Goal: Task Accomplishment & Management: Complete application form

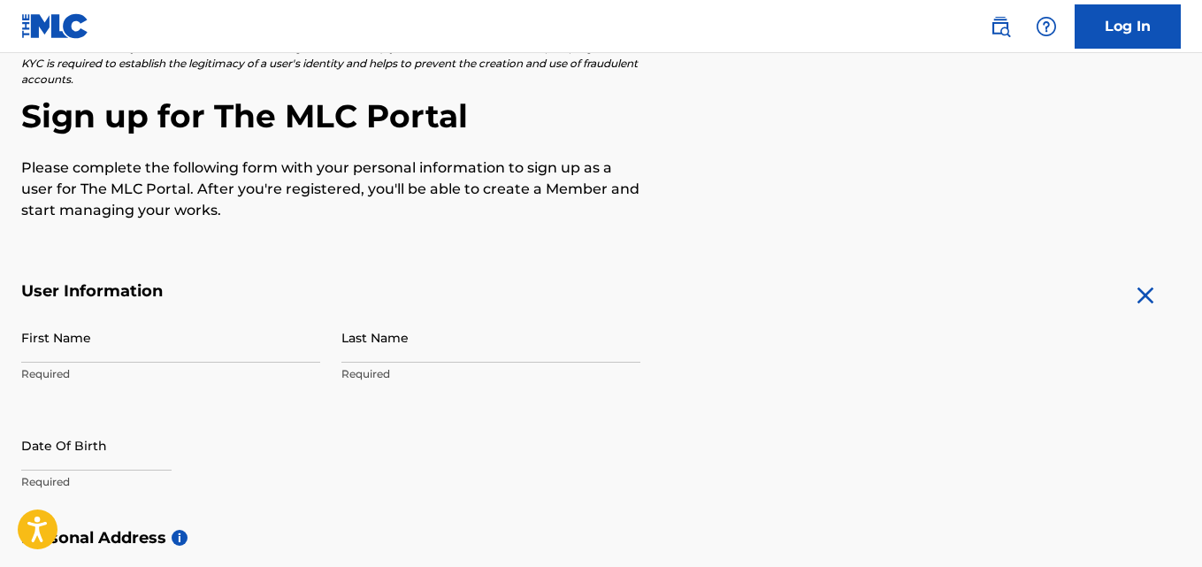
scroll to position [169, 0]
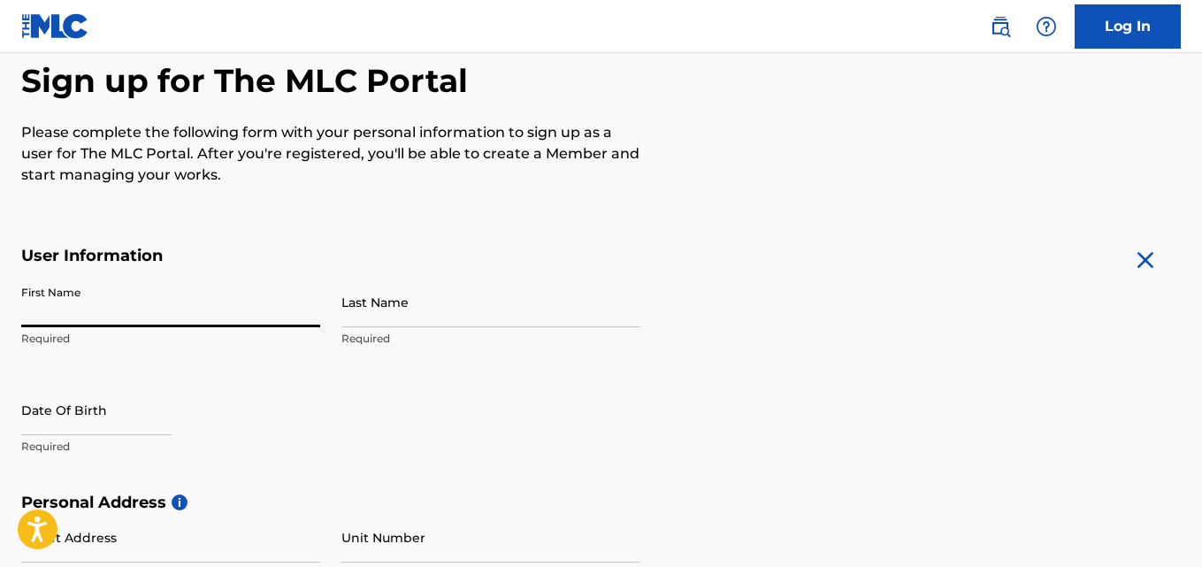
click at [74, 316] on input "First Name" at bounding box center [170, 302] width 299 height 50
type input "[PERSON_NAME]"
type input "[STREET_ADDRESS]"
type input "Weeki Wachee"
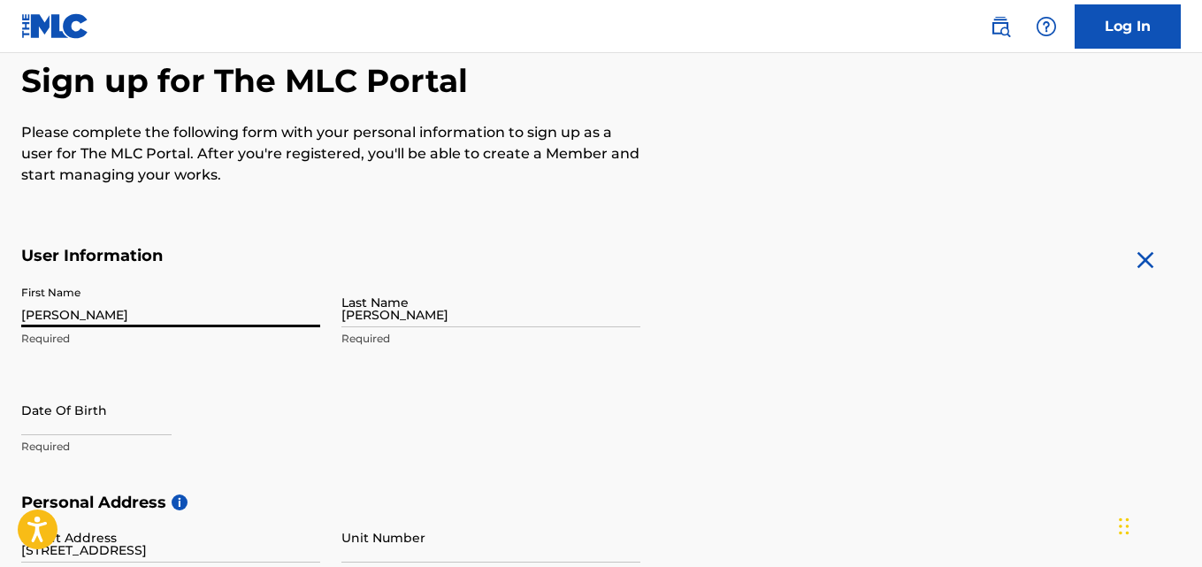
type input "[GEOGRAPHIC_DATA]"
type input "FL"
type input "34614"
type input "973"
type input "9326900"
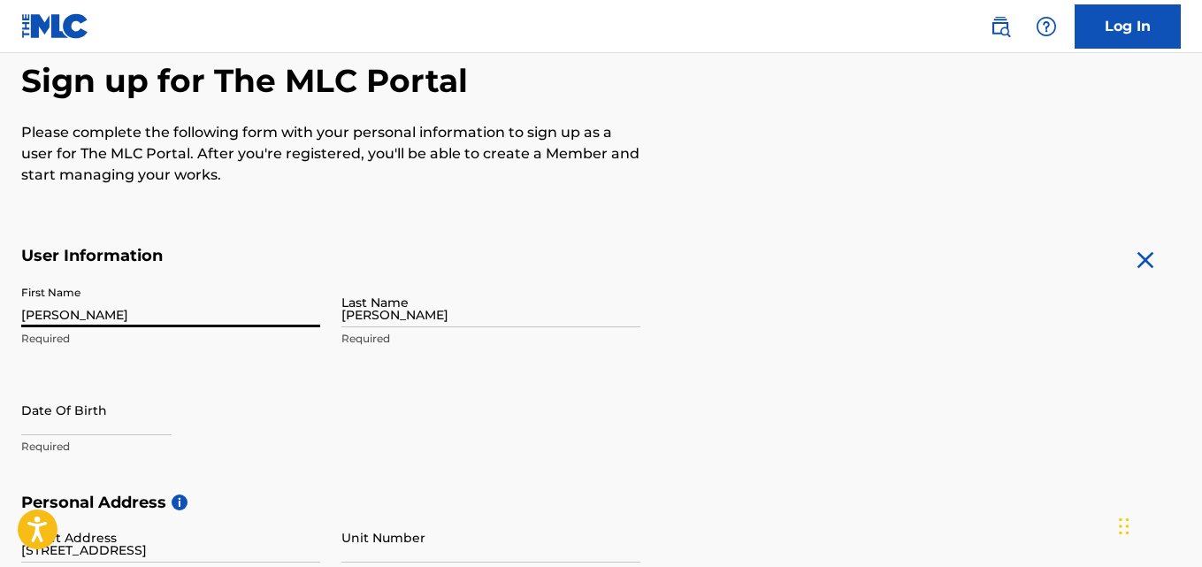
type input "[EMAIL_ADDRESS][DOMAIN_NAME]"
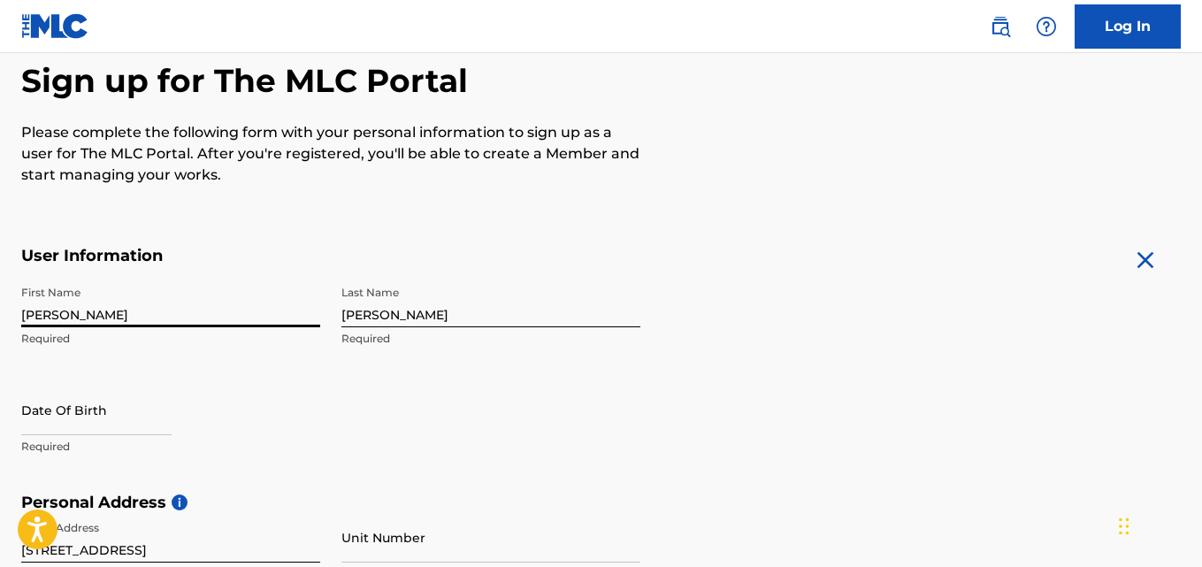
scroll to position [285, 0]
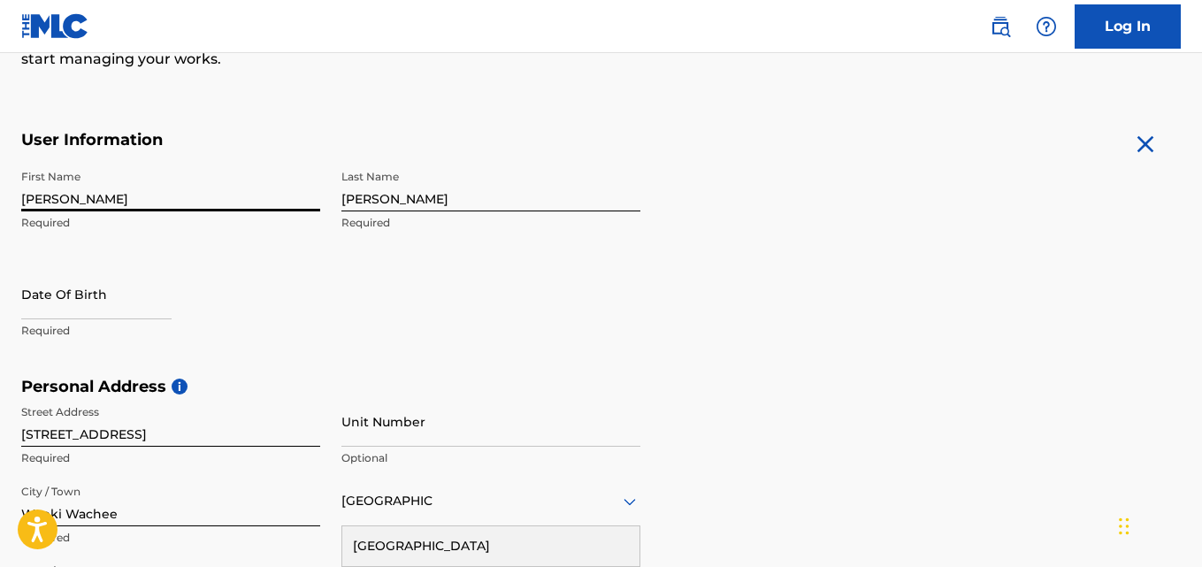
click at [109, 305] on input "text" at bounding box center [96, 294] width 150 height 50
select select "7"
select select "2025"
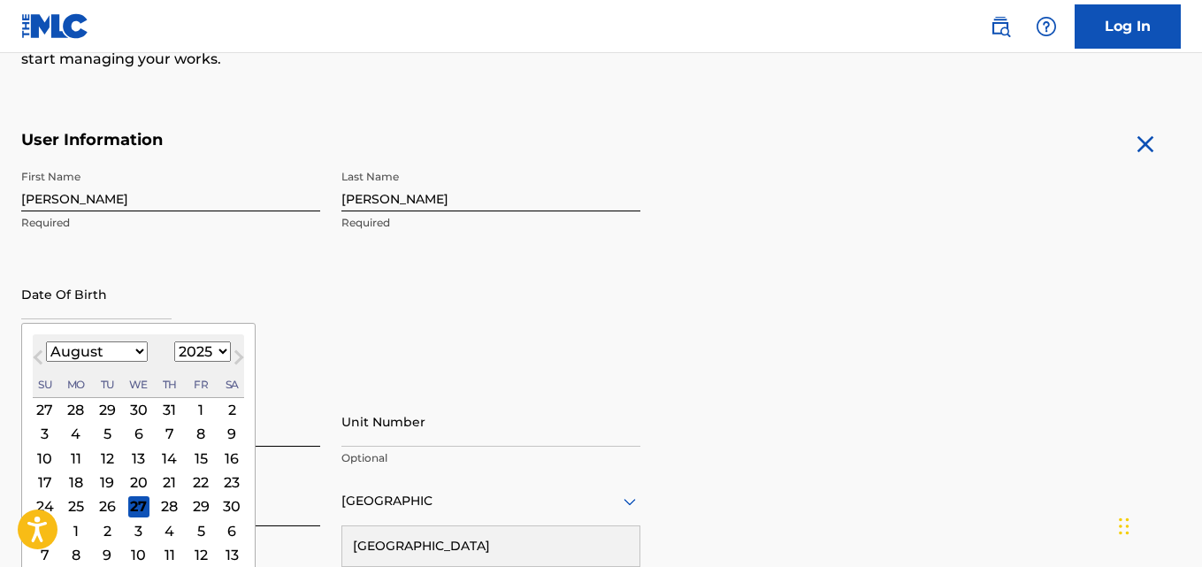
click at [92, 352] on select "January February March April May June July August September October November De…" at bounding box center [97, 351] width 102 height 20
select select "0"
click at [46, 341] on select "January February March April May June July August September October November De…" at bounding box center [97, 351] width 102 height 20
click at [164, 457] on div "16" at bounding box center [169, 457] width 21 height 21
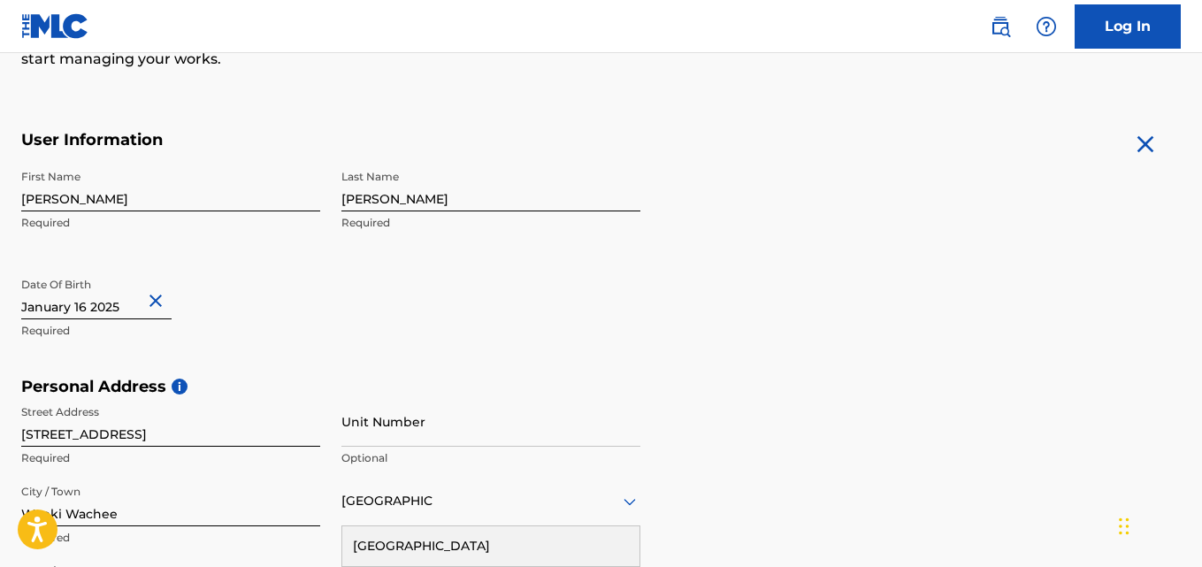
click at [117, 312] on input "text" at bounding box center [96, 294] width 150 height 50
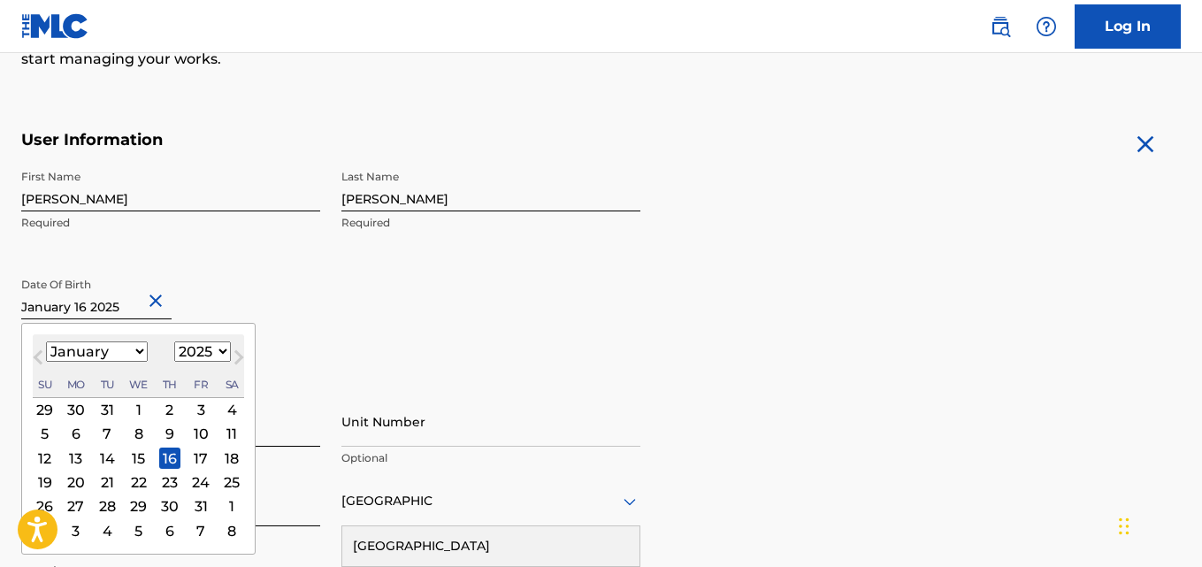
click at [221, 351] on select "1899 1900 1901 1902 1903 1904 1905 1906 1907 1908 1909 1910 1911 1912 1913 1914…" at bounding box center [202, 351] width 57 height 20
select select "1988"
click at [174, 341] on select "1899 1900 1901 1902 1903 1904 1905 1906 1907 1908 1909 1910 1911 1912 1913 1914…" at bounding box center [202, 351] width 57 height 20
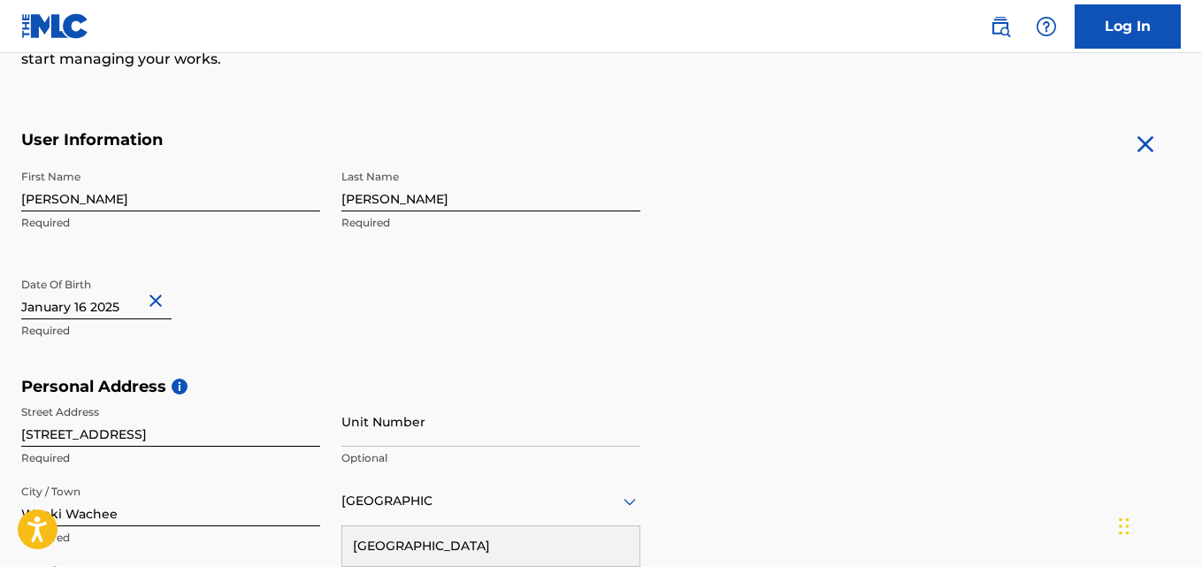
click at [539, 375] on div "First Name [PERSON_NAME] Required Last Name [PERSON_NAME] Required Date Of Birt…" at bounding box center [330, 269] width 619 height 216
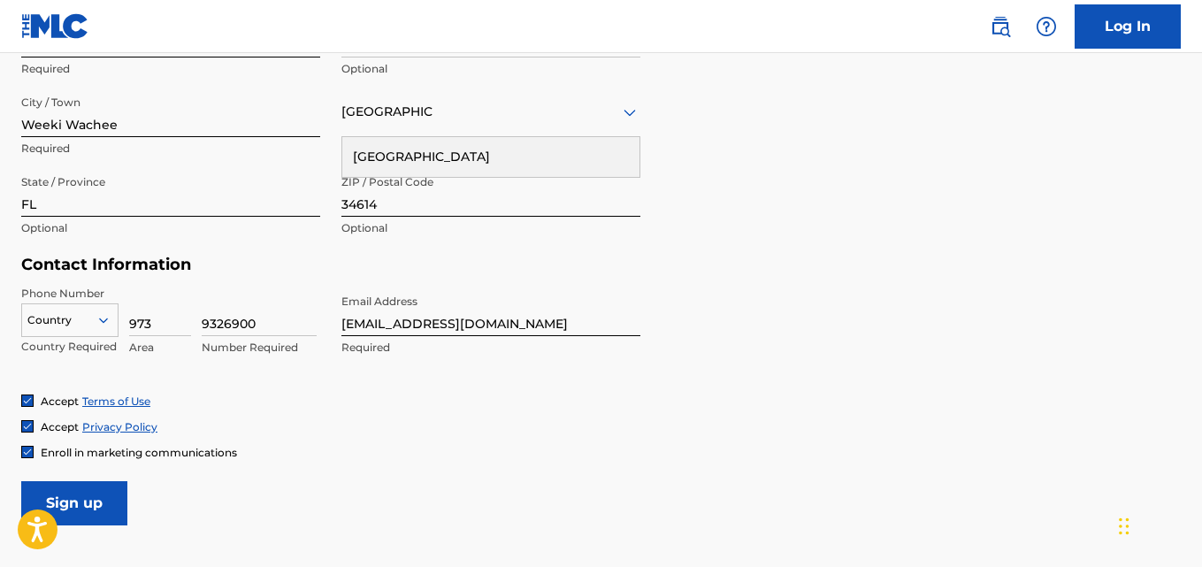
scroll to position [703, 0]
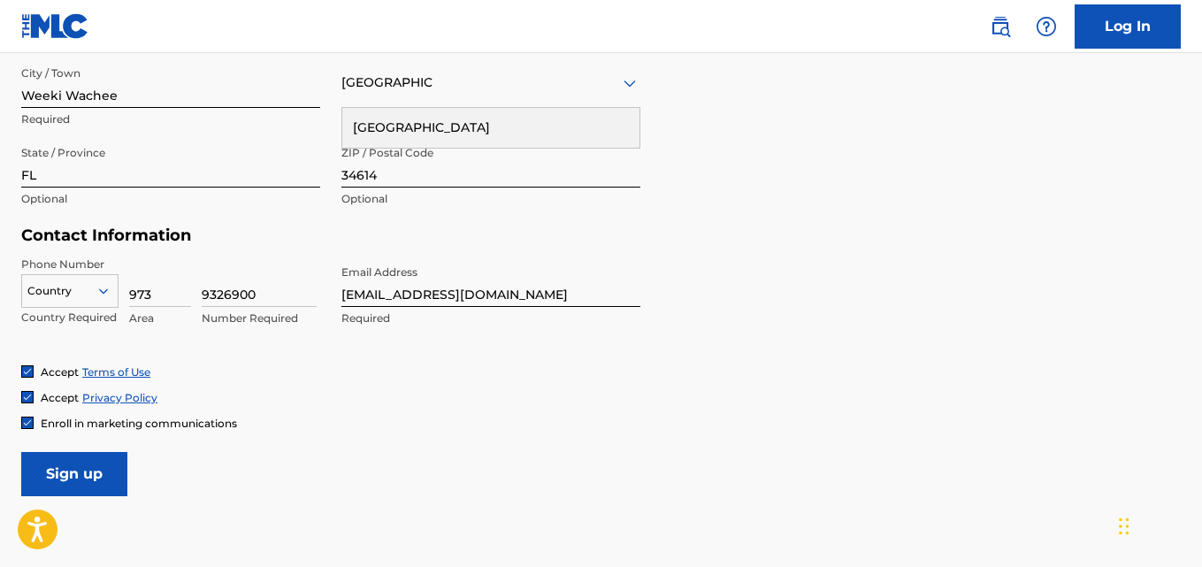
click at [103, 301] on div "Country" at bounding box center [69, 287] width 97 height 27
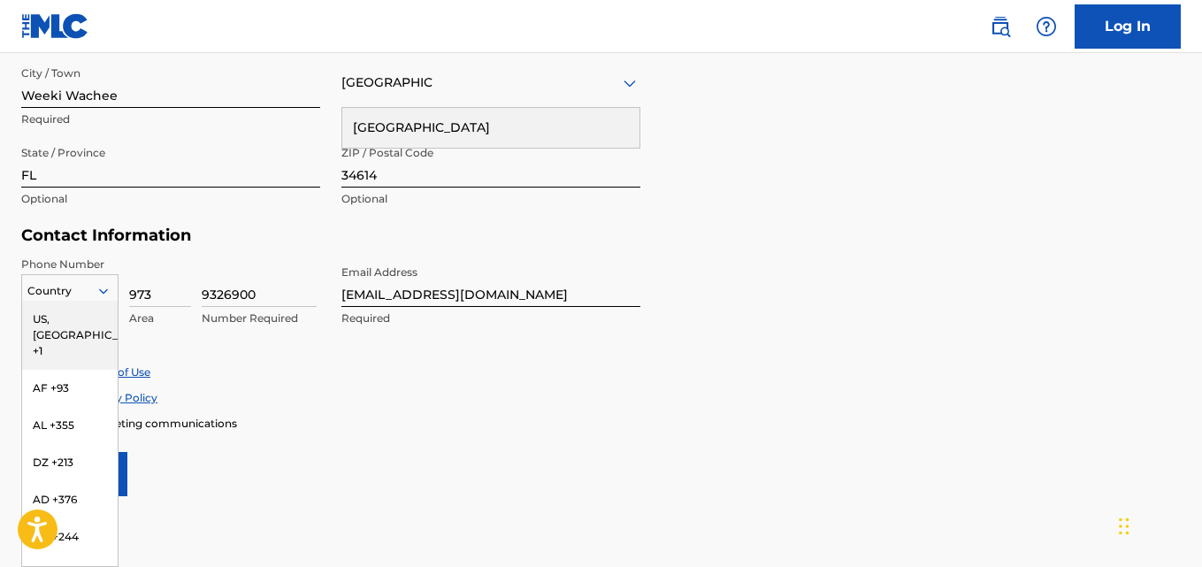
click at [66, 324] on div "US, [GEOGRAPHIC_DATA] +1" at bounding box center [70, 335] width 96 height 69
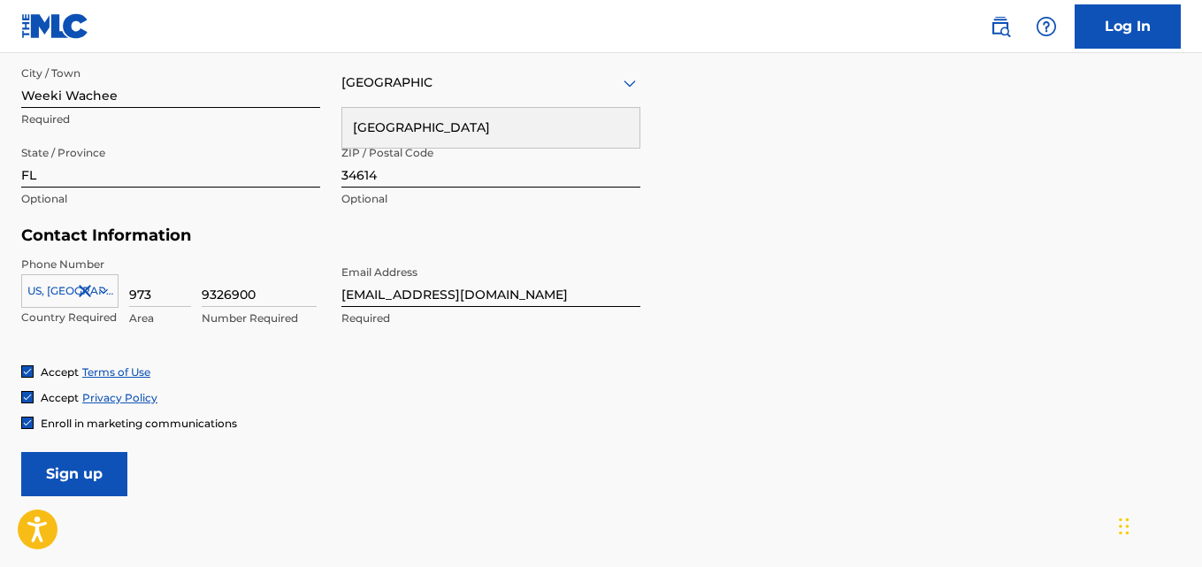
click at [306, 385] on div "Accept Terms of Use Accept Privacy Policy Enroll in marketing communications" at bounding box center [600, 397] width 1159 height 66
click at [92, 483] on input "Sign up" at bounding box center [74, 474] width 106 height 44
click at [81, 478] on input "Sign up" at bounding box center [74, 474] width 106 height 44
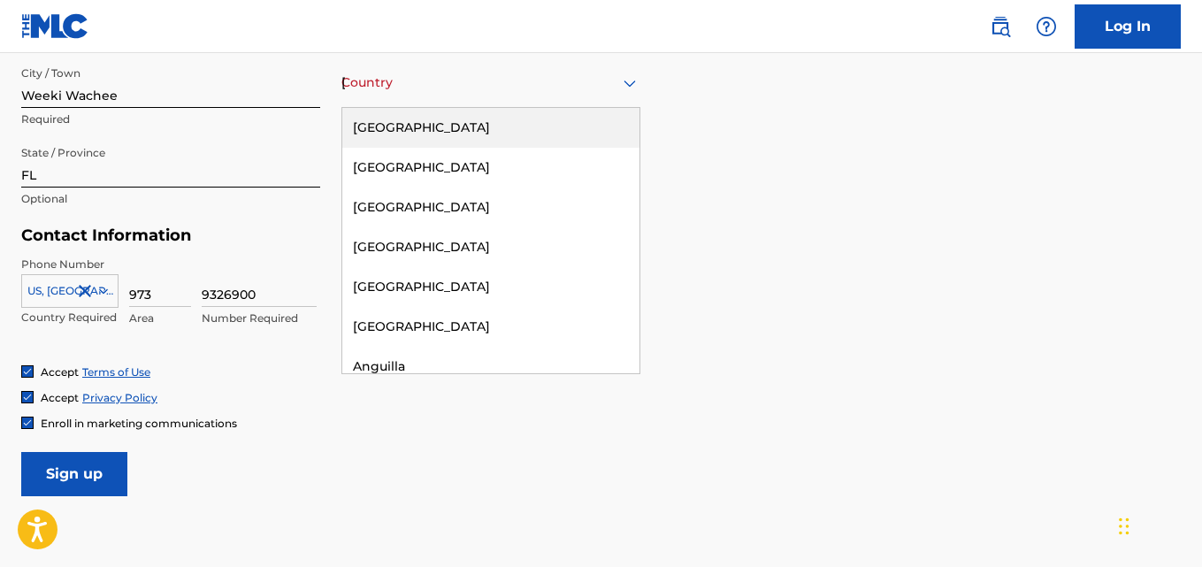
click at [432, 72] on div "[GEOGRAPHIC_DATA]" at bounding box center [490, 83] width 299 height 22
click at [447, 126] on div "[GEOGRAPHIC_DATA]" at bounding box center [490, 128] width 297 height 40
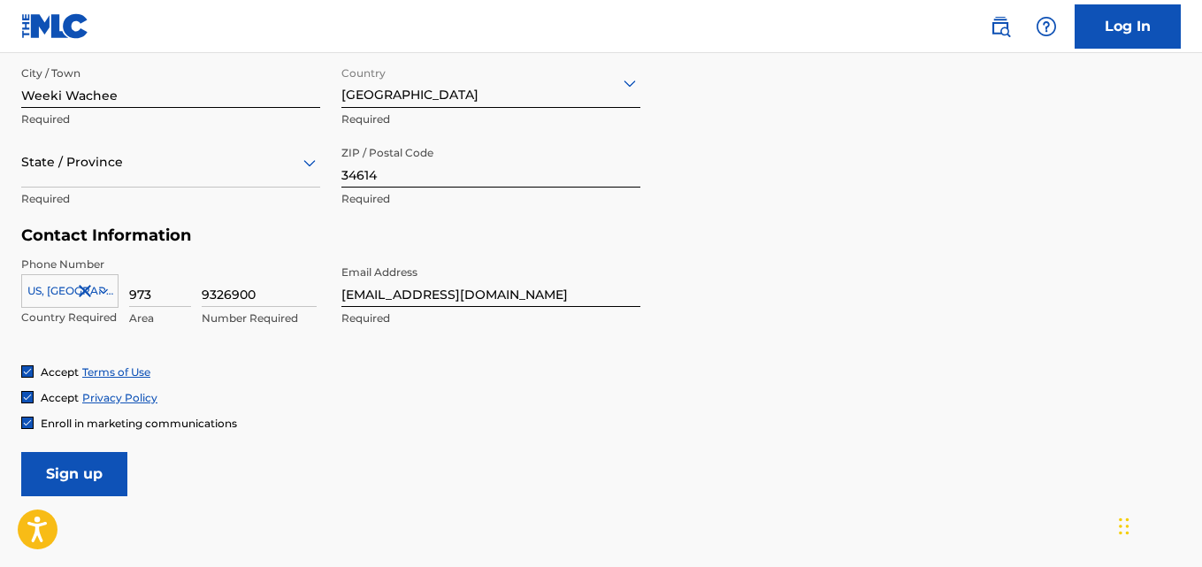
click at [103, 463] on input "Sign up" at bounding box center [74, 474] width 106 height 44
click at [292, 170] on div at bounding box center [170, 162] width 299 height 22
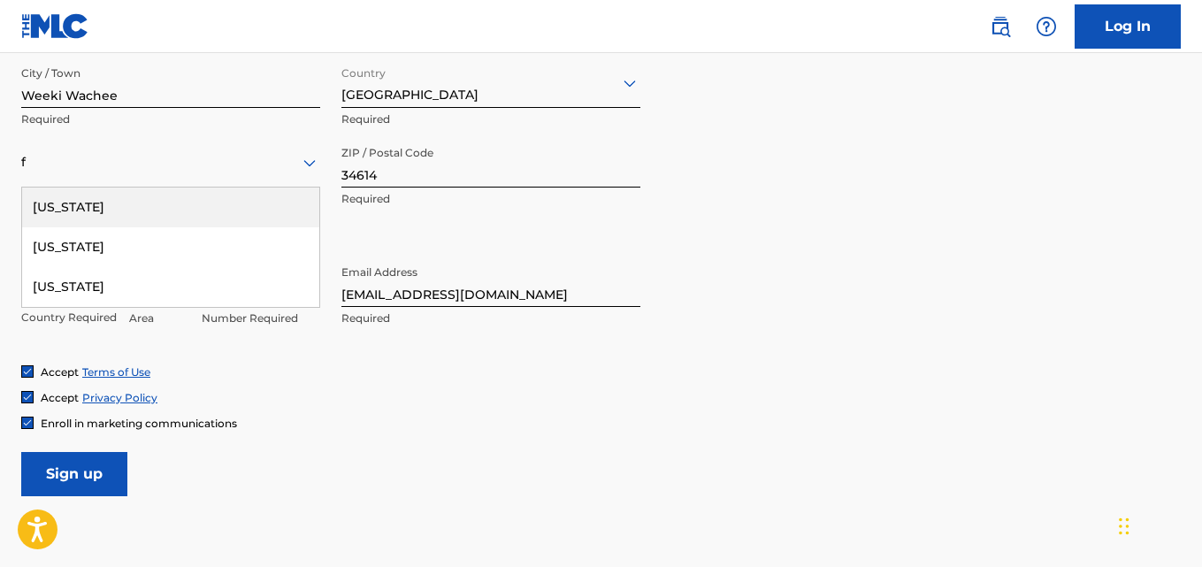
type input "FL"
type input "[GEOGRAPHIC_DATA]"
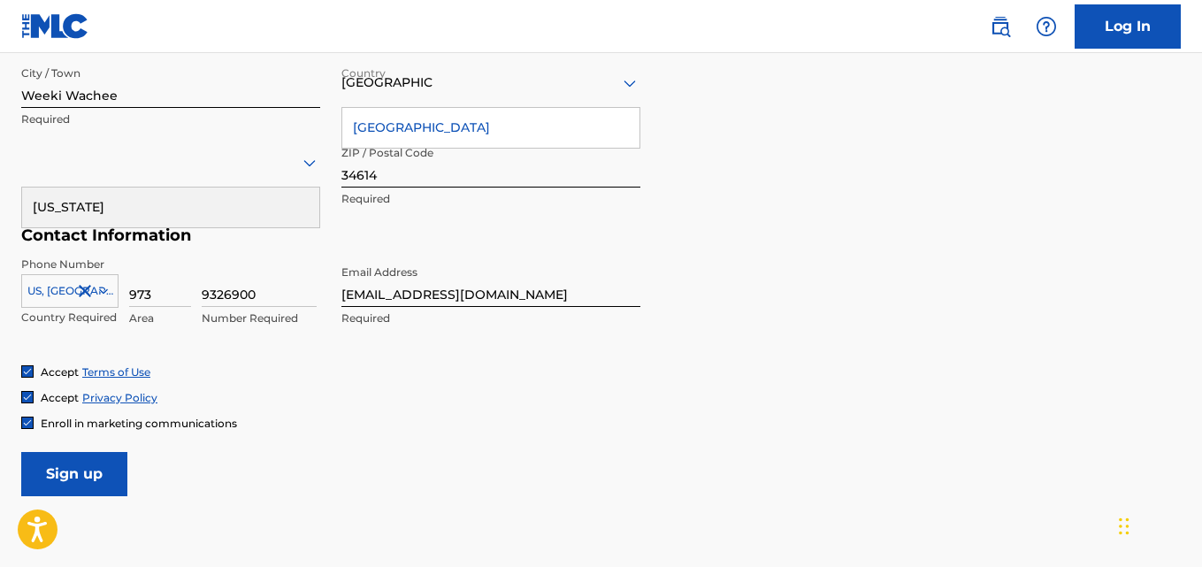
click at [404, 123] on div "[GEOGRAPHIC_DATA]" at bounding box center [490, 128] width 297 height 40
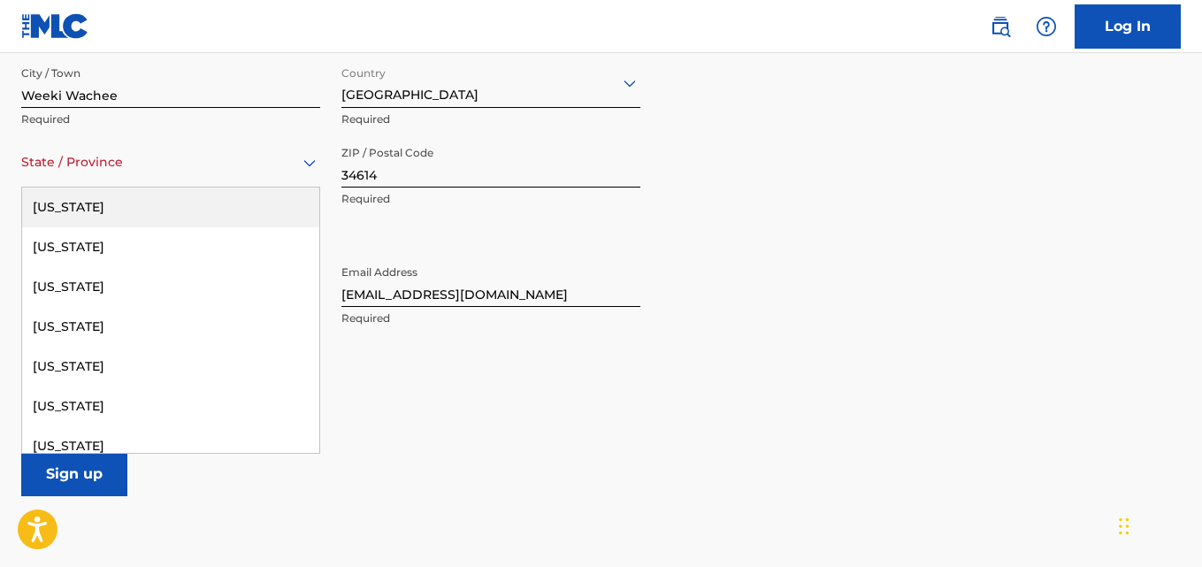
click at [78, 172] on div at bounding box center [170, 162] width 299 height 22
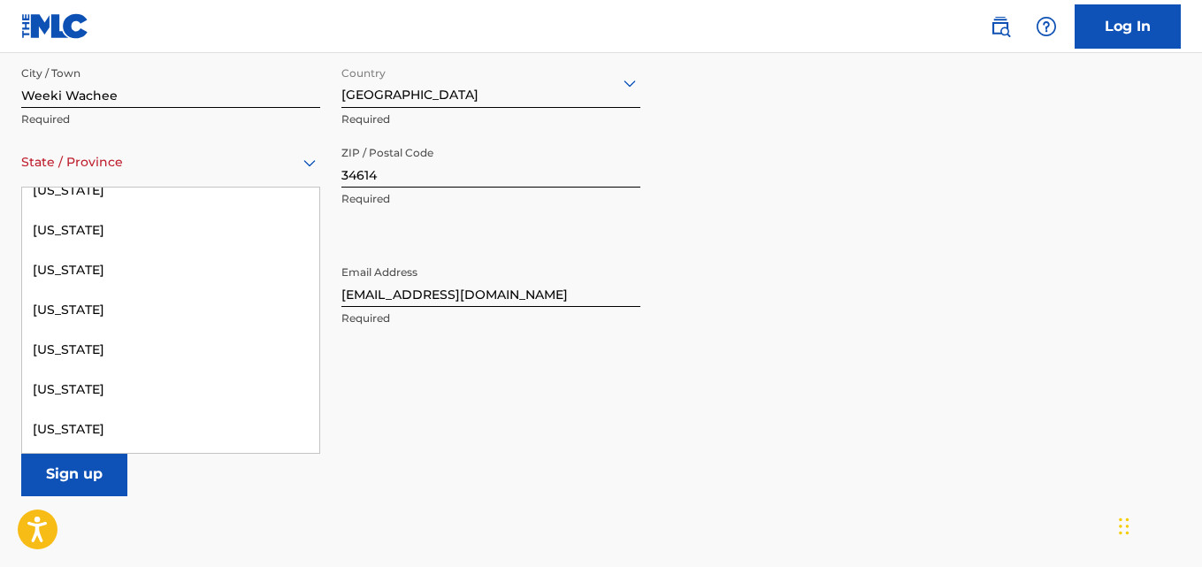
scroll to position [344, 0]
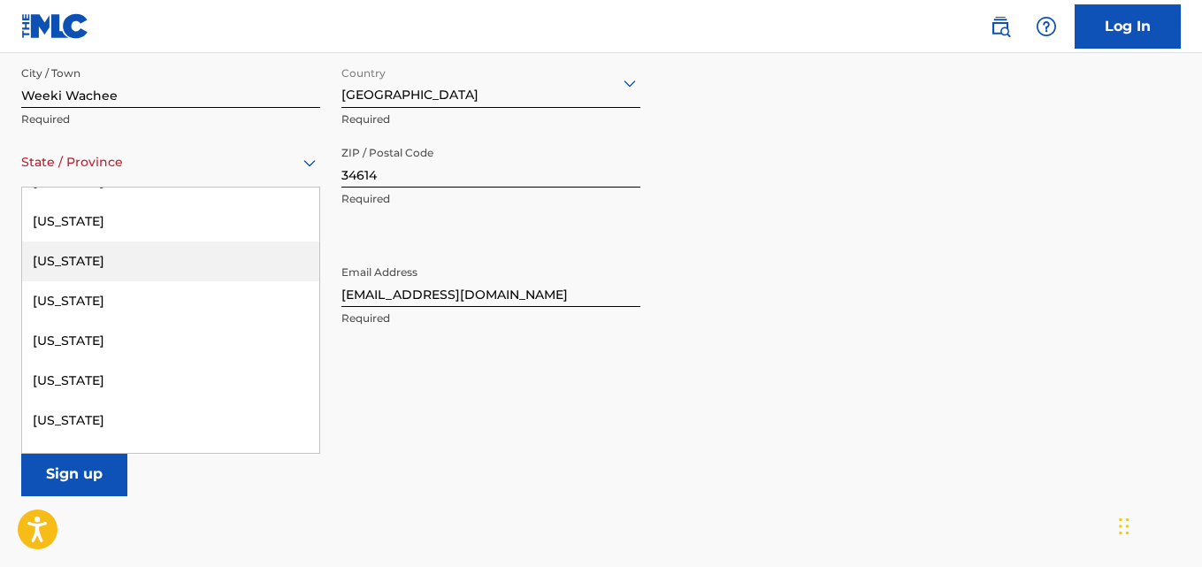
click at [34, 256] on div "[US_STATE]" at bounding box center [170, 261] width 297 height 40
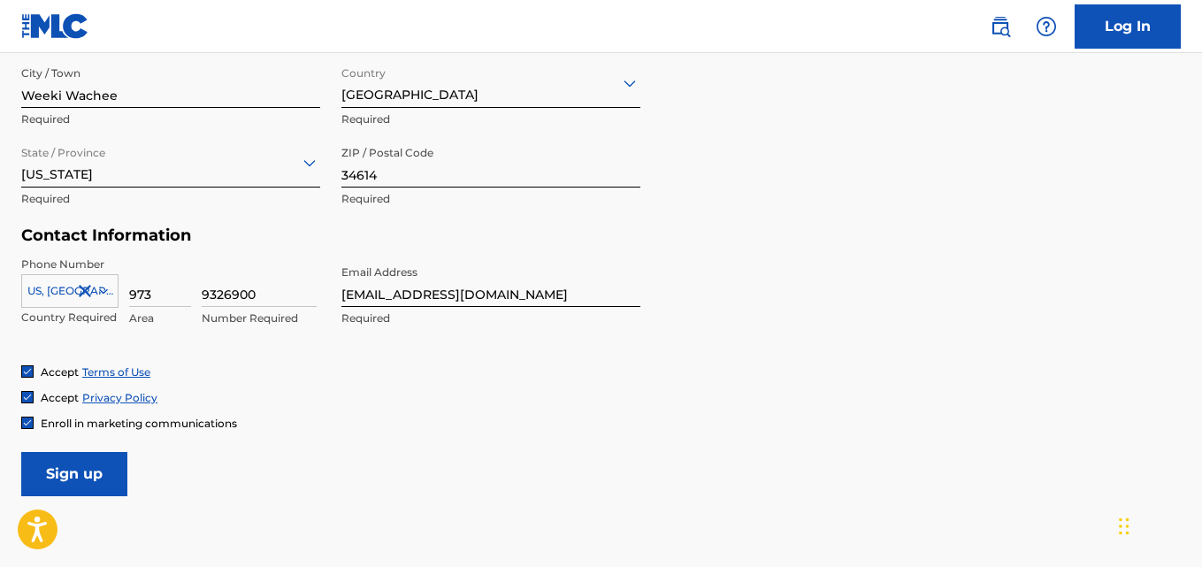
click at [454, 459] on form "User Information First Name [PERSON_NAME] Required Last Name [PERSON_NAME] Requ…" at bounding box center [600, 104] width 1159 height 784
click at [103, 489] on input "Sign up" at bounding box center [74, 474] width 106 height 44
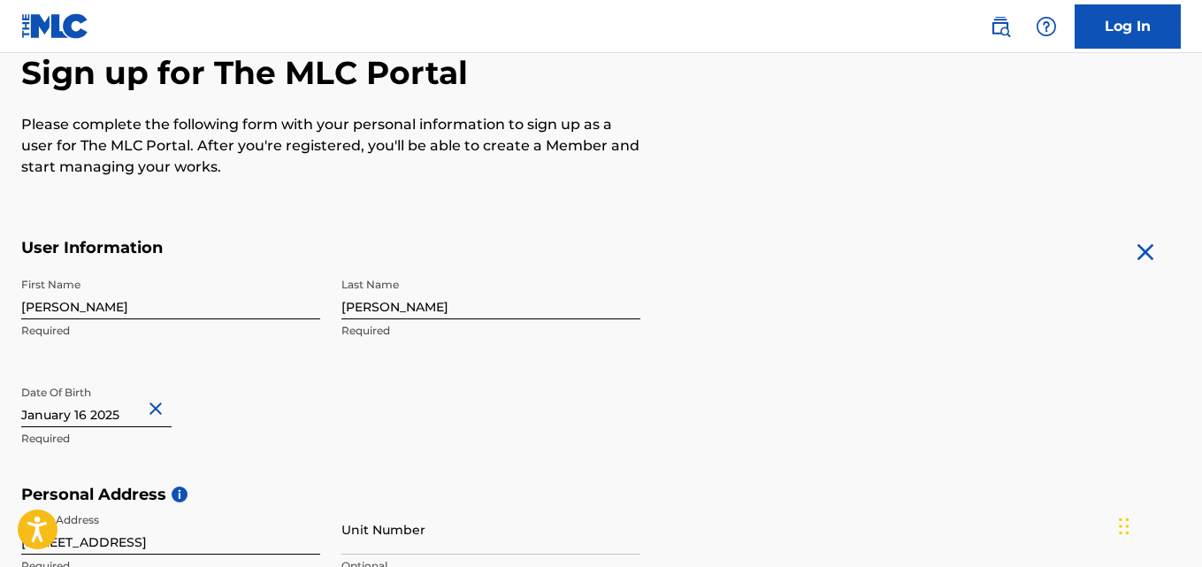
scroll to position [180, 0]
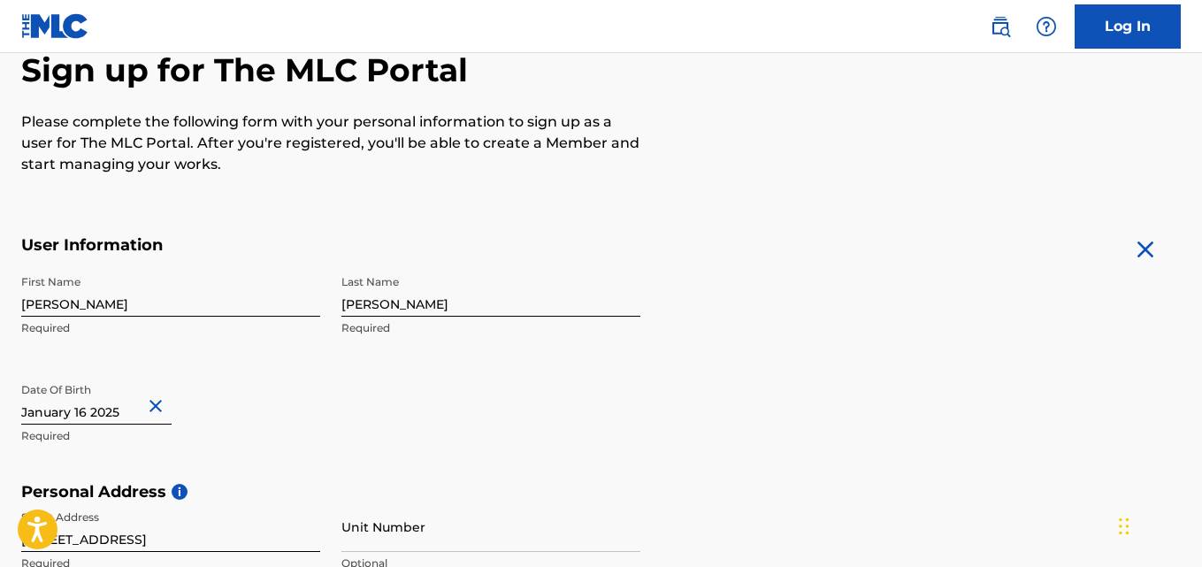
select select "2025"
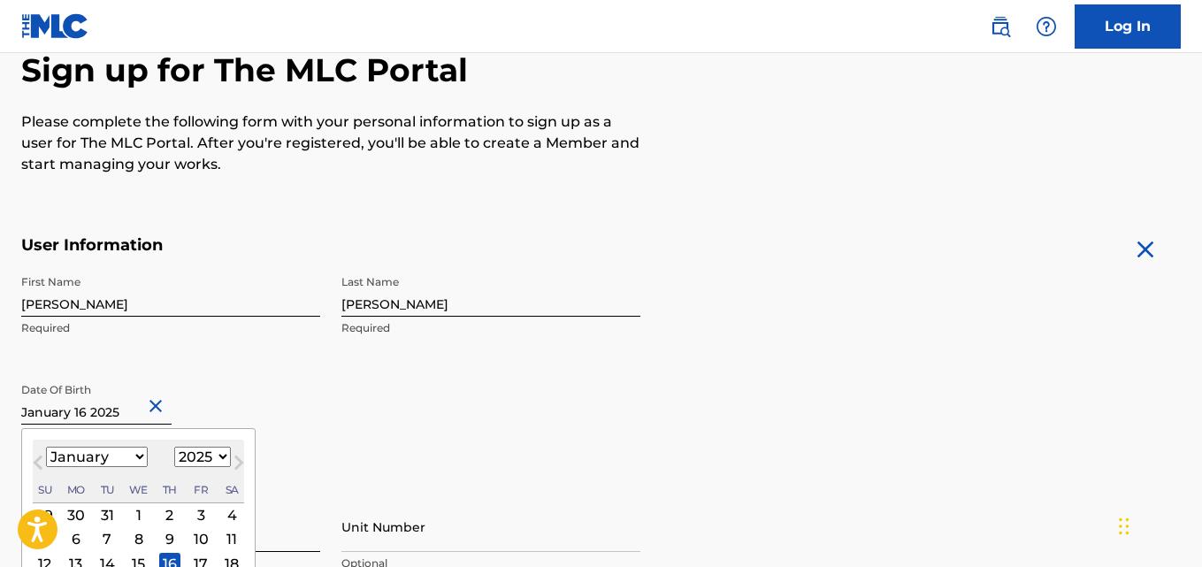
click at [141, 405] on input "text" at bounding box center [96, 399] width 150 height 50
click at [213, 451] on select "1899 1900 1901 1902 1903 1904 1905 1906 1907 1908 1909 1910 1911 1912 1913 1914…" at bounding box center [202, 457] width 57 height 20
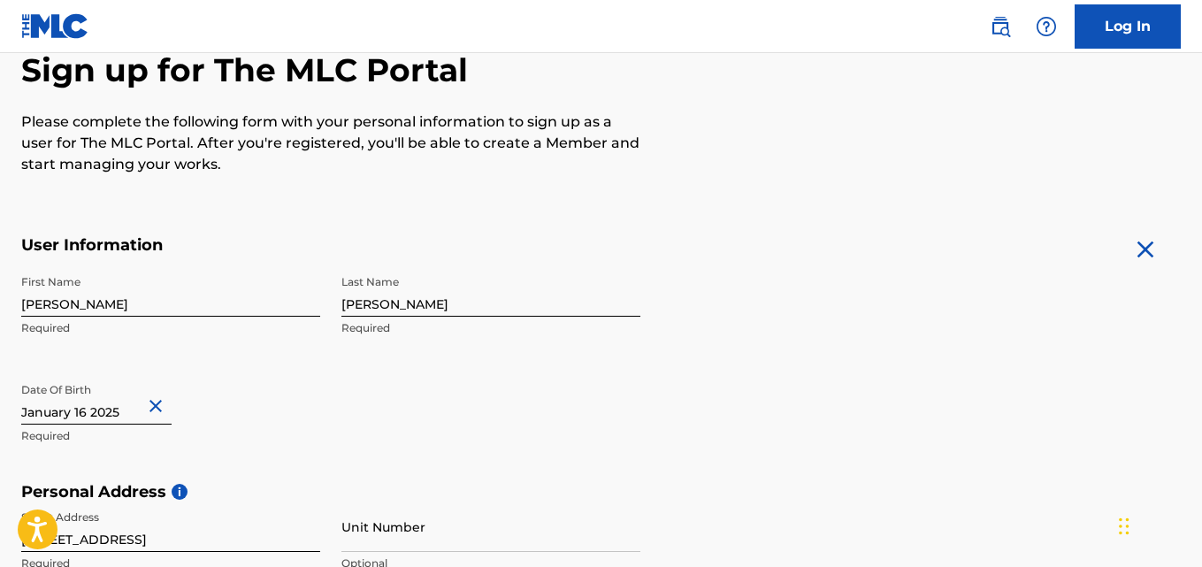
drag, startPoint x: 229, startPoint y: 218, endPoint x: 233, endPoint y: 165, distance: 53.2
click at [233, 165] on p "Please complete the following form with your personal information to sign up as…" at bounding box center [330, 143] width 619 height 64
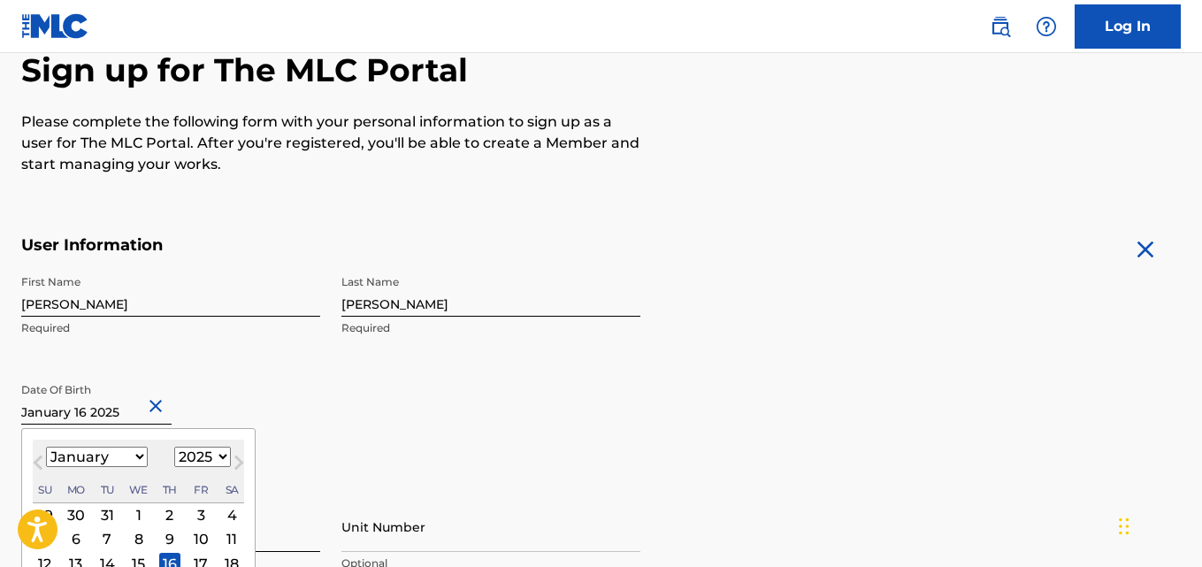
click at [125, 410] on input "text" at bounding box center [96, 399] width 150 height 50
click at [180, 450] on select "1899 1900 1901 1902 1903 1904 1905 1906 1907 1908 1909 1910 1911 1912 1913 1914…" at bounding box center [202, 457] width 57 height 20
select select "1988"
click at [174, 447] on select "1899 1900 1901 1902 1903 1904 1905 1906 1907 1908 1909 1910 1911 1912 1913 1914…" at bounding box center [202, 457] width 57 height 20
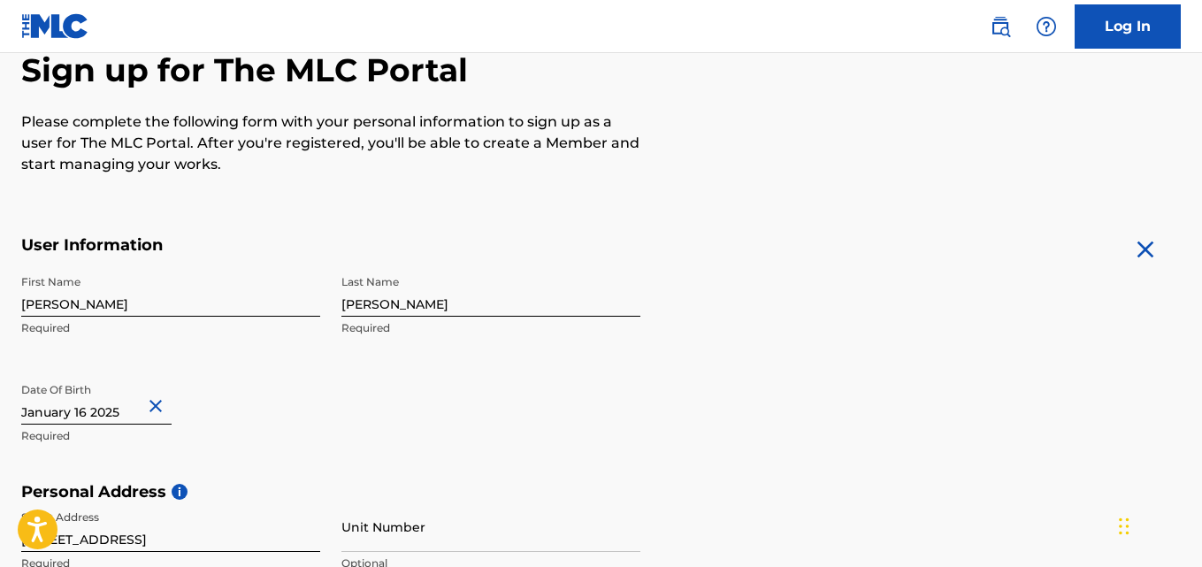
click at [350, 448] on div "First Name [PERSON_NAME] Required Last Name [PERSON_NAME] Required Date Of Birt…" at bounding box center [330, 374] width 619 height 216
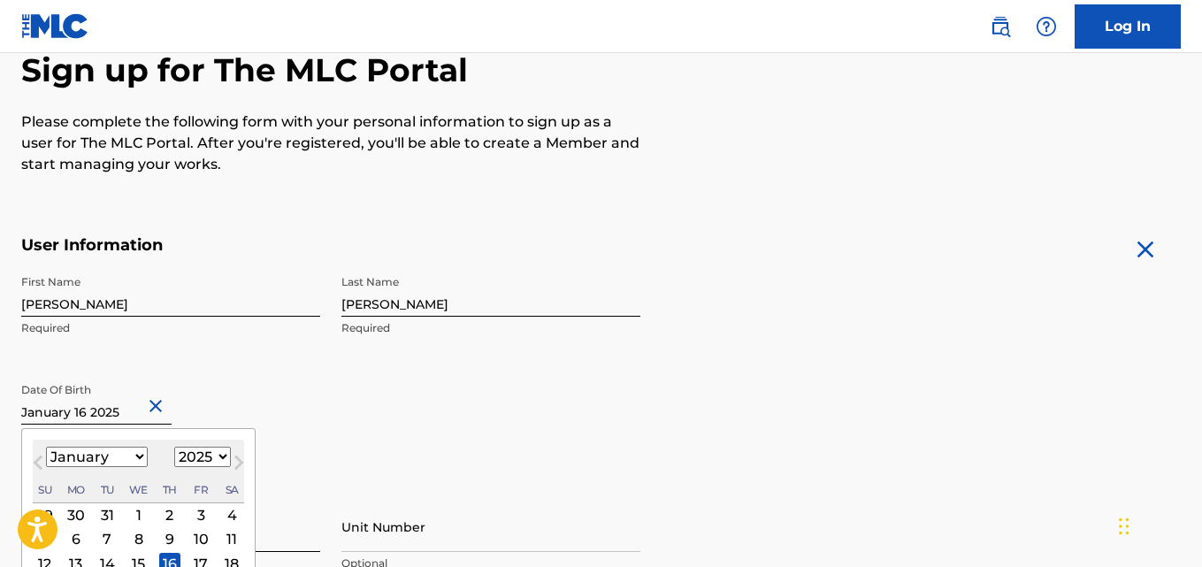
click at [116, 420] on input "text" at bounding box center [96, 399] width 150 height 50
click at [198, 453] on select "1899 1900 1901 1902 1903 1904 1905 1906 1907 1908 1909 1910 1911 1912 1913 1914…" at bounding box center [202, 457] width 57 height 20
select select "1988"
click at [174, 447] on select "1899 1900 1901 1902 1903 1904 1905 1906 1907 1908 1909 1910 1911 1912 1913 1914…" at bounding box center [202, 457] width 57 height 20
click at [233, 560] on div "16" at bounding box center [231, 563] width 21 height 21
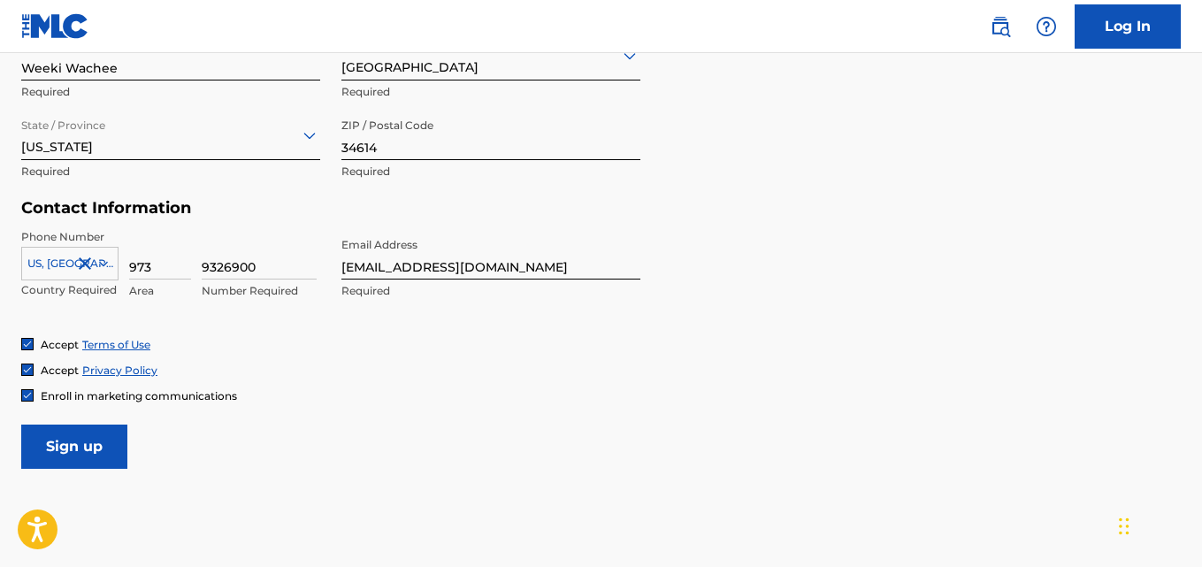
scroll to position [743, 0]
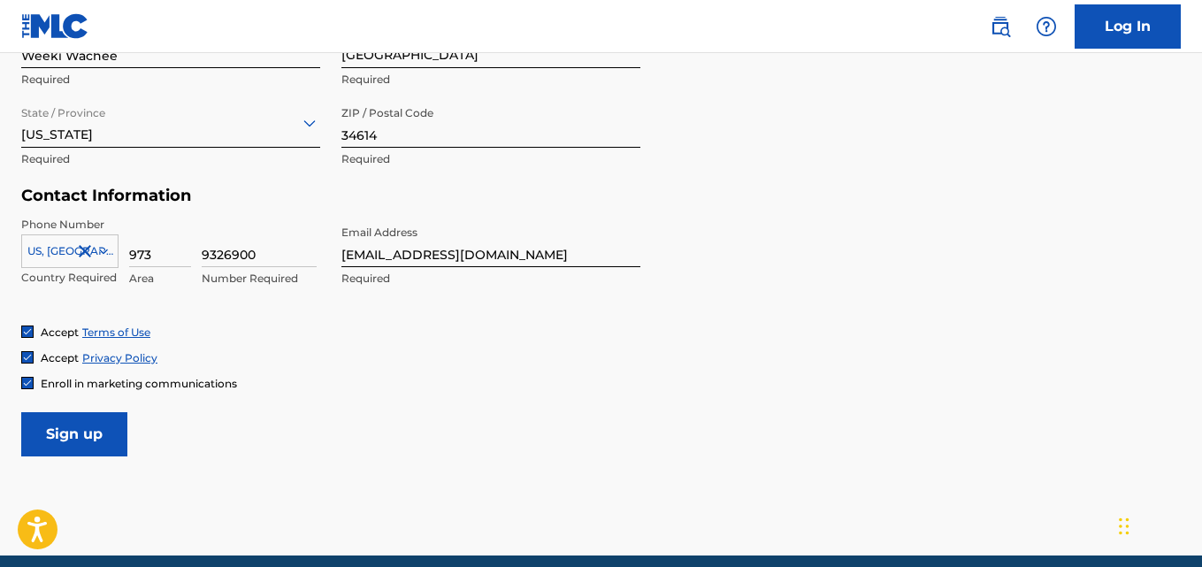
click at [65, 443] on input "Sign up" at bounding box center [74, 434] width 106 height 44
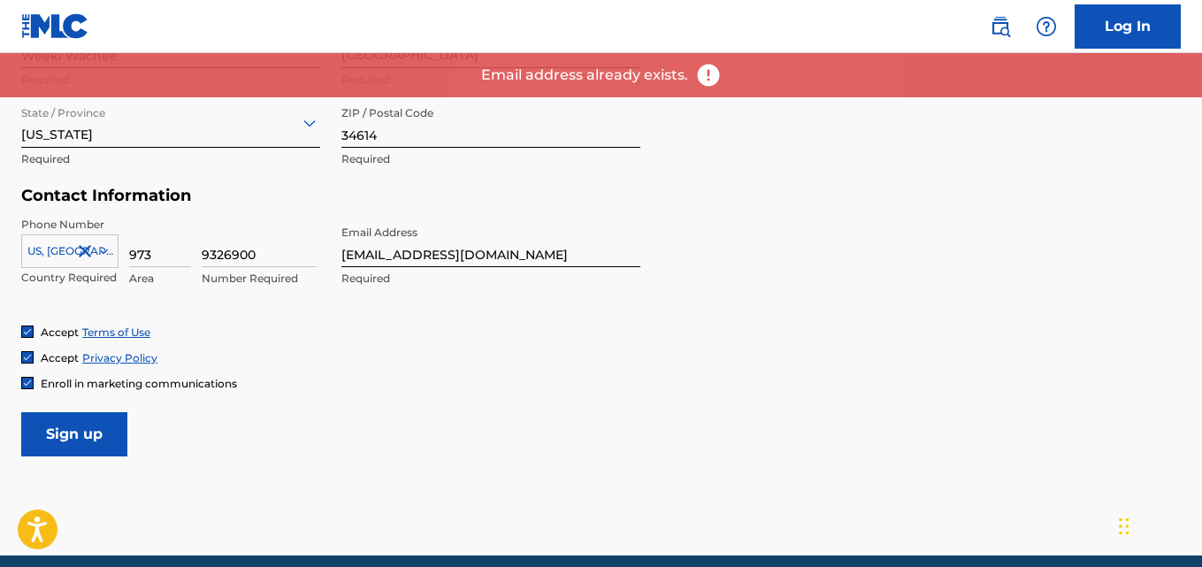
click at [707, 76] on img at bounding box center [708, 75] width 27 height 27
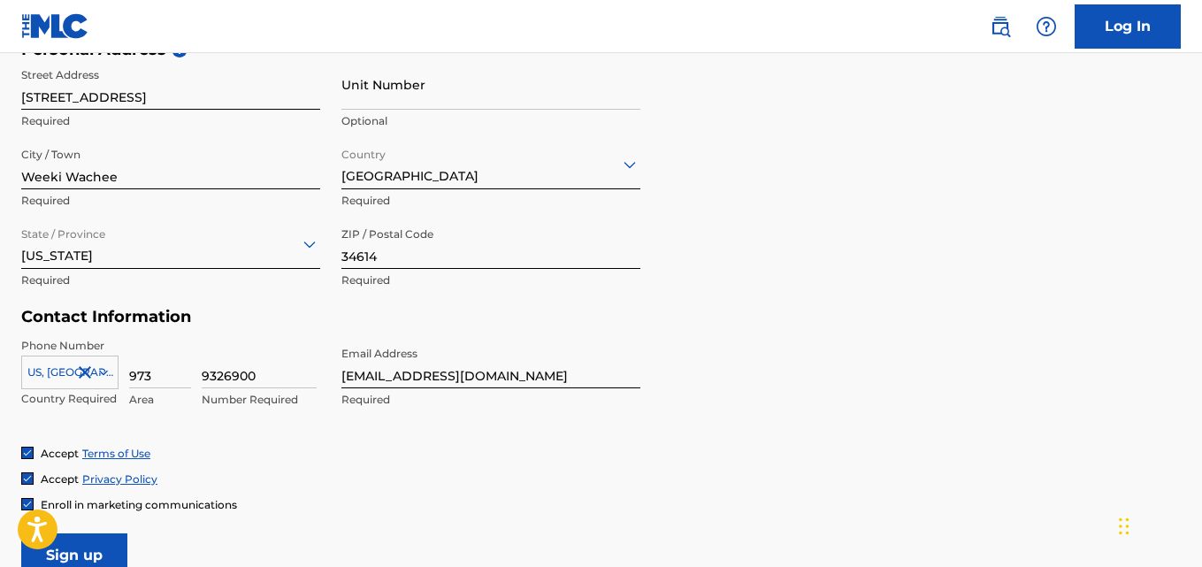
scroll to position [548, 0]
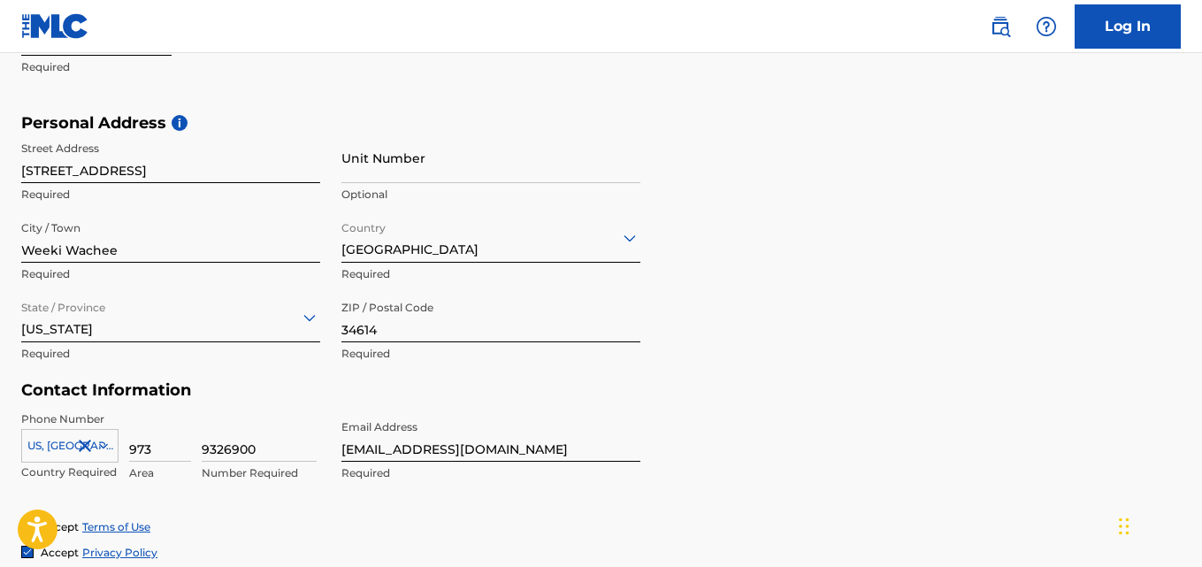
click at [1122, 42] on link "Log In" at bounding box center [1127, 26] width 106 height 44
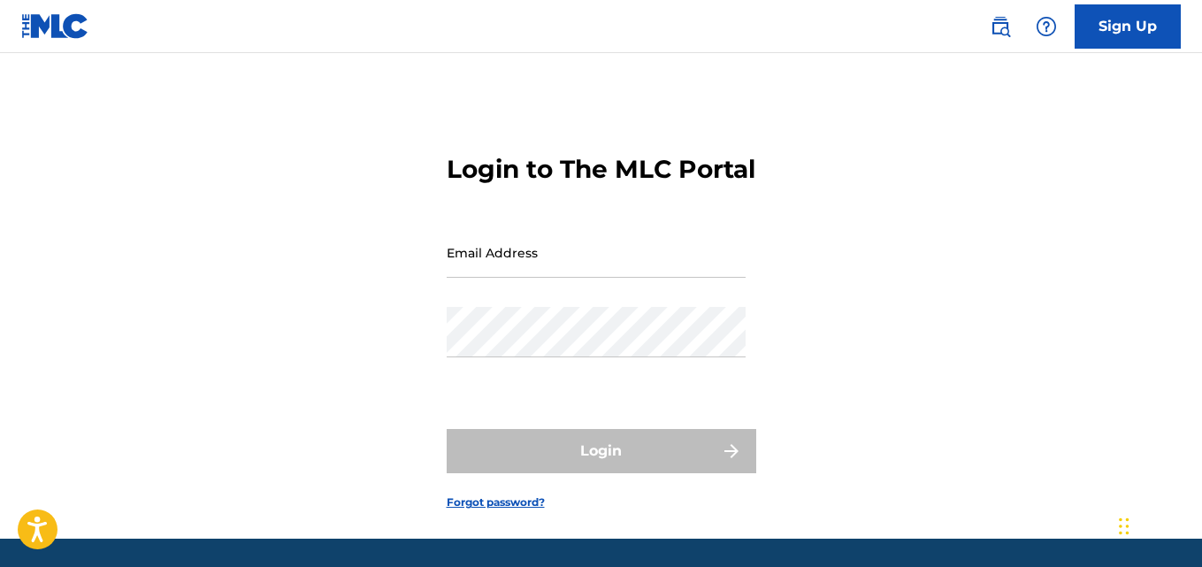
click at [531, 307] on div "Email Address" at bounding box center [596, 267] width 299 height 80
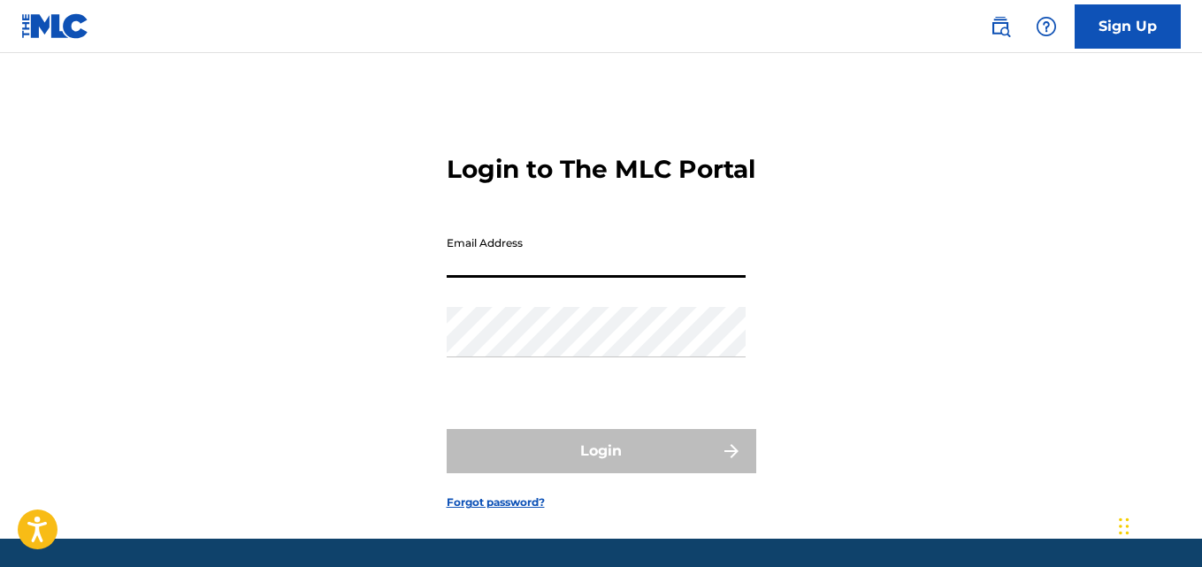
click at [561, 278] on input "Email Address" at bounding box center [596, 252] width 299 height 50
type input "[EMAIL_ADDRESS][DOMAIN_NAME]"
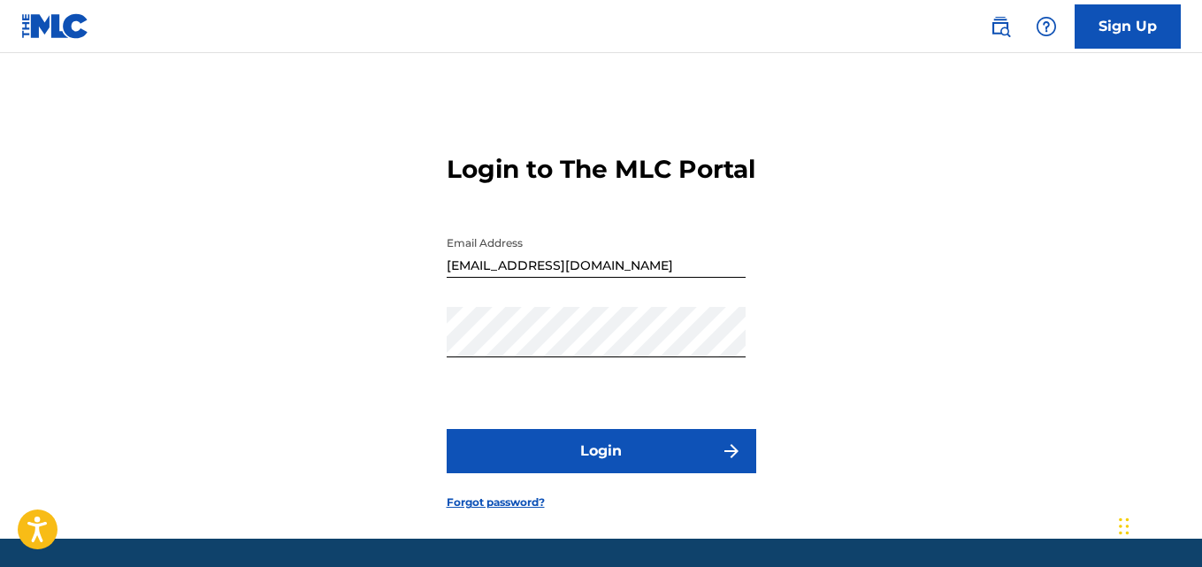
click at [638, 467] on button "Login" at bounding box center [602, 451] width 310 height 44
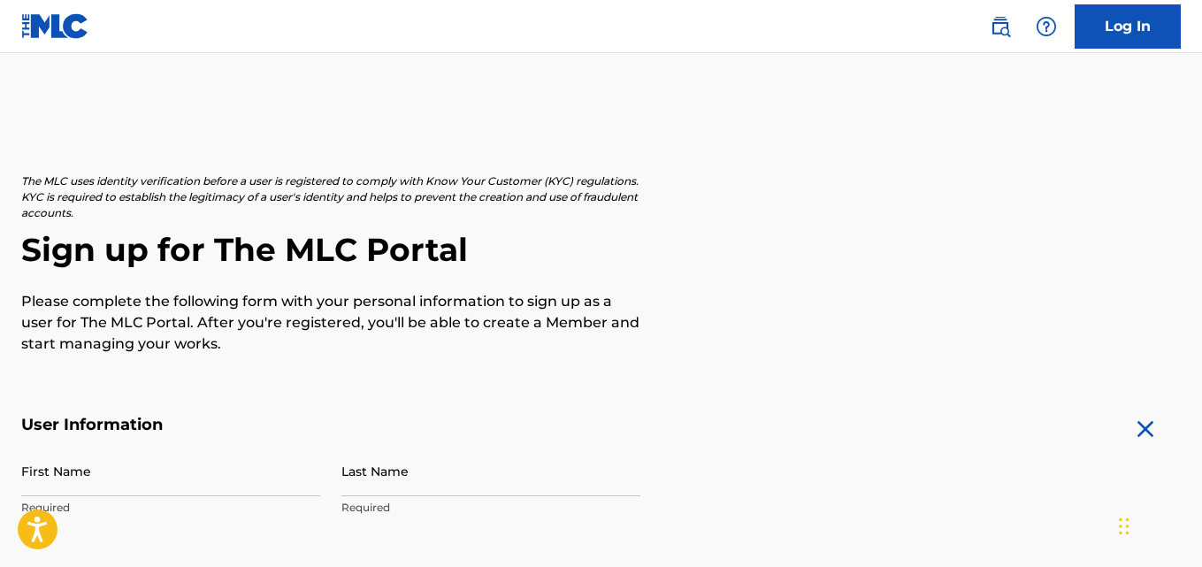
click at [1125, 26] on link "Log In" at bounding box center [1127, 26] width 106 height 44
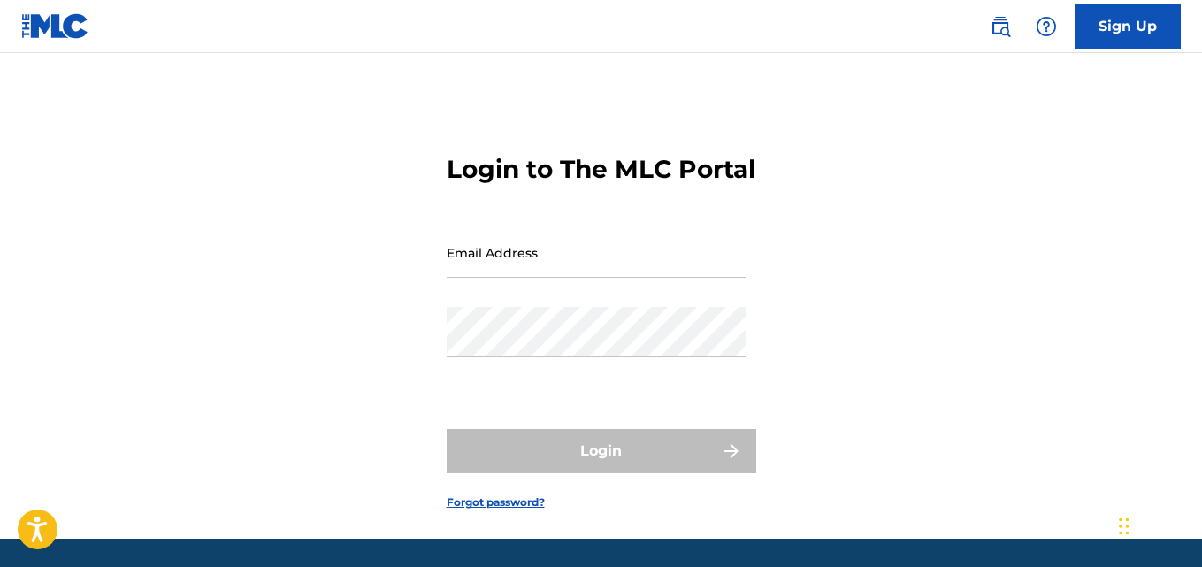
click at [581, 278] on input "Email Address" at bounding box center [596, 252] width 299 height 50
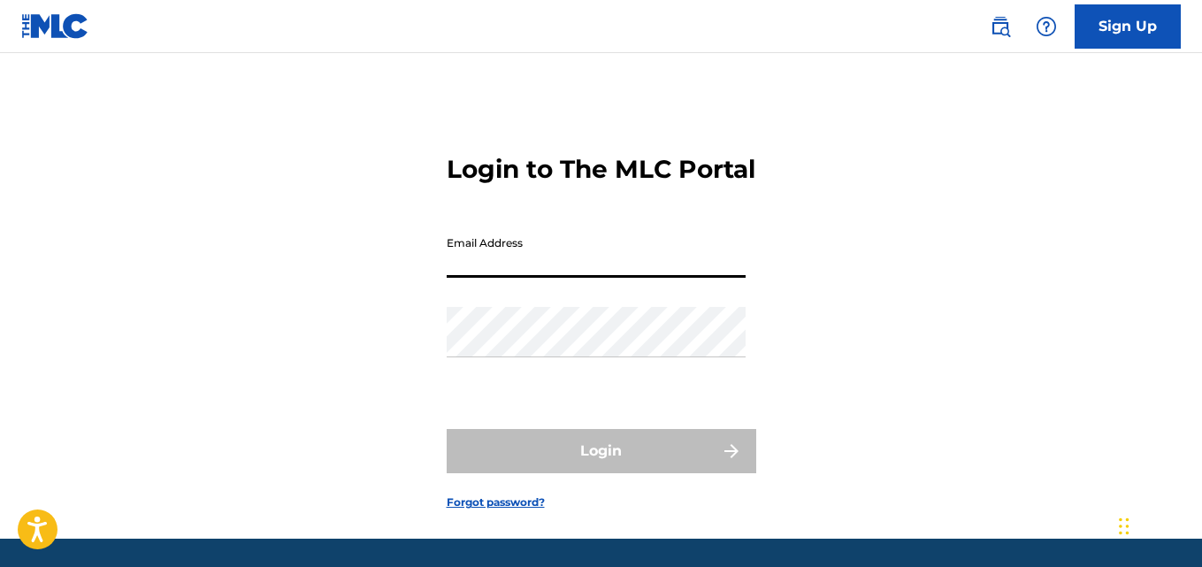
type input "[EMAIL_ADDRESS][DOMAIN_NAME]"
click at [525, 510] on link "Forgot password?" at bounding box center [496, 502] width 98 height 16
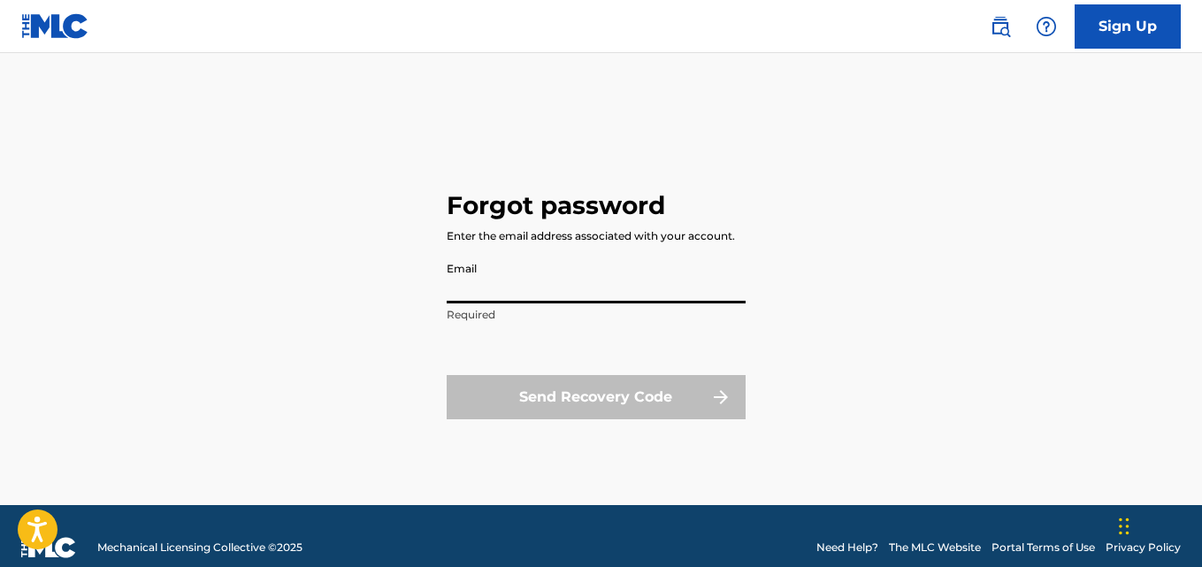
click at [524, 283] on input "Email" at bounding box center [596, 278] width 299 height 50
type input "[EMAIL_ADDRESS][DOMAIN_NAME]"
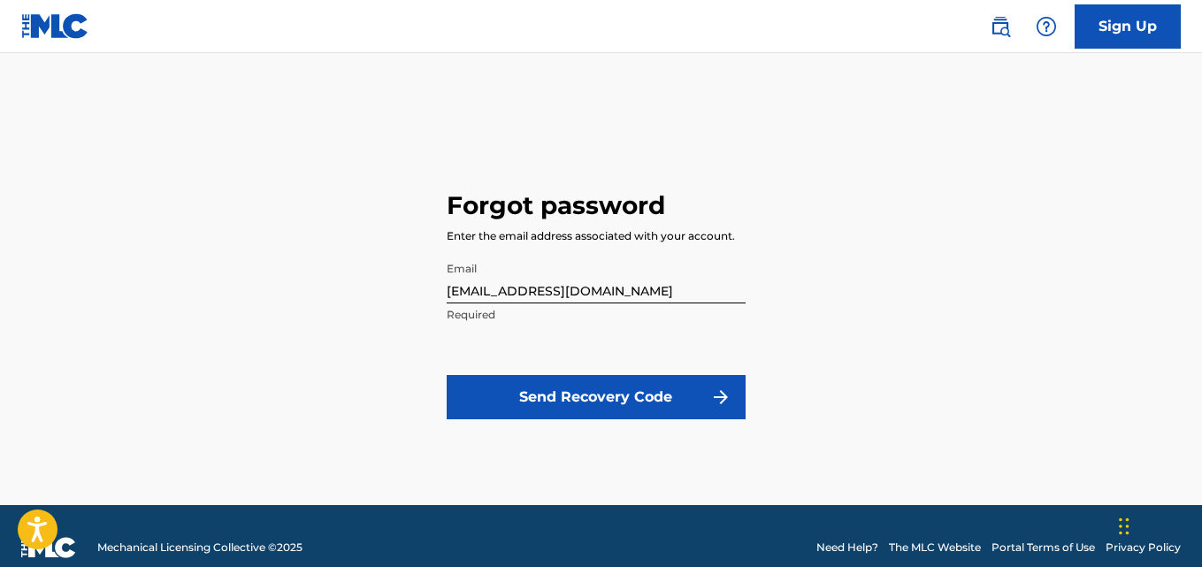
click at [554, 394] on button "Send Recovery Code" at bounding box center [596, 397] width 299 height 44
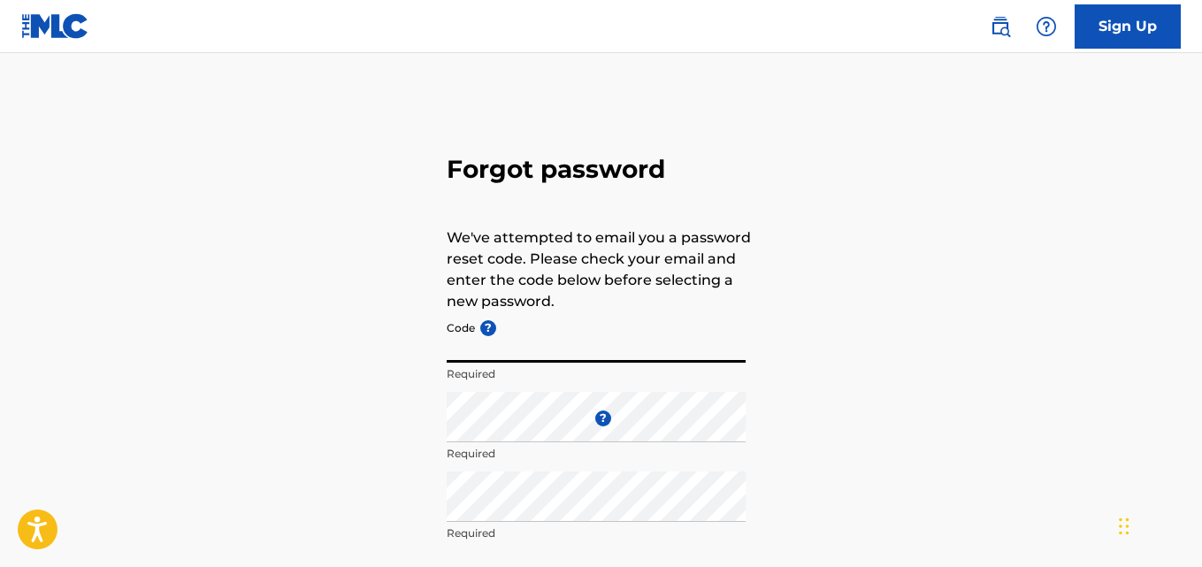
click at [531, 348] on input "Code ?" at bounding box center [596, 337] width 299 height 50
paste input "FP_61b1d86d174b7eabcb7a58002ed4"
type input "FP_61b1d86d174b7eabcb7a58002ed4"
drag, startPoint x: 1201, startPoint y: 123, endPoint x: 1207, endPoint y: 165, distance: 42.9
click at [1201, 165] on html "Accessibility Screen-Reader Guide, Feedback, and Issue Reporting | New window C…" at bounding box center [601, 283] width 1202 height 567
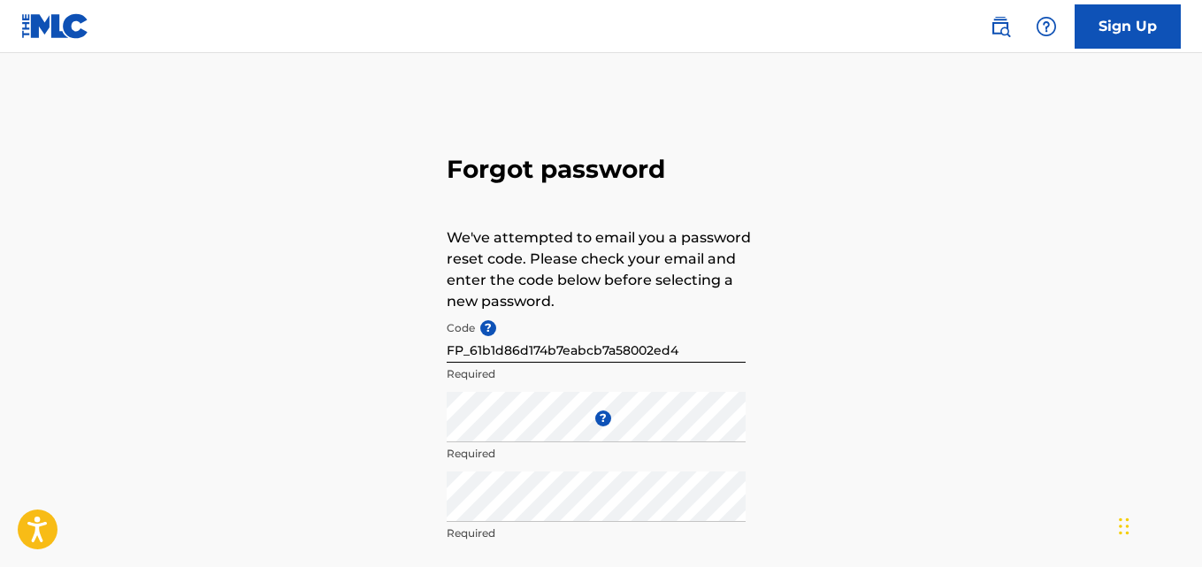
click at [59, 22] on img at bounding box center [55, 26] width 68 height 26
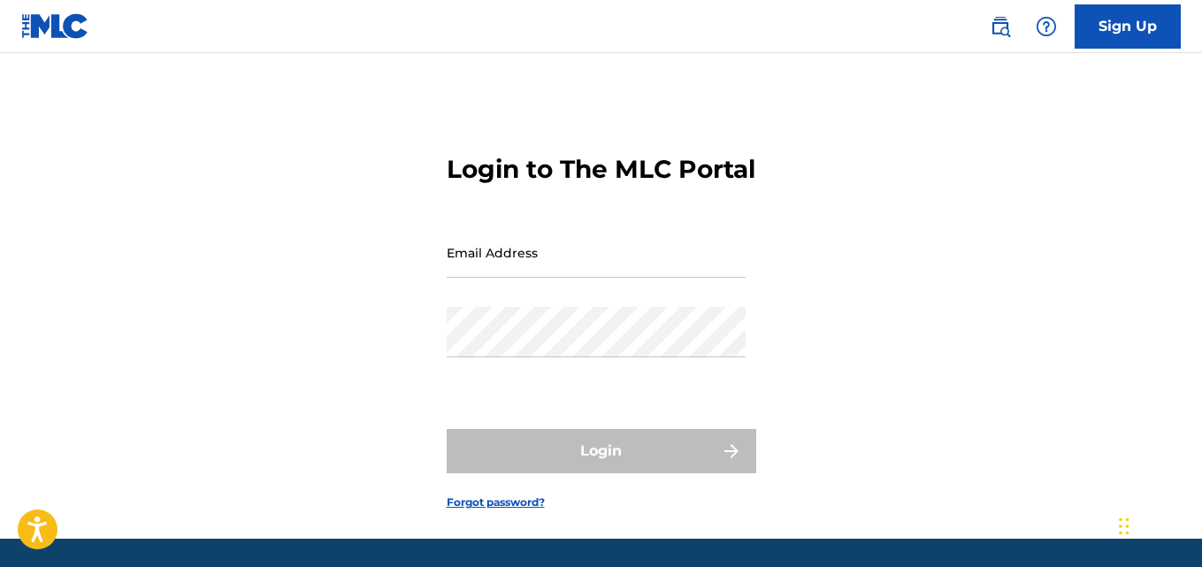
click at [559, 278] on input "Email Address" at bounding box center [596, 252] width 299 height 50
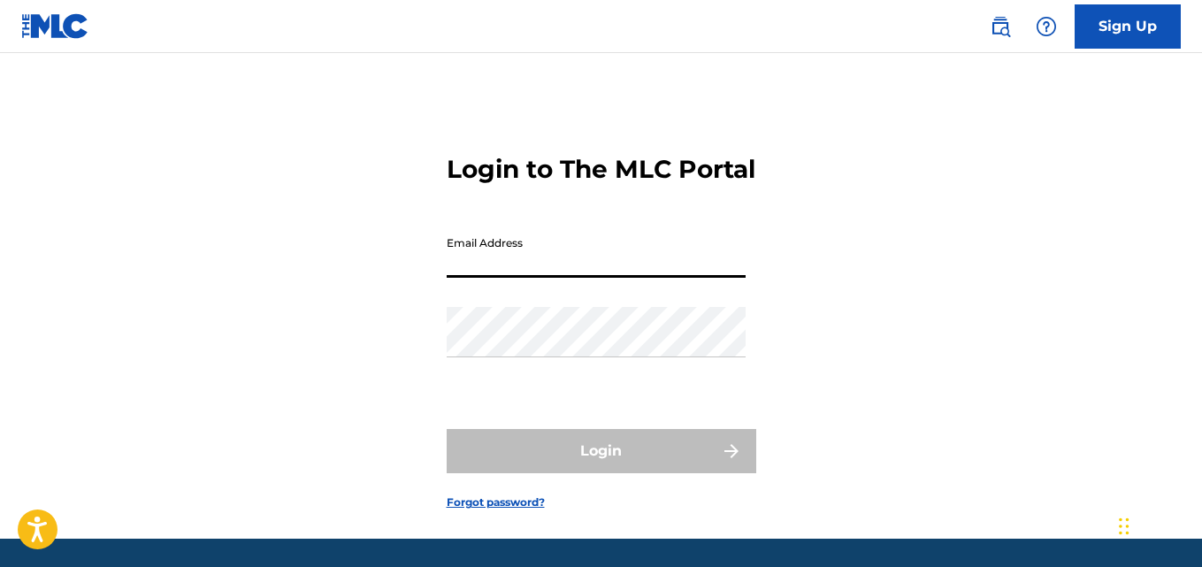
type input "[EMAIL_ADDRESS][DOMAIN_NAME]"
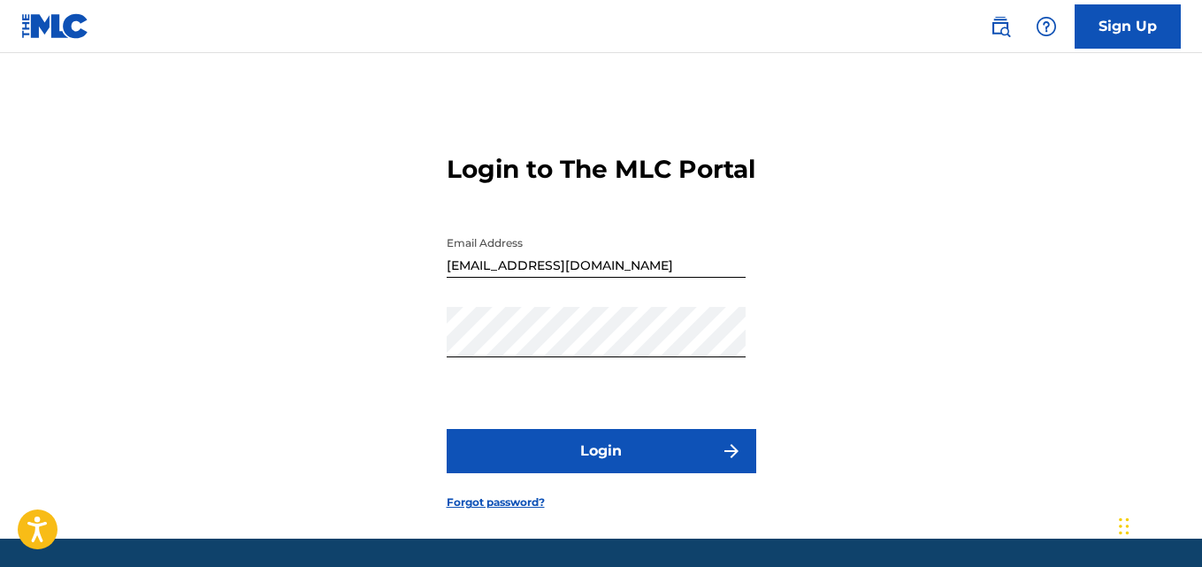
click at [577, 473] on button "Login" at bounding box center [602, 451] width 310 height 44
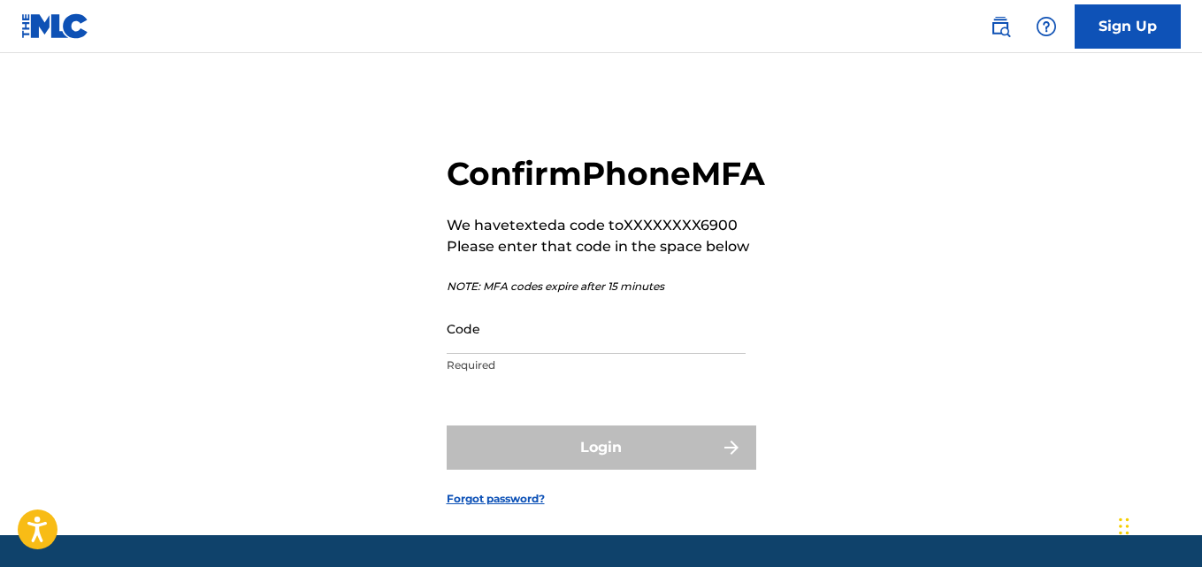
click at [540, 354] on input "Code" at bounding box center [596, 328] width 299 height 50
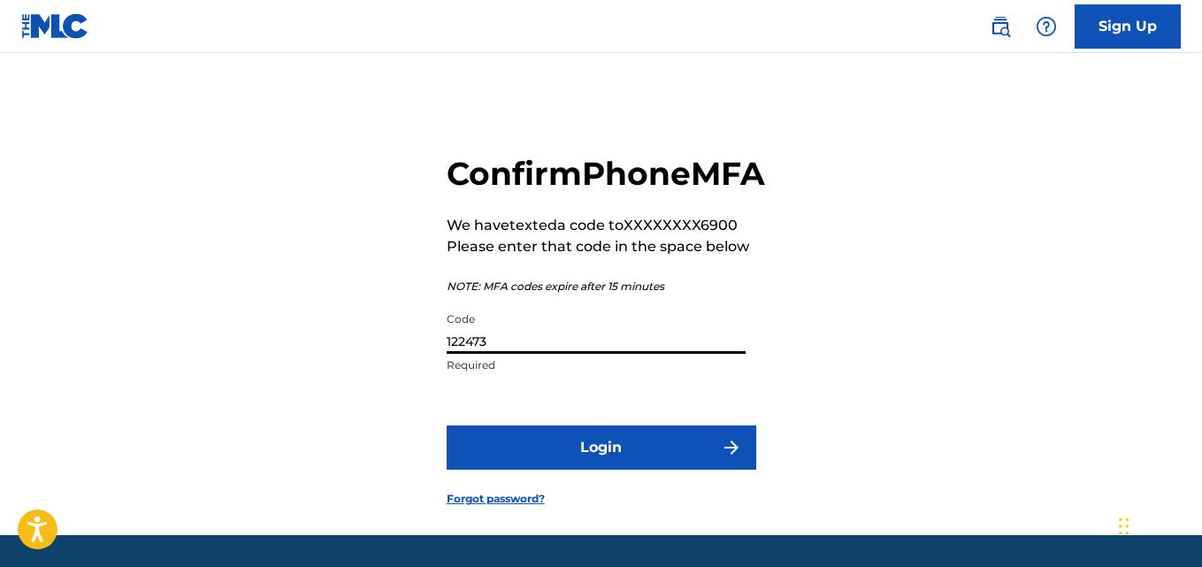
type input "122473"
click at [614, 470] on button "Login" at bounding box center [602, 447] width 310 height 44
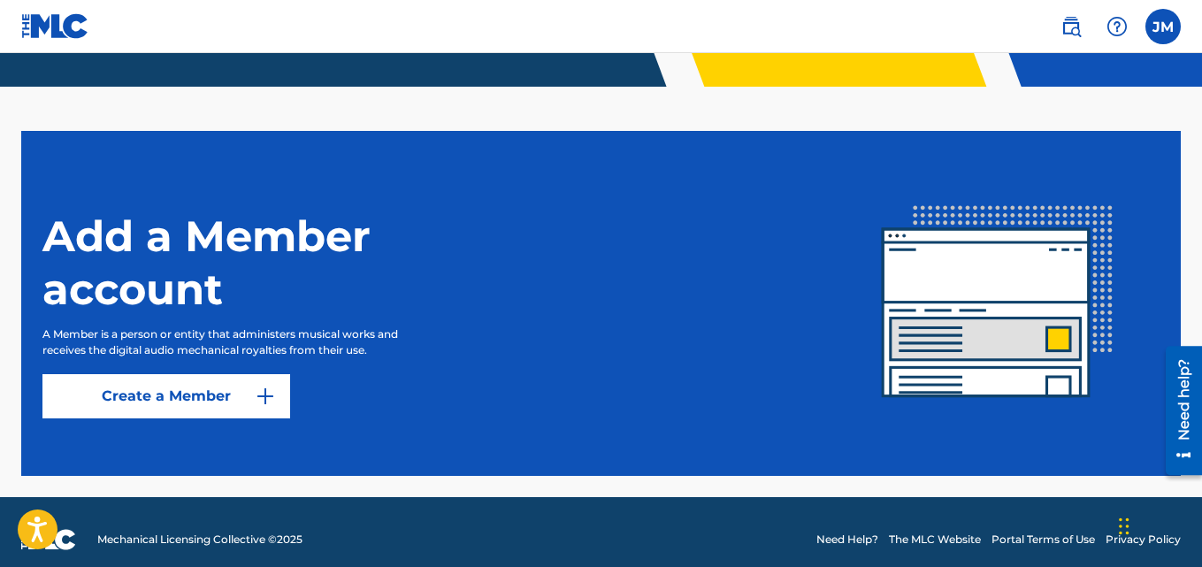
scroll to position [447, 0]
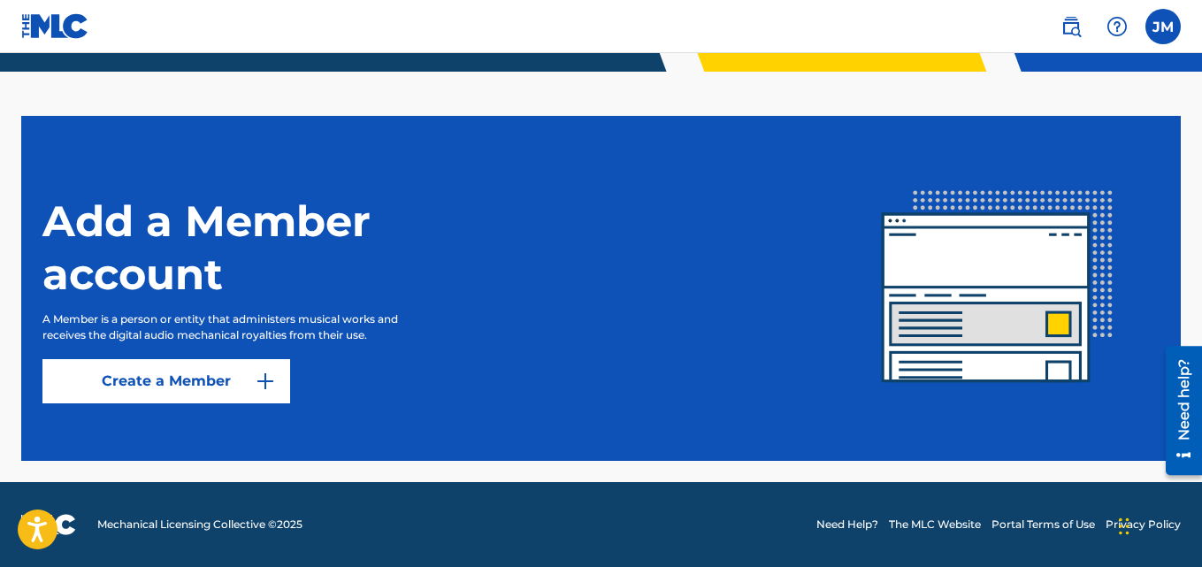
click at [218, 381] on link "Create a Member" at bounding box center [166, 381] width 248 height 44
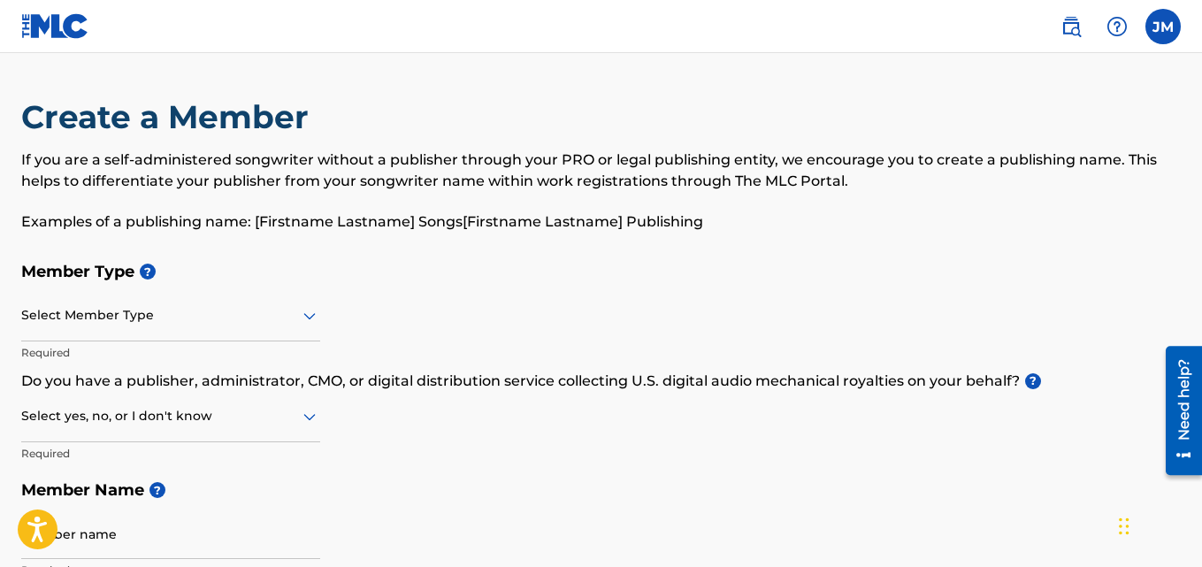
click at [265, 325] on div at bounding box center [170, 315] width 299 height 22
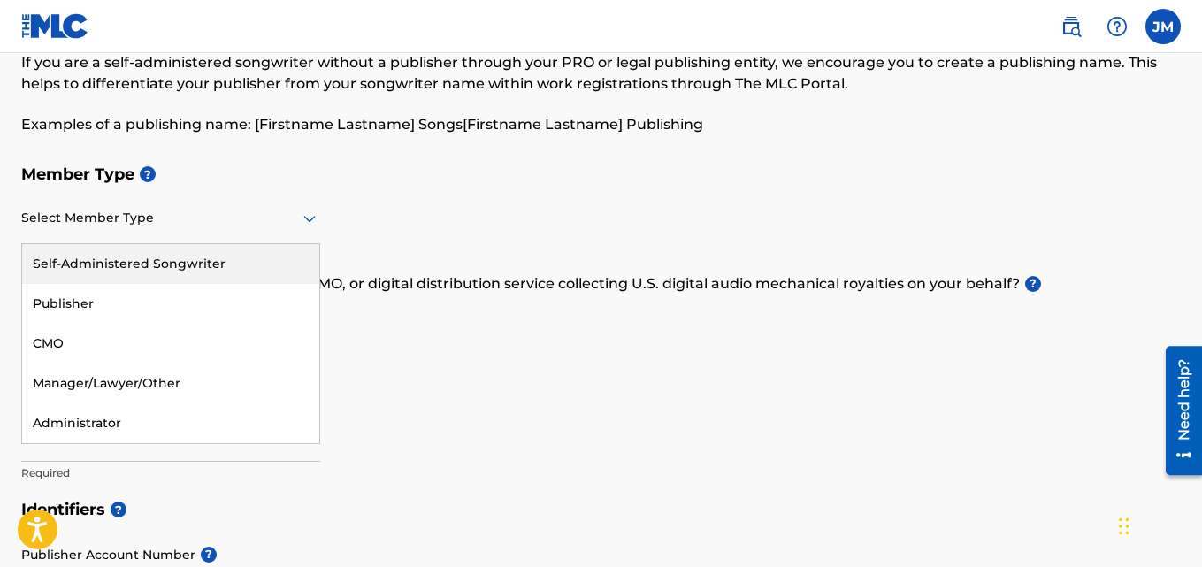
scroll to position [99, 0]
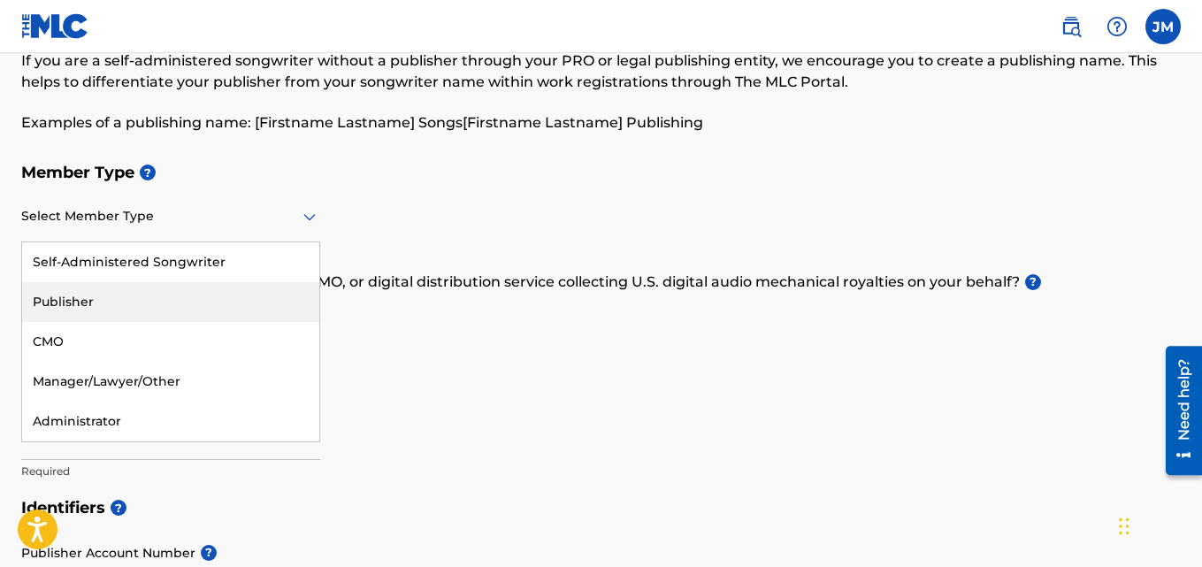
click at [179, 304] on div "Publisher" at bounding box center [170, 302] width 297 height 40
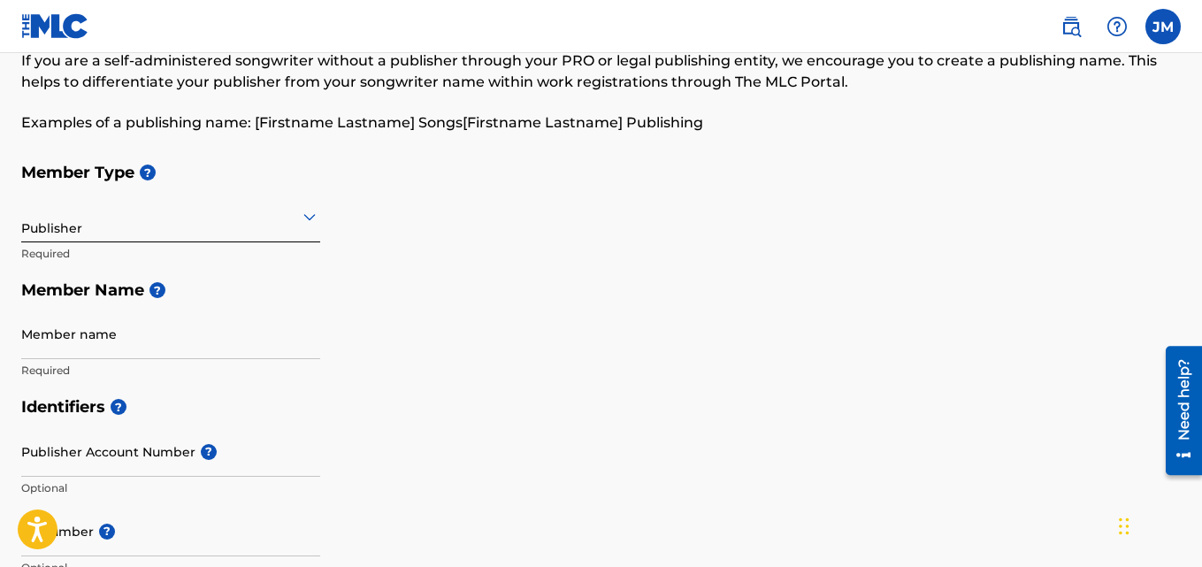
click at [144, 336] on input "Member name" at bounding box center [170, 334] width 299 height 50
click at [714, 330] on div "Member Type ? Publisher Required Member Name ? Member name Required" at bounding box center [600, 271] width 1159 height 234
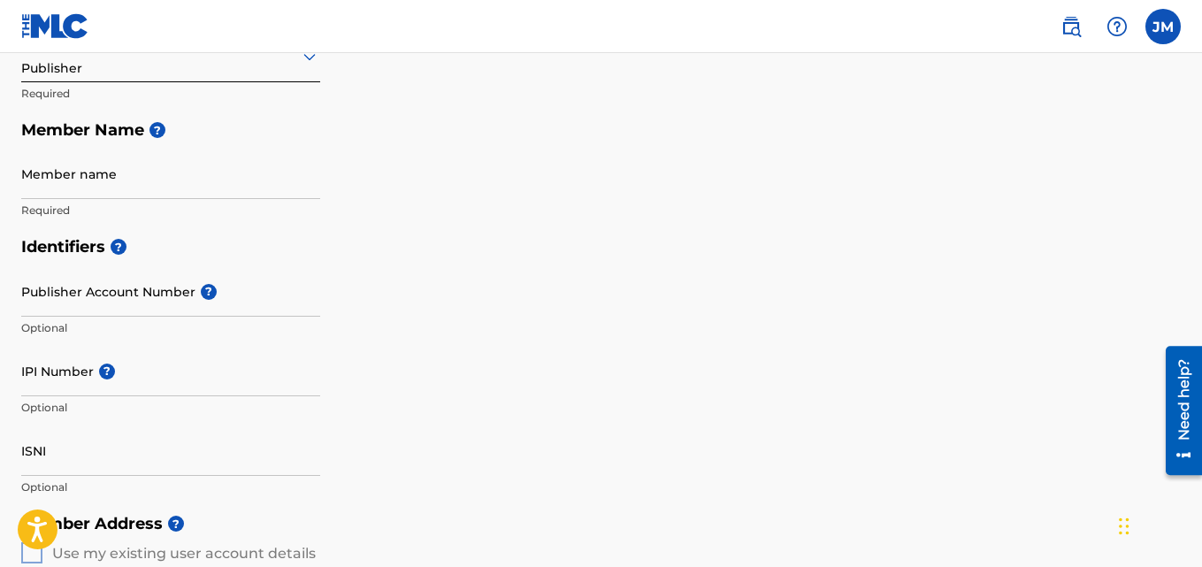
scroll to position [266, 0]
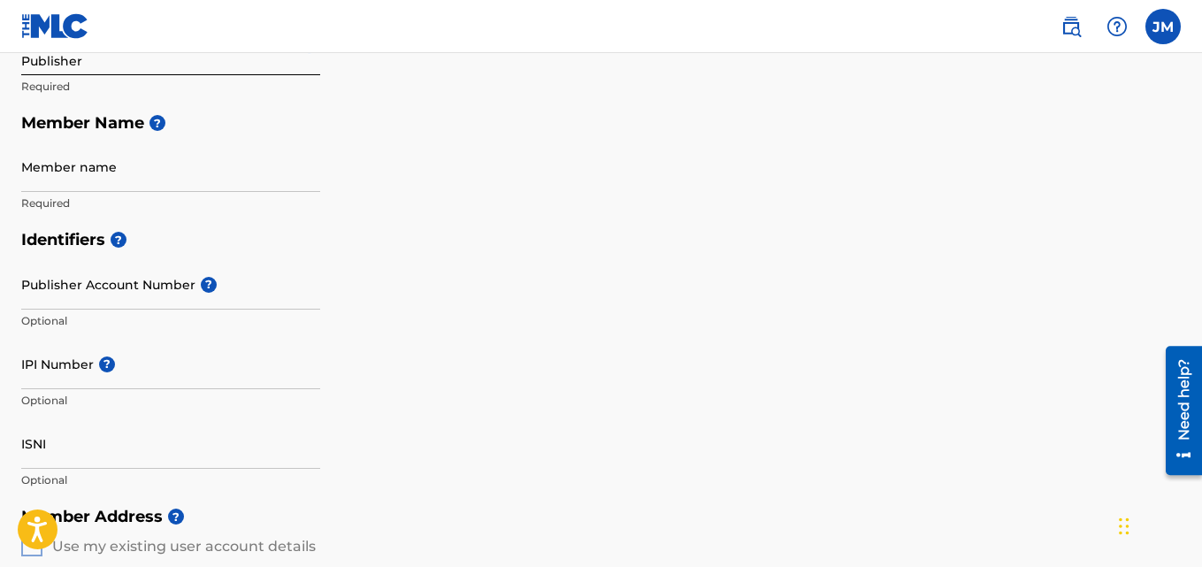
click at [67, 191] on input "Member name" at bounding box center [170, 166] width 299 height 50
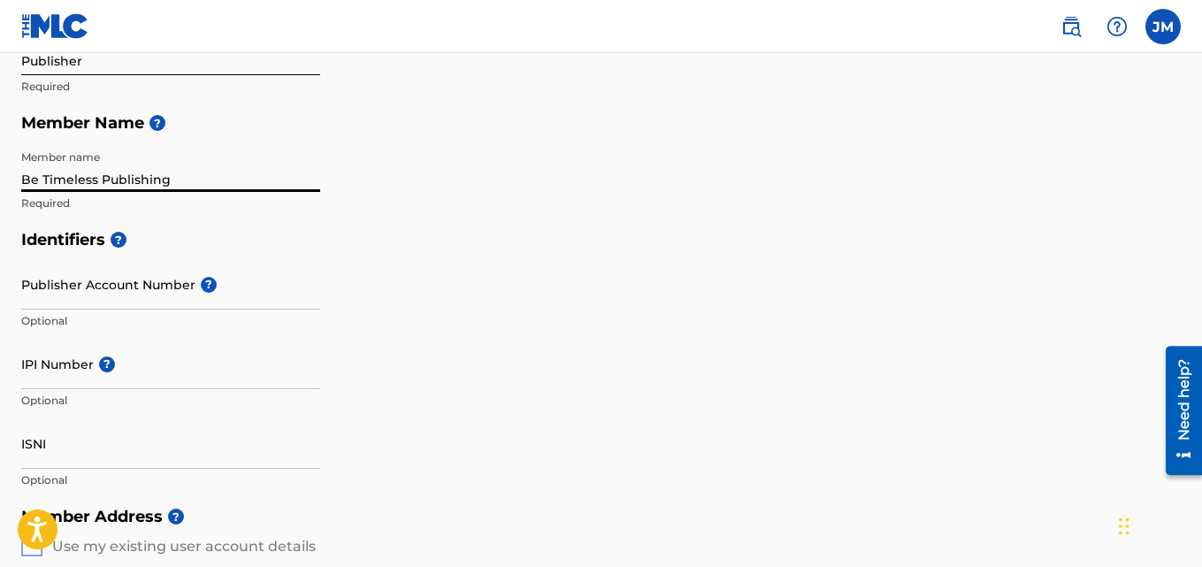
type input "Be Timeless Publishing"
click at [293, 256] on h5 "Identifiers ?" at bounding box center [600, 240] width 1159 height 38
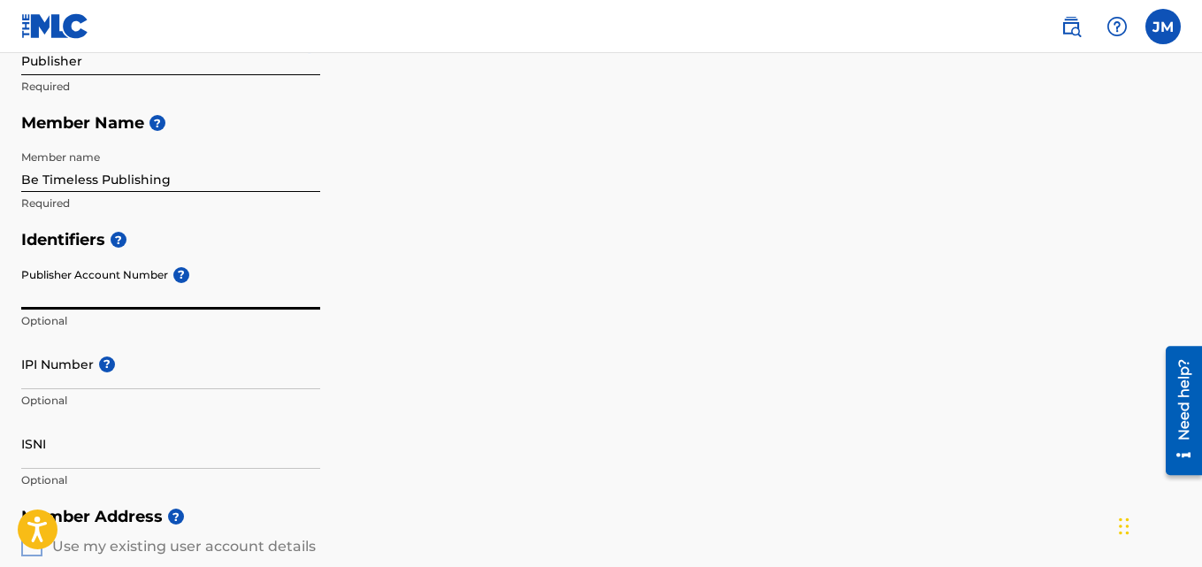
click at [89, 303] on input "Publisher Account Number ?" at bounding box center [170, 284] width 299 height 50
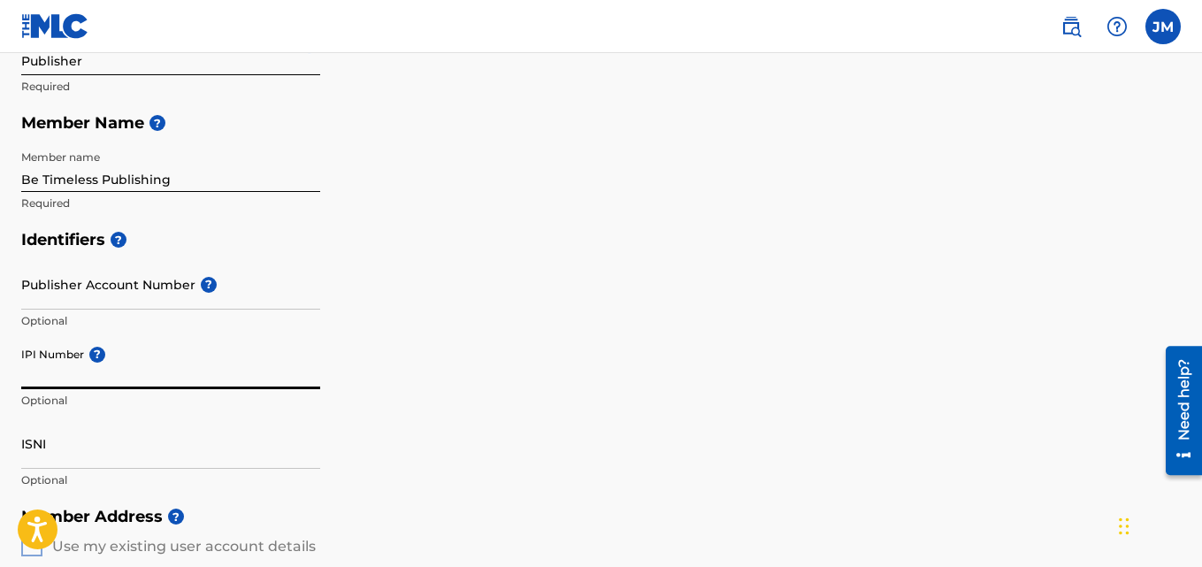
click at [80, 378] on input "IPI Number ?" at bounding box center [170, 364] width 299 height 50
paste input "00769545879"
type input "00769545879"
click at [77, 307] on input "Publisher Account Number ?" at bounding box center [170, 284] width 299 height 50
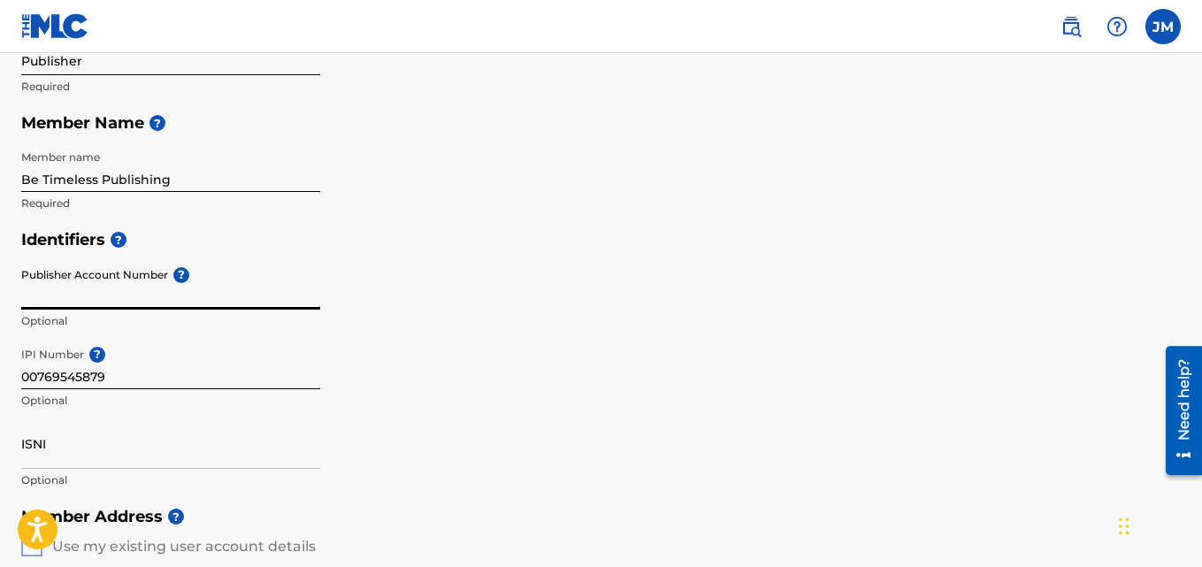
paste input "1608694"
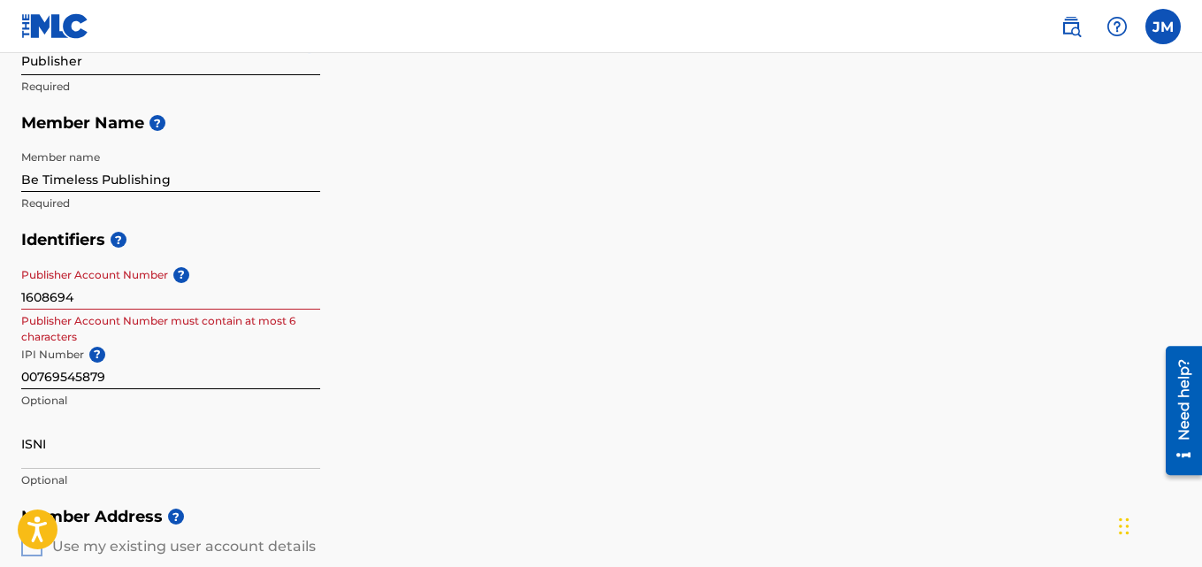
click at [490, 418] on div "Identifiers ? Publisher Account Number ? 1608694 Publisher Account Number must …" at bounding box center [600, 359] width 1159 height 277
click at [95, 299] on input "1608694" at bounding box center [170, 284] width 299 height 50
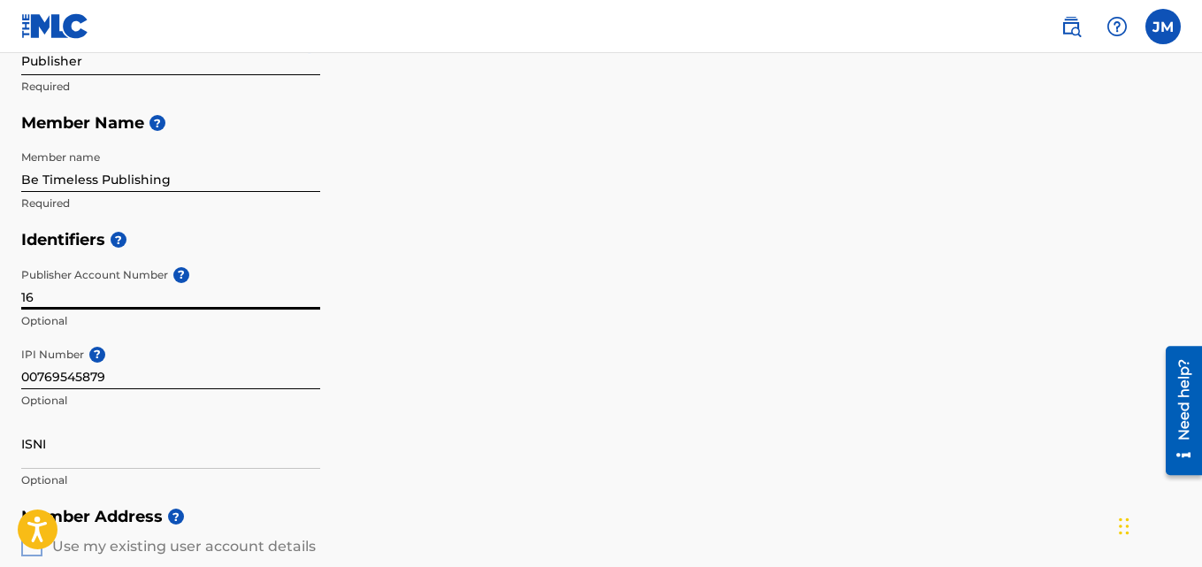
type input "1"
click at [462, 396] on div "Identifiers ? Publisher Account Number ? Optional IPI Number ? 00769545879 Opti…" at bounding box center [600, 359] width 1159 height 277
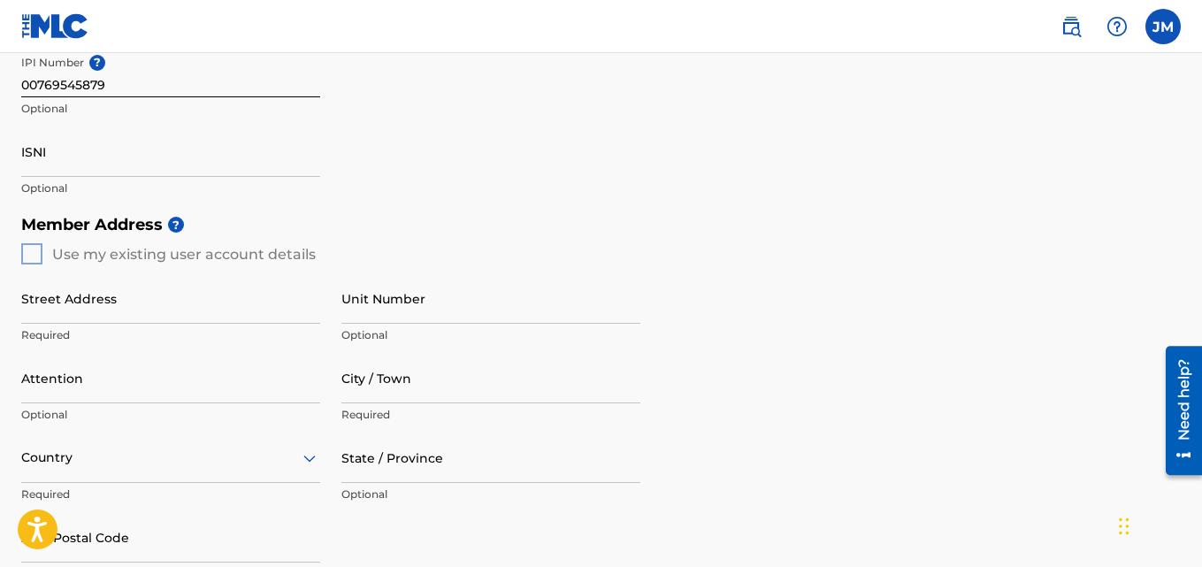
scroll to position [562, 0]
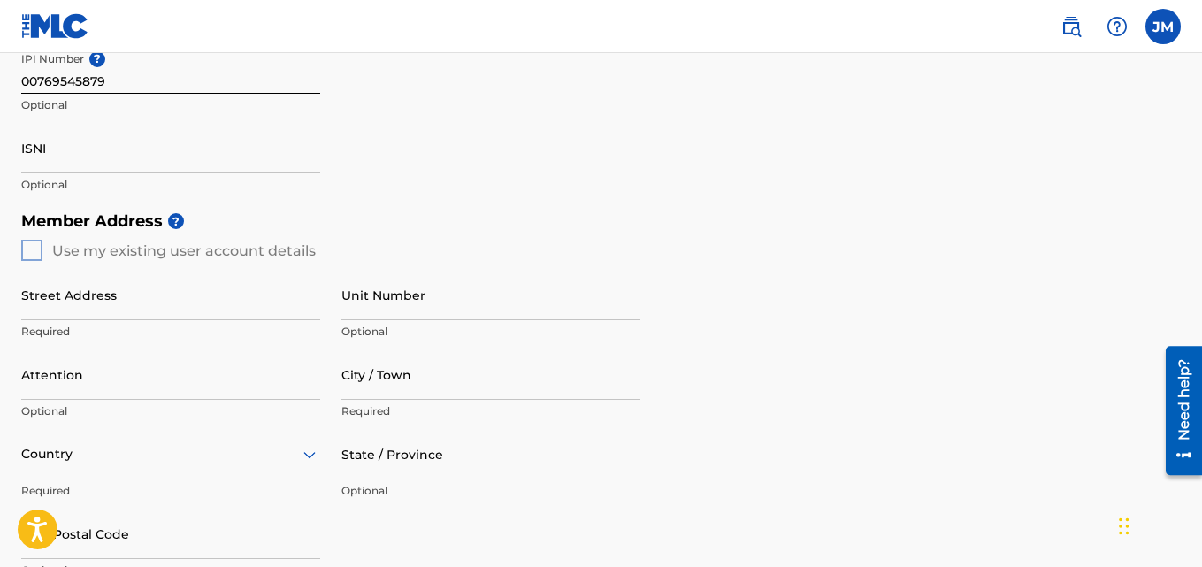
click at [32, 243] on div "Member Address ? Use my existing user account details Street Address Required U…" at bounding box center [600, 405] width 1159 height 404
click at [19, 250] on div "Create a Member If you are a self-administered songwriter without a publisher t…" at bounding box center [601, 191] width 1202 height 1311
click at [28, 251] on div "Member Address ? Use my existing user account details Street Address Required U…" at bounding box center [600, 405] width 1159 height 404
drag, startPoint x: 30, startPoint y: 252, endPoint x: 173, endPoint y: 191, distance: 155.7
click at [33, 252] on div "Member Address ? Use my existing user account details Street Address Required U…" at bounding box center [600, 405] width 1159 height 404
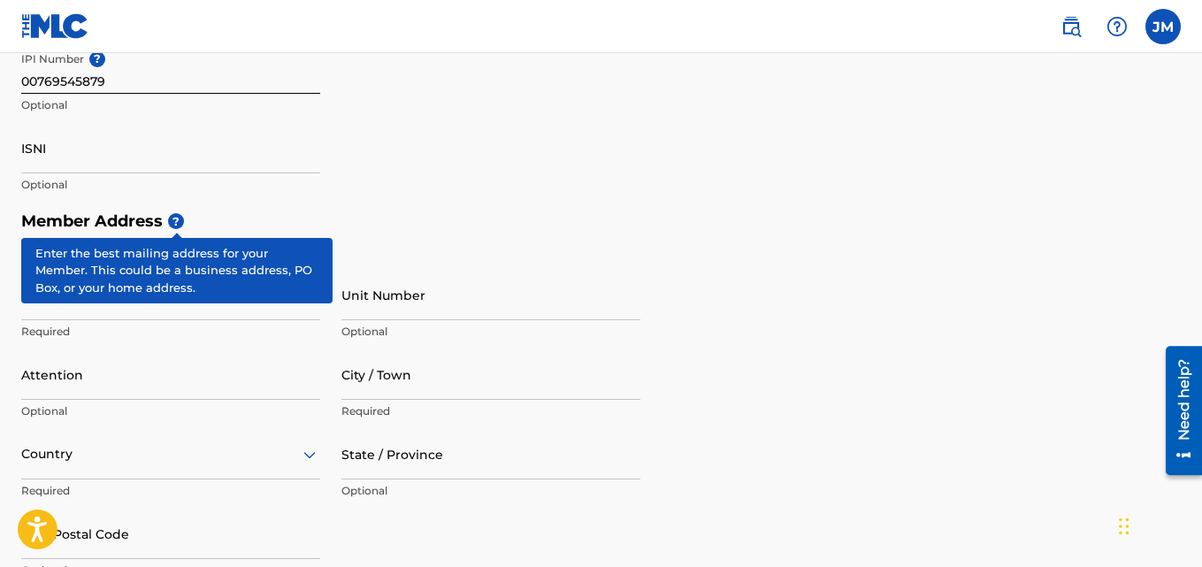
click at [180, 226] on span "?" at bounding box center [176, 221] width 16 height 16
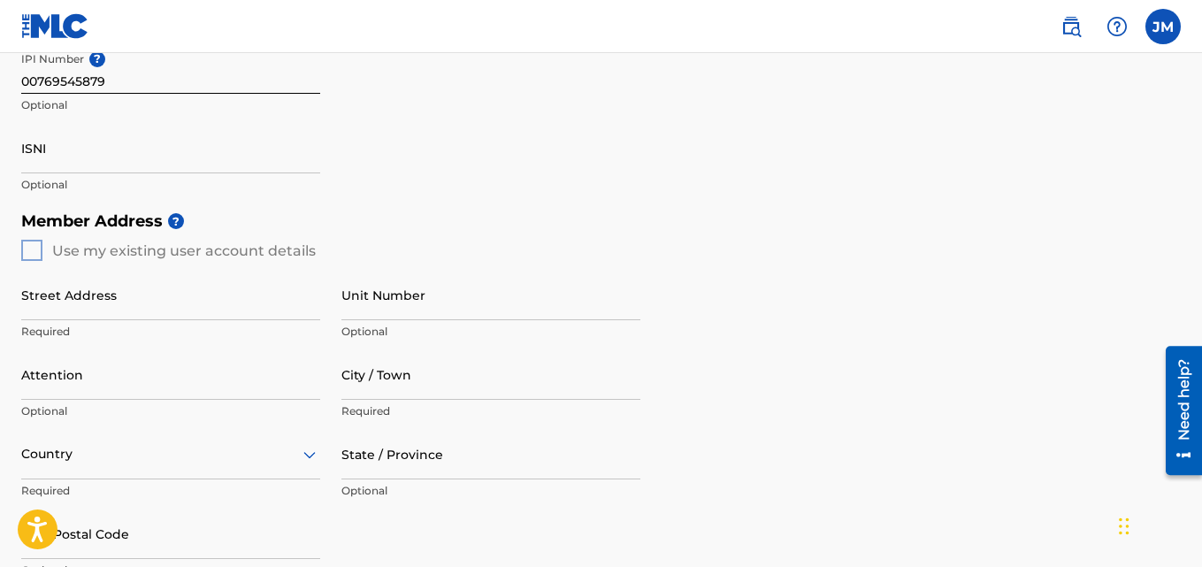
click at [25, 249] on div "Create a Member If you are a self-administered songwriter without a publisher t…" at bounding box center [601, 191] width 1202 height 1311
click at [31, 249] on div "Member Address ? Use my existing user account details Street Address Required U…" at bounding box center [600, 405] width 1159 height 404
click at [33, 249] on div "Member Address ? Use my existing user account details Street Address Required U…" at bounding box center [600, 405] width 1159 height 404
drag, startPoint x: 33, startPoint y: 249, endPoint x: 136, endPoint y: 262, distance: 104.3
click at [42, 252] on div "Member Address ? Use my existing user account details Street Address Required U…" at bounding box center [600, 405] width 1159 height 404
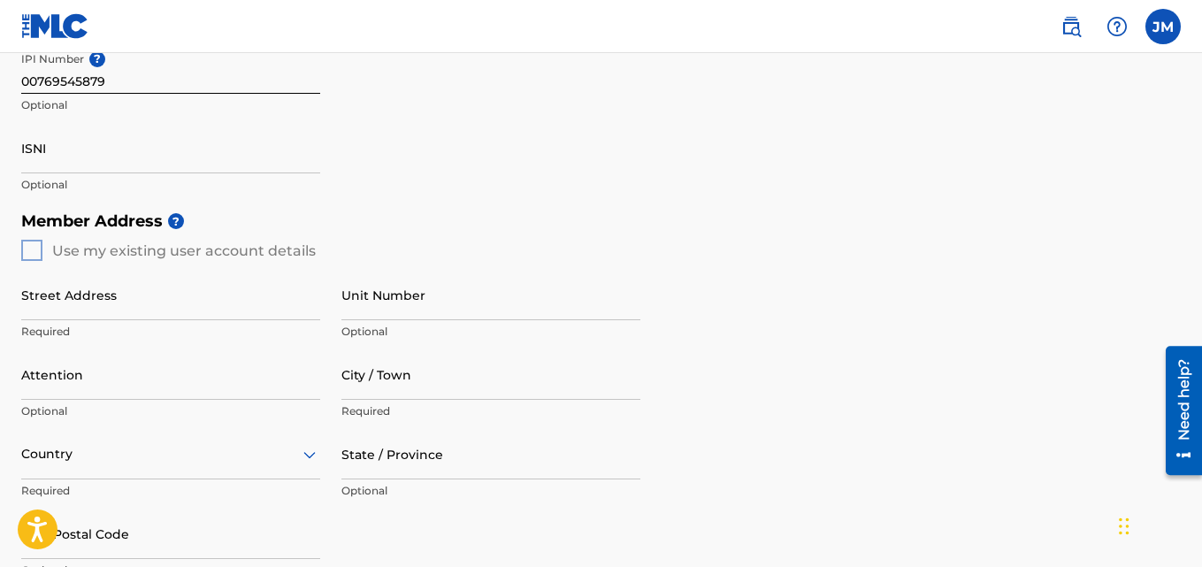
click at [60, 304] on input "Street Address" at bounding box center [170, 295] width 299 height 50
type input "[STREET_ADDRESS]"
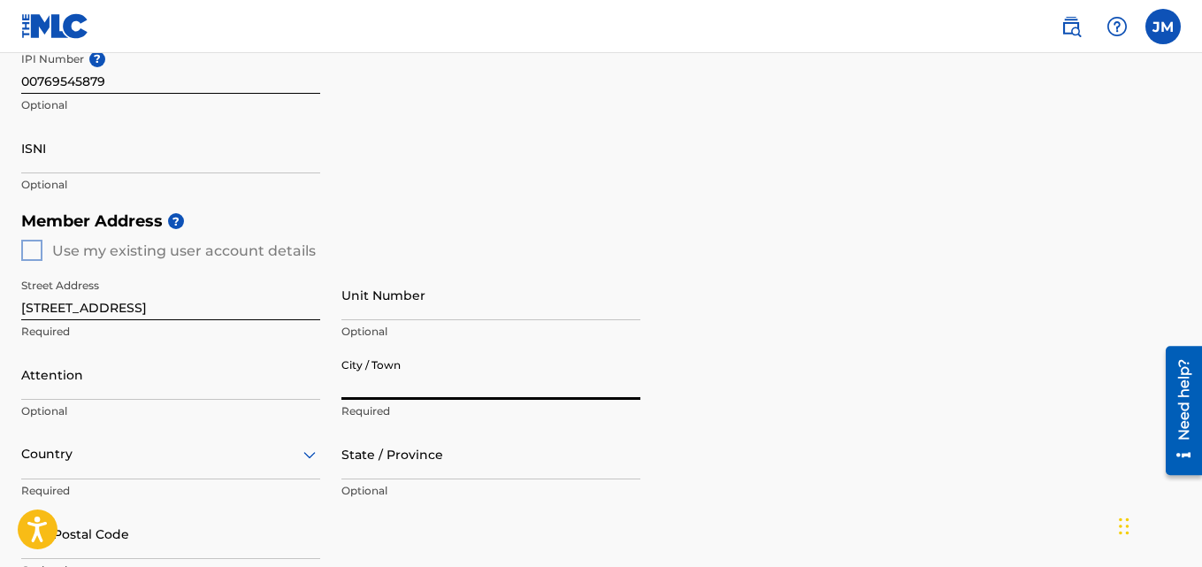
click at [402, 389] on input "City / Town" at bounding box center [490, 374] width 299 height 50
type input "Weeki Wachee"
type input "[PERSON_NAME]"
type input "[GEOGRAPHIC_DATA]"
type input "FL"
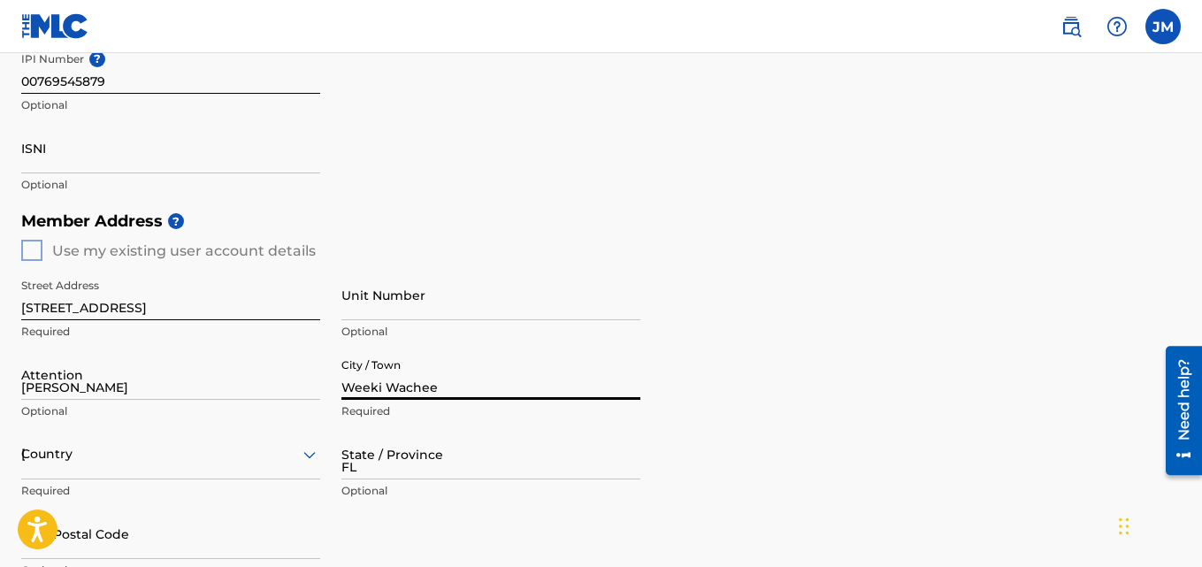
type input "34614"
type input "973"
type input "9326900"
type input "[EMAIL_ADDRESS][DOMAIN_NAME]"
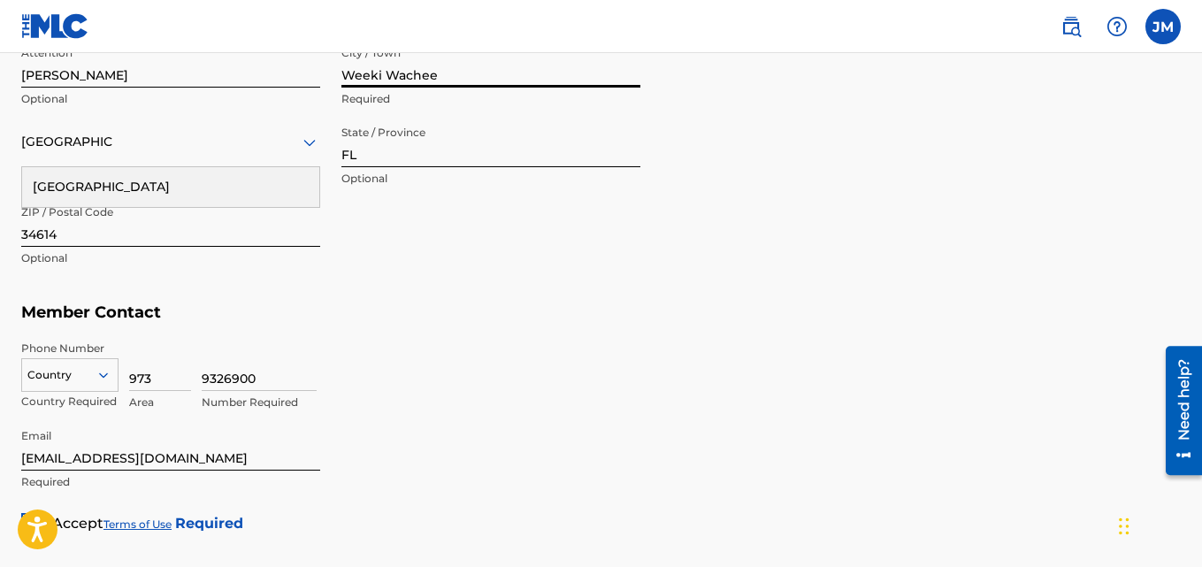
scroll to position [894, 0]
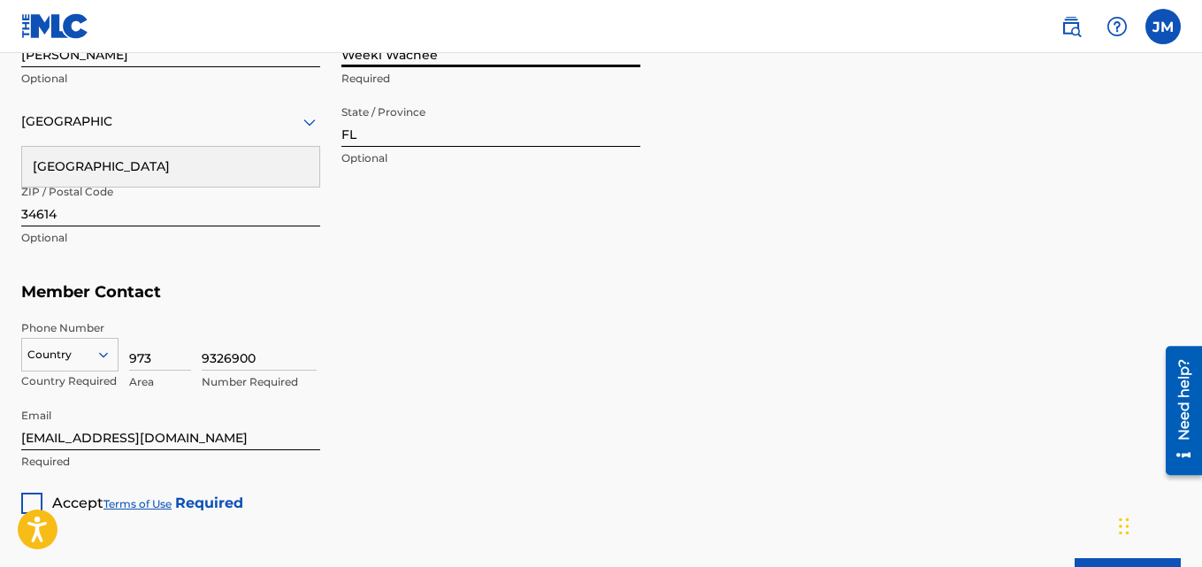
click at [102, 362] on div "Country" at bounding box center [69, 351] width 97 height 27
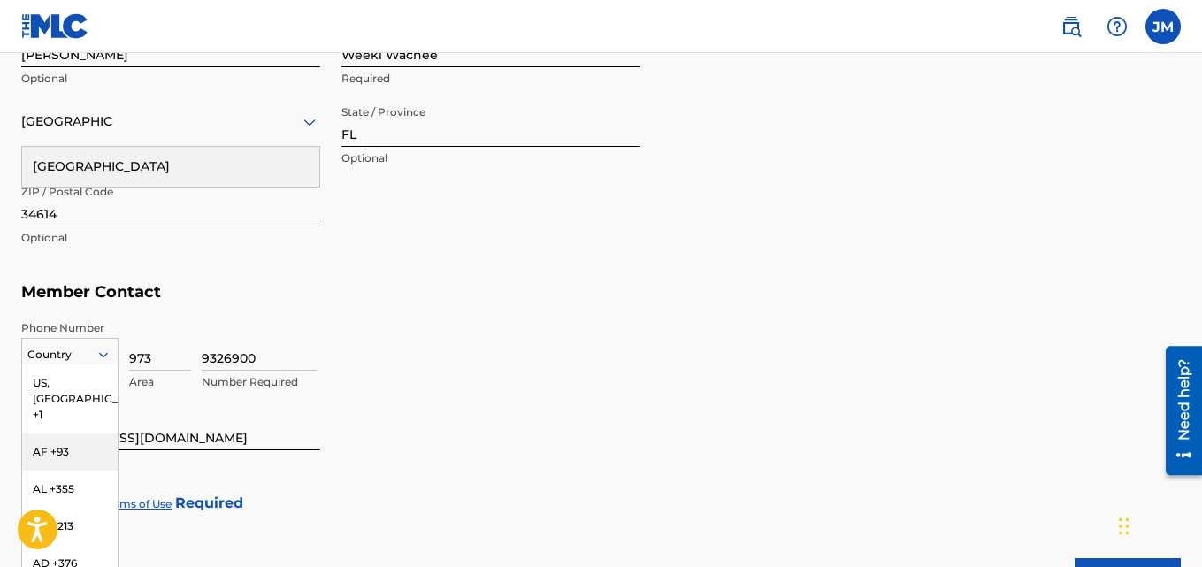
scroll to position [958, 0]
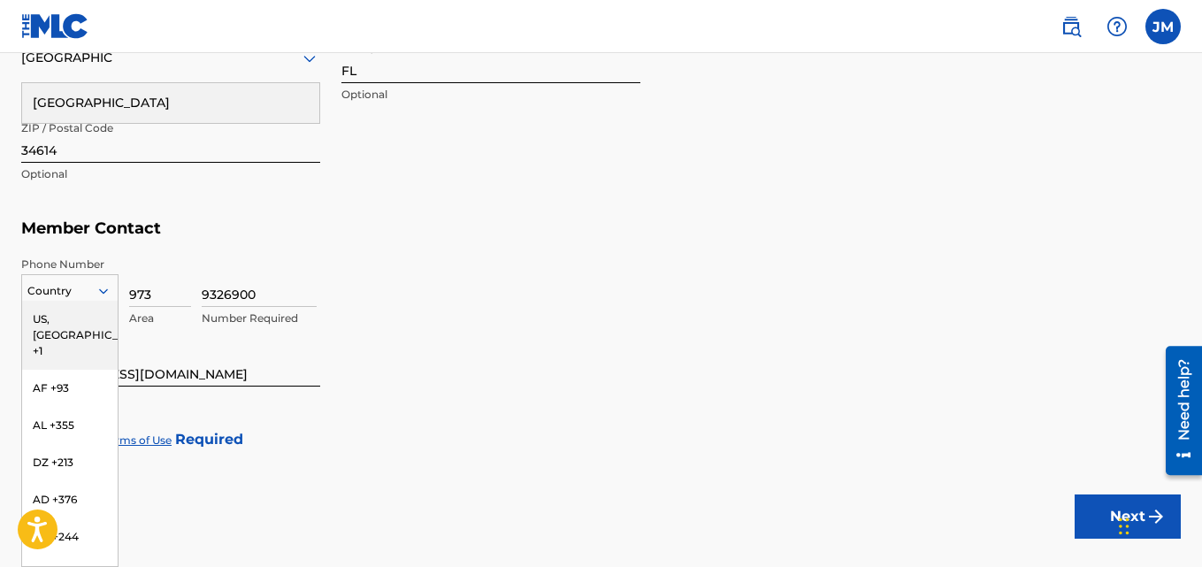
click at [67, 316] on div "US, [GEOGRAPHIC_DATA] +1" at bounding box center [70, 335] width 96 height 69
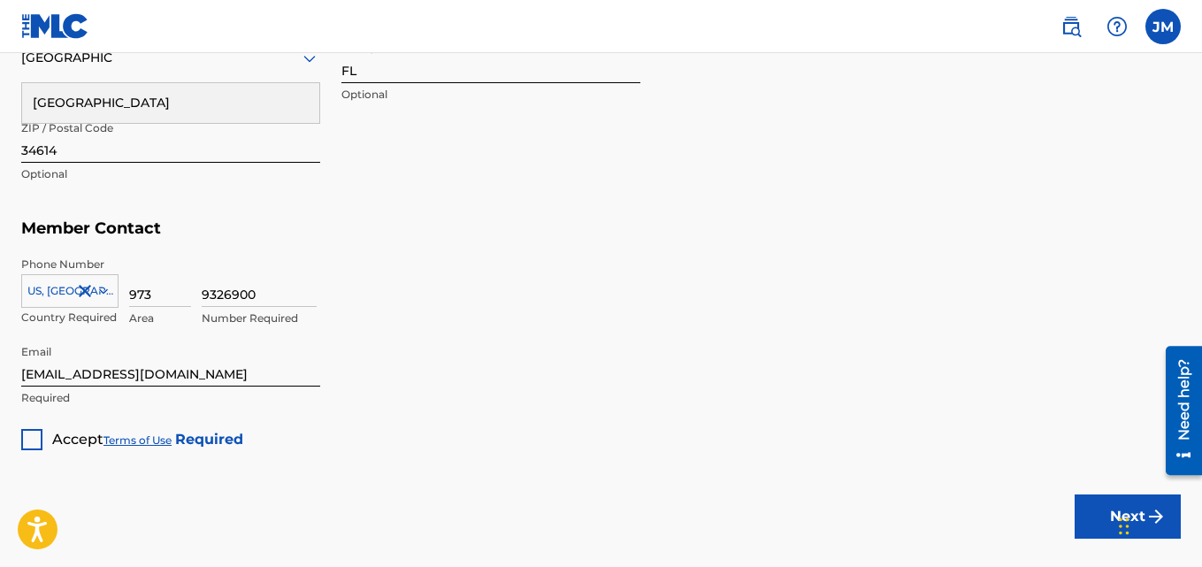
click at [508, 295] on div "9326900 Number Required" at bounding box center [691, 296] width 979 height 80
click at [27, 439] on div at bounding box center [31, 439] width 21 height 21
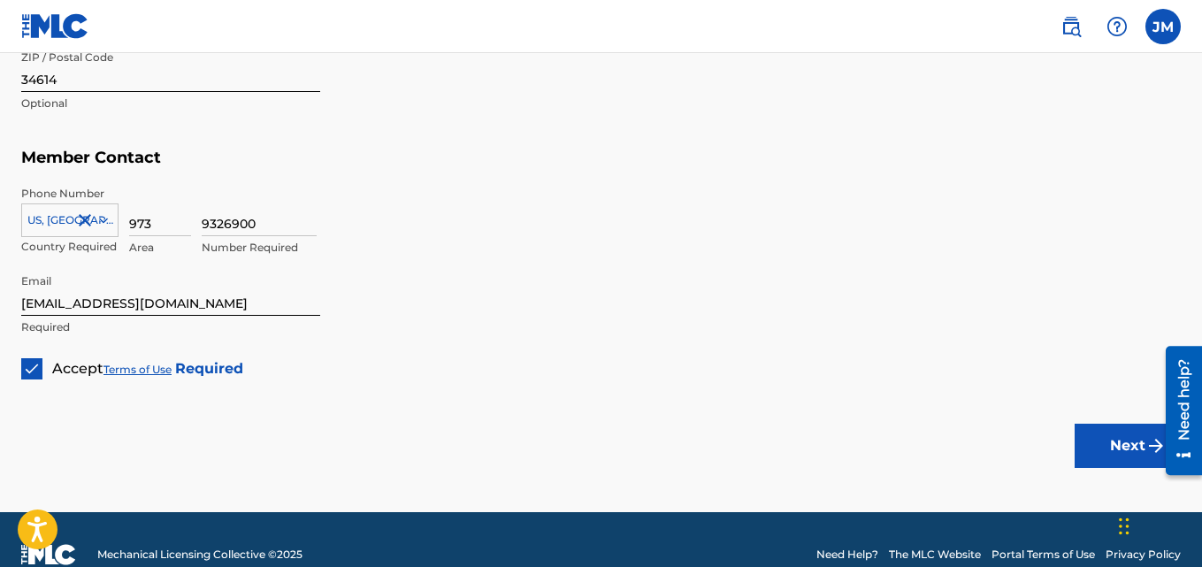
scroll to position [1059, 0]
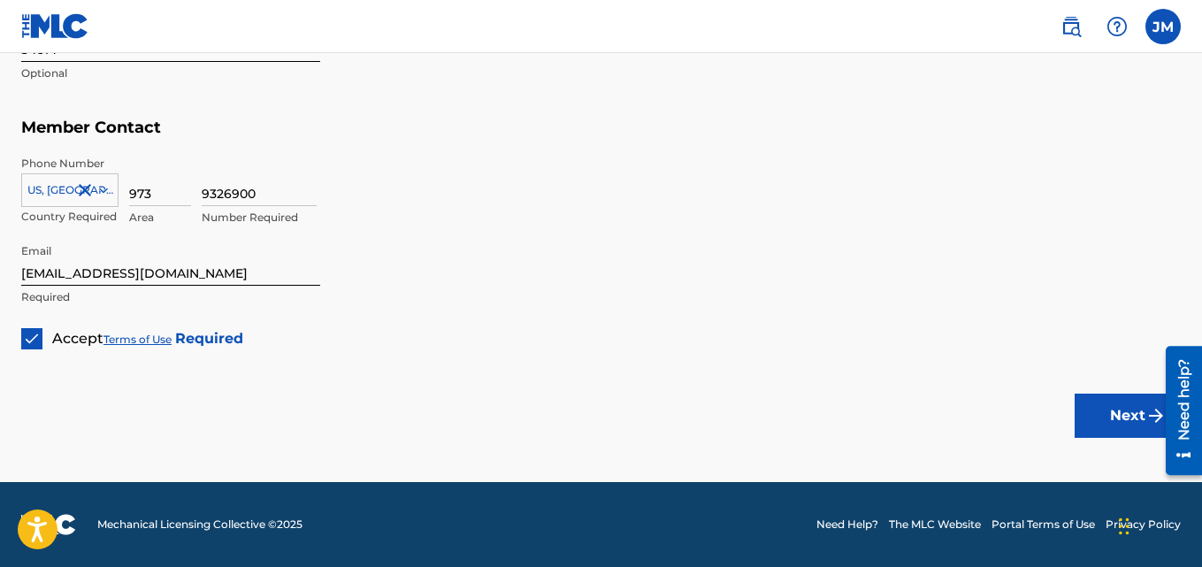
click at [1097, 421] on button "Next" at bounding box center [1127, 416] width 106 height 44
click at [1121, 417] on button "Next" at bounding box center [1127, 416] width 106 height 44
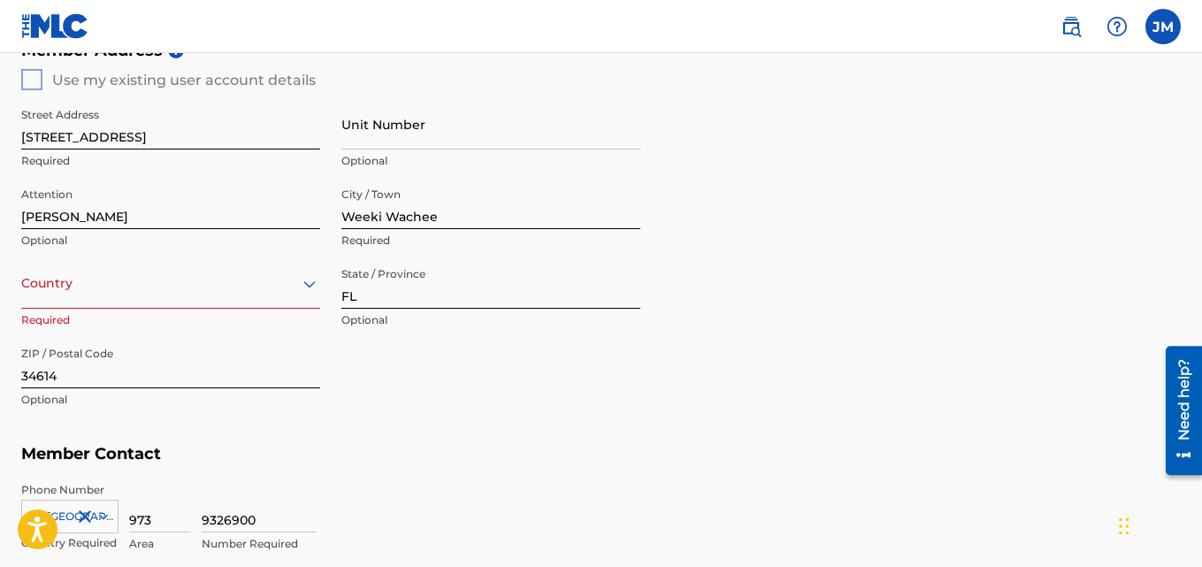
click at [76, 294] on div "Country" at bounding box center [170, 283] width 299 height 50
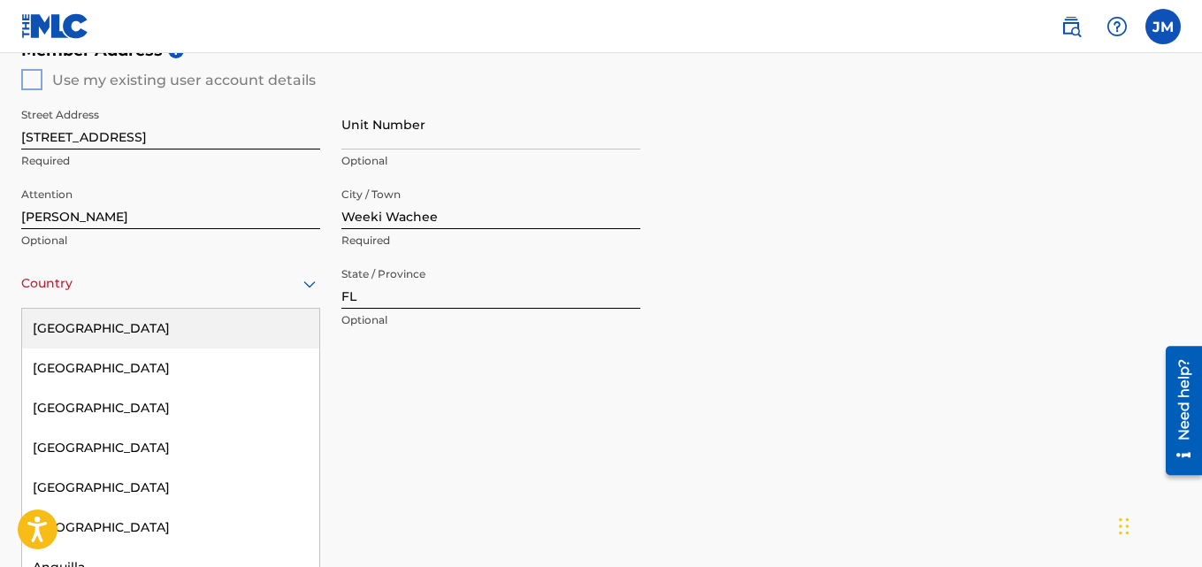
scroll to position [740, 0]
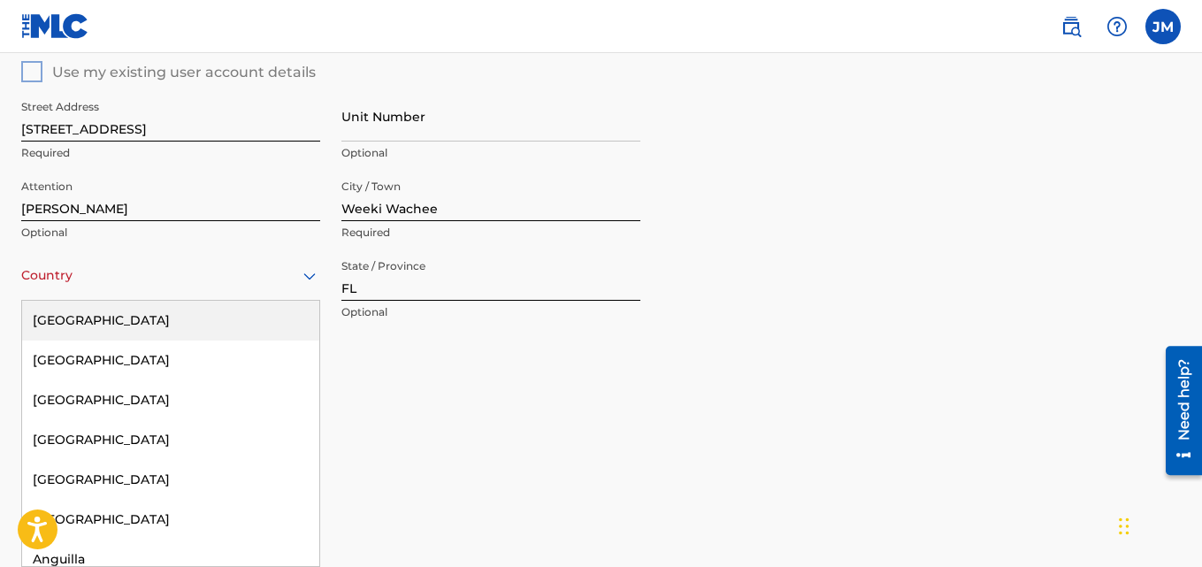
click at [88, 317] on div "[GEOGRAPHIC_DATA]" at bounding box center [170, 321] width 297 height 40
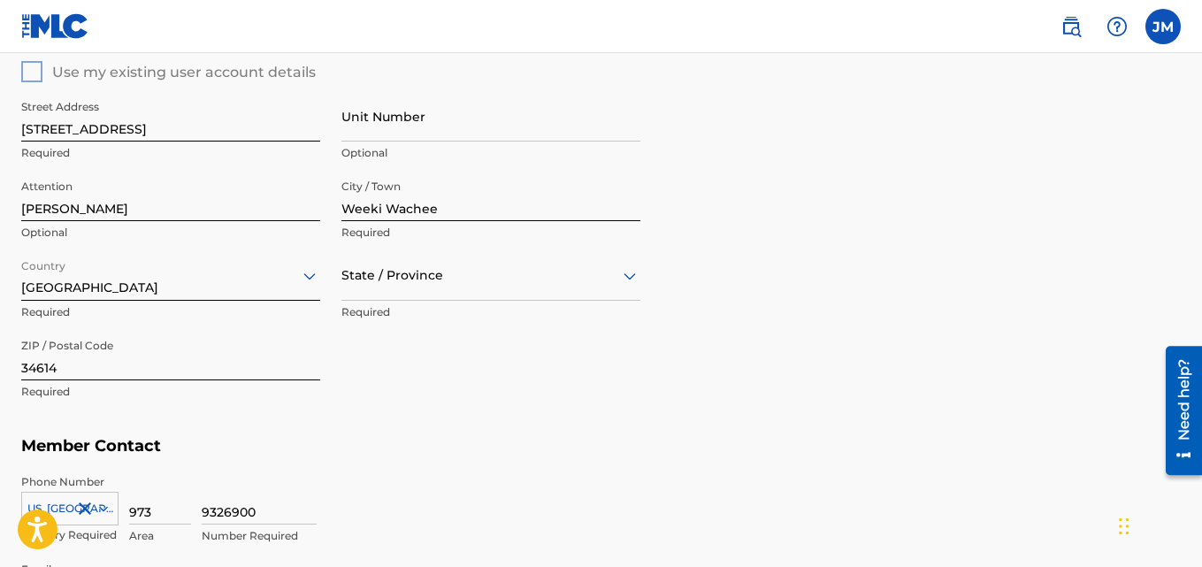
click at [401, 286] on div at bounding box center [490, 275] width 299 height 22
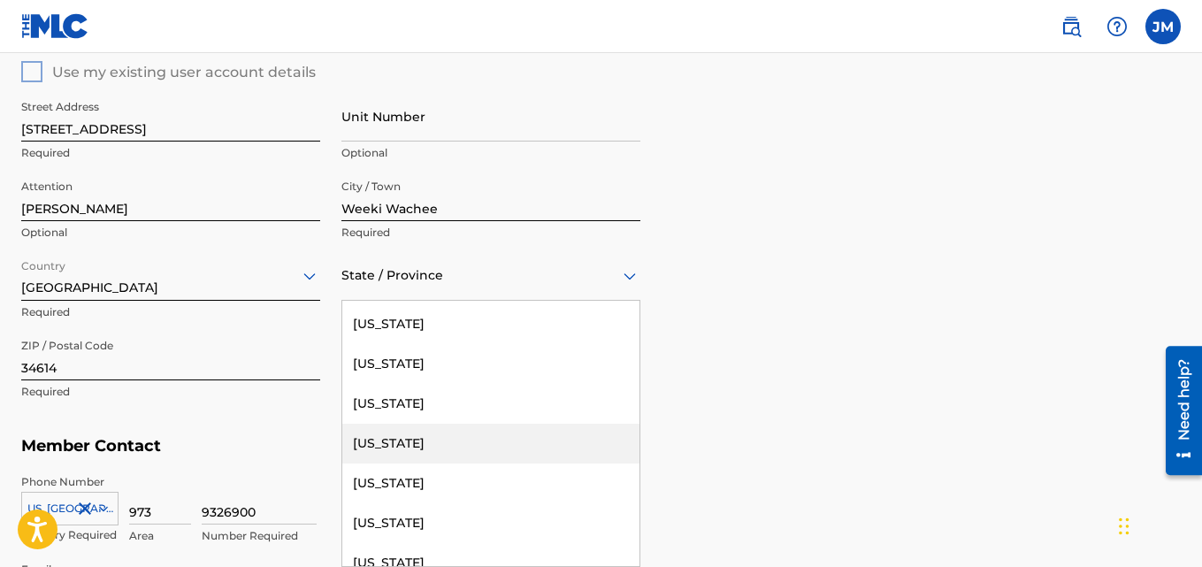
click at [367, 442] on div "[US_STATE]" at bounding box center [490, 444] width 297 height 40
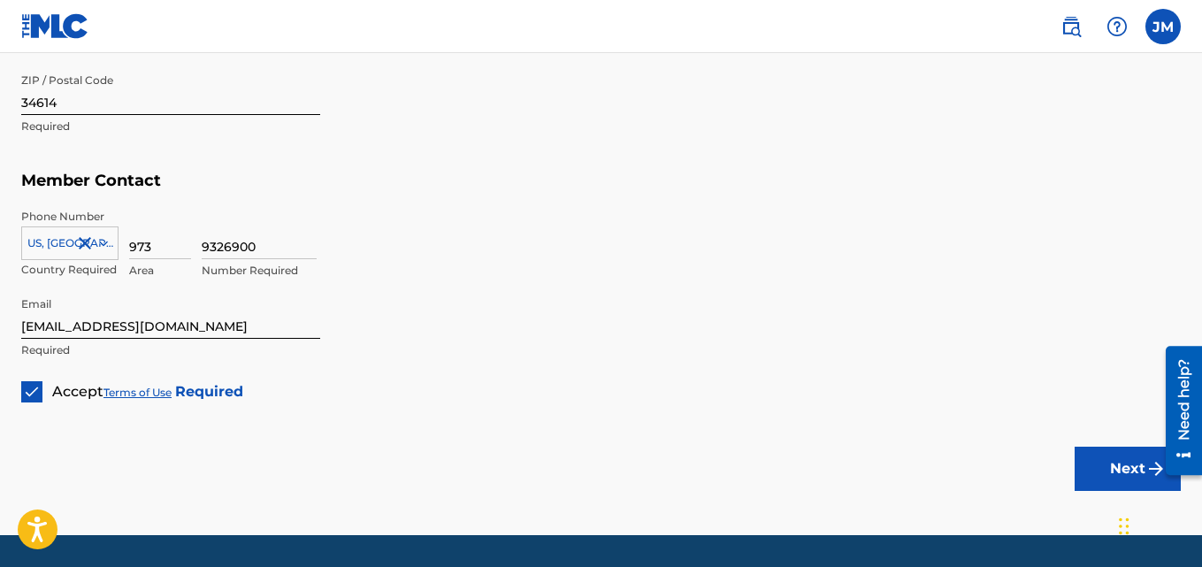
scroll to position [1019, 0]
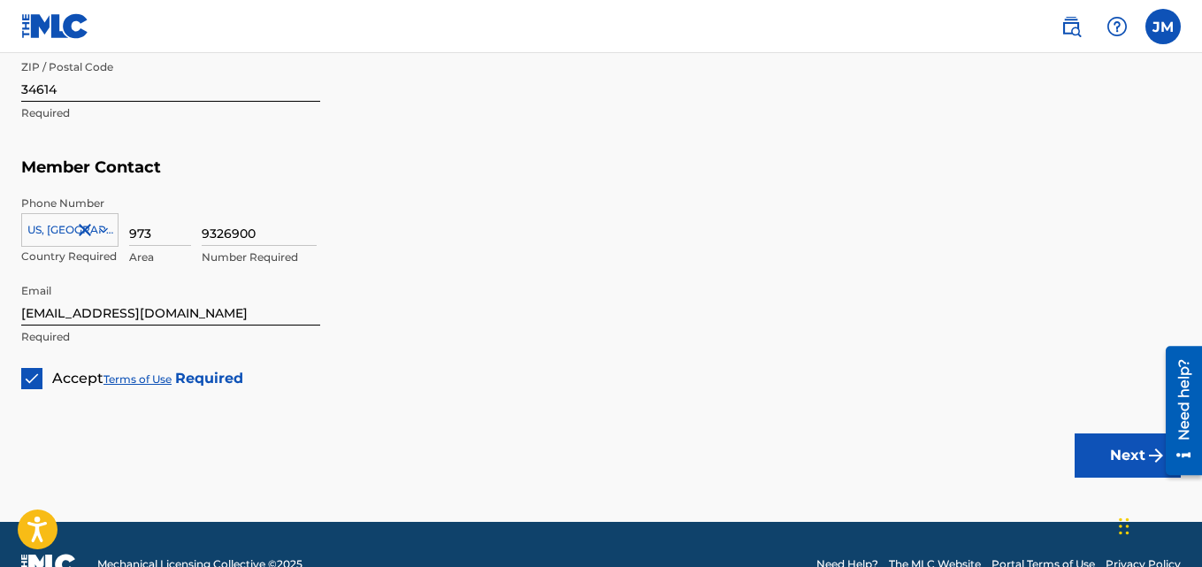
click at [1107, 447] on button "Next" at bounding box center [1127, 455] width 106 height 44
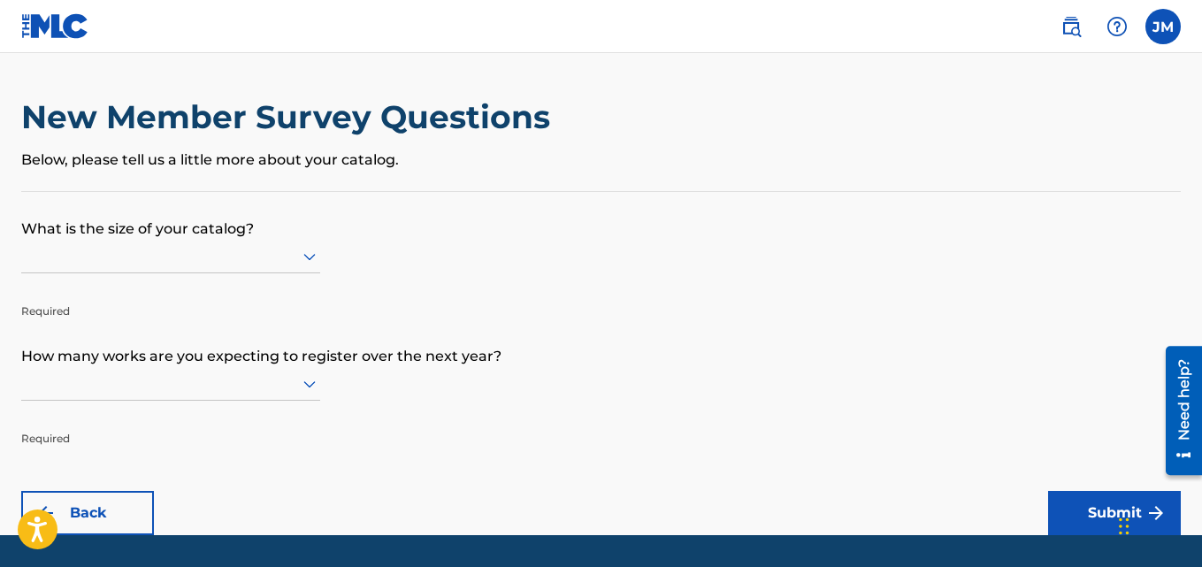
click at [310, 260] on icon at bounding box center [309, 257] width 12 height 7
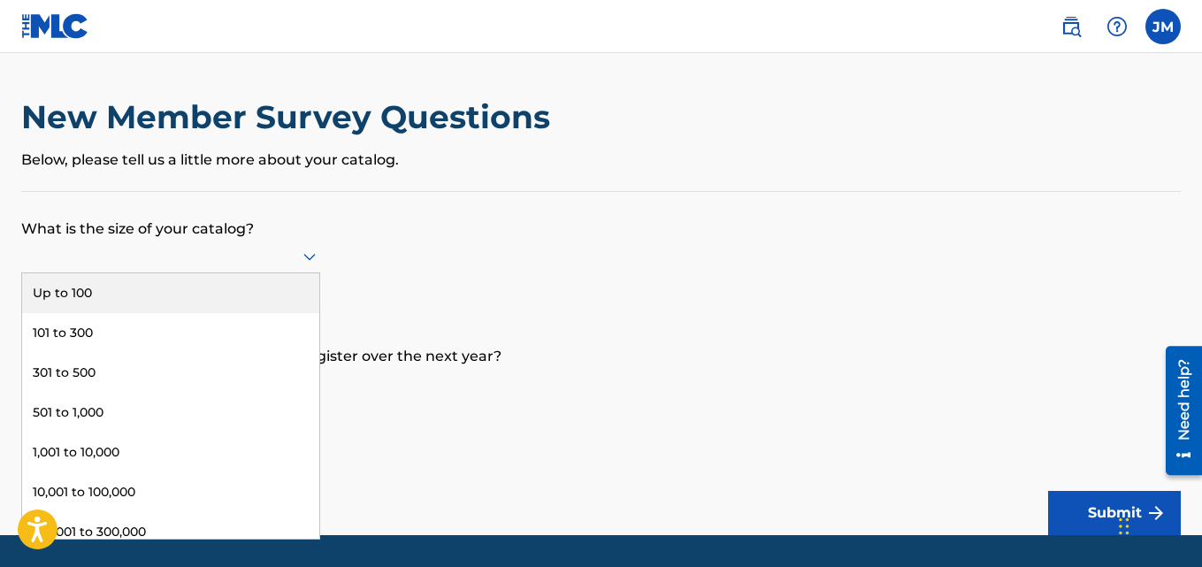
click at [88, 298] on div "Up to 100" at bounding box center [170, 293] width 297 height 40
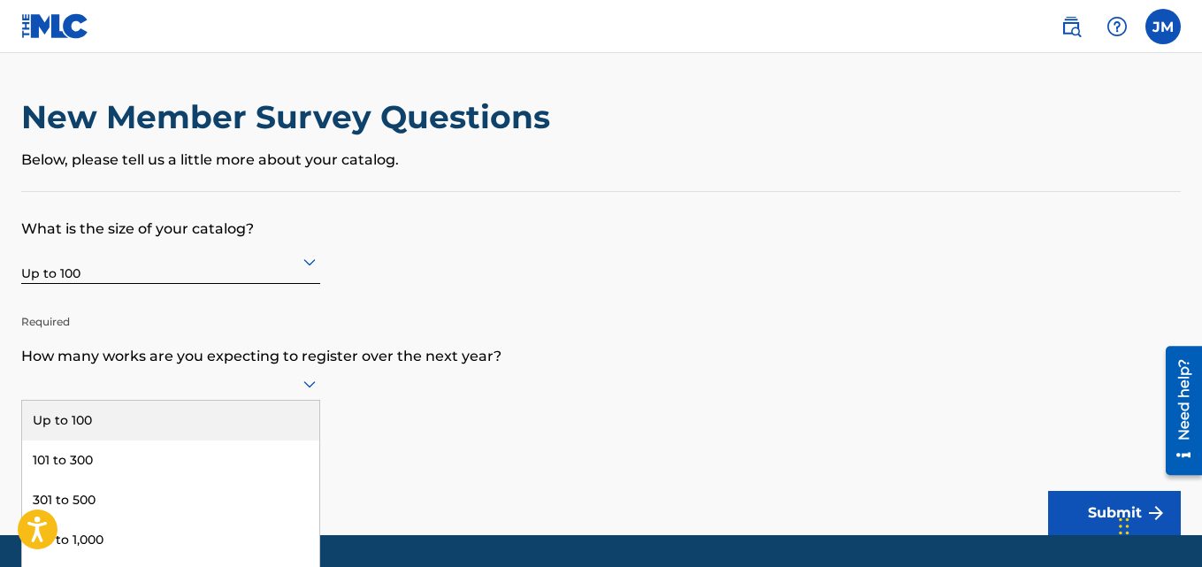
scroll to position [53, 0]
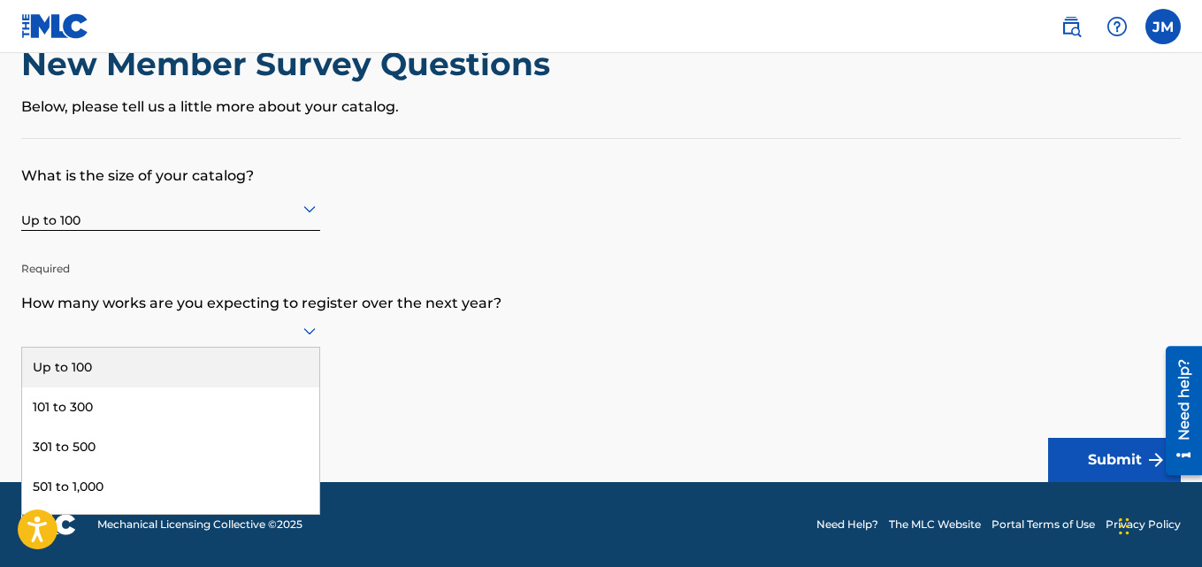
click at [308, 348] on div "9 results available. Use Up and Down to choose options, press Enter to select t…" at bounding box center [170, 331] width 299 height 34
click at [54, 370] on div "Up to 100" at bounding box center [170, 368] width 297 height 40
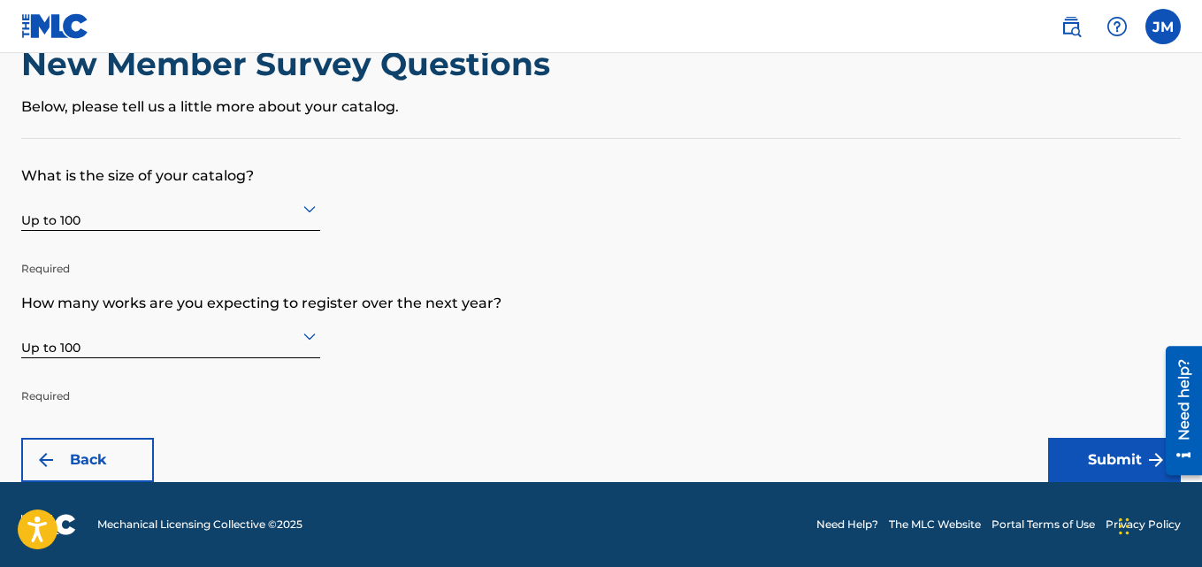
click at [1073, 458] on button "Submit" at bounding box center [1114, 460] width 133 height 44
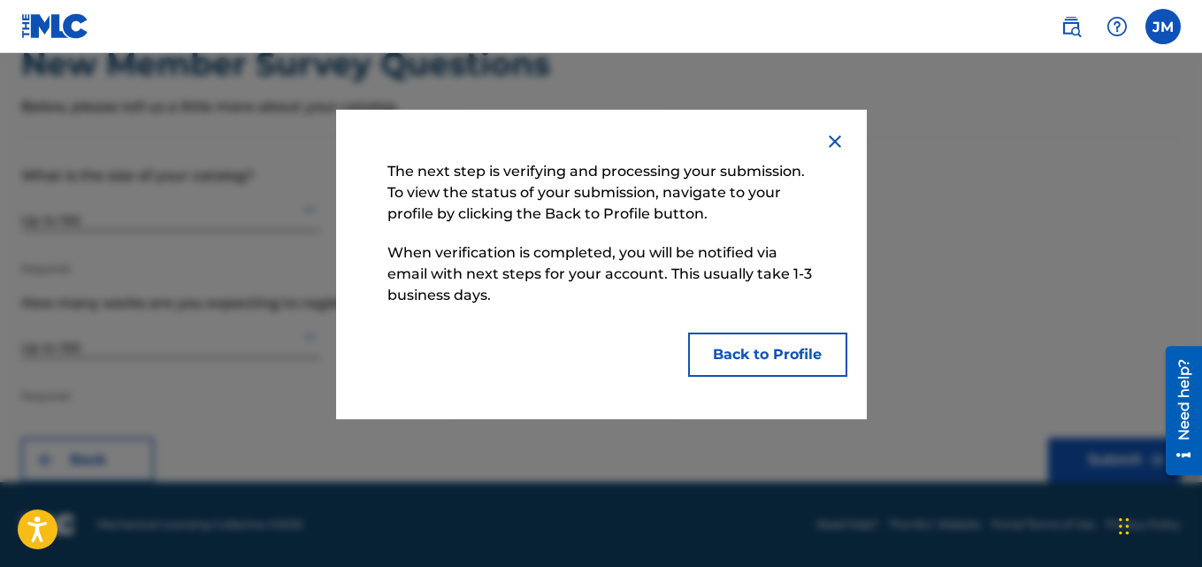
click at [776, 342] on button "Back to Profile" at bounding box center [767, 355] width 159 height 44
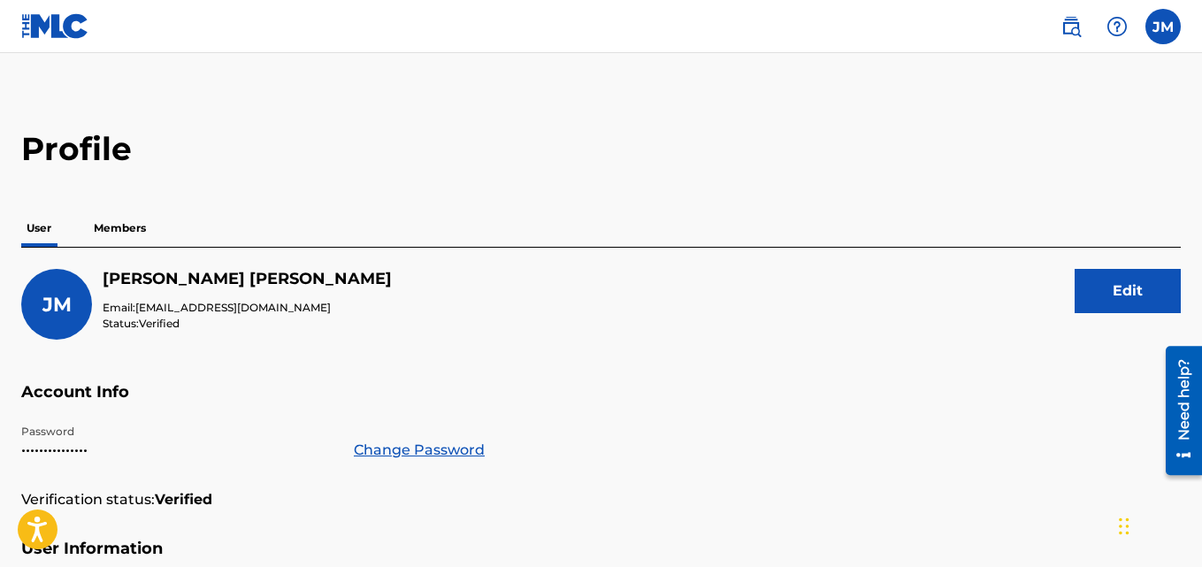
scroll to position [5, 0]
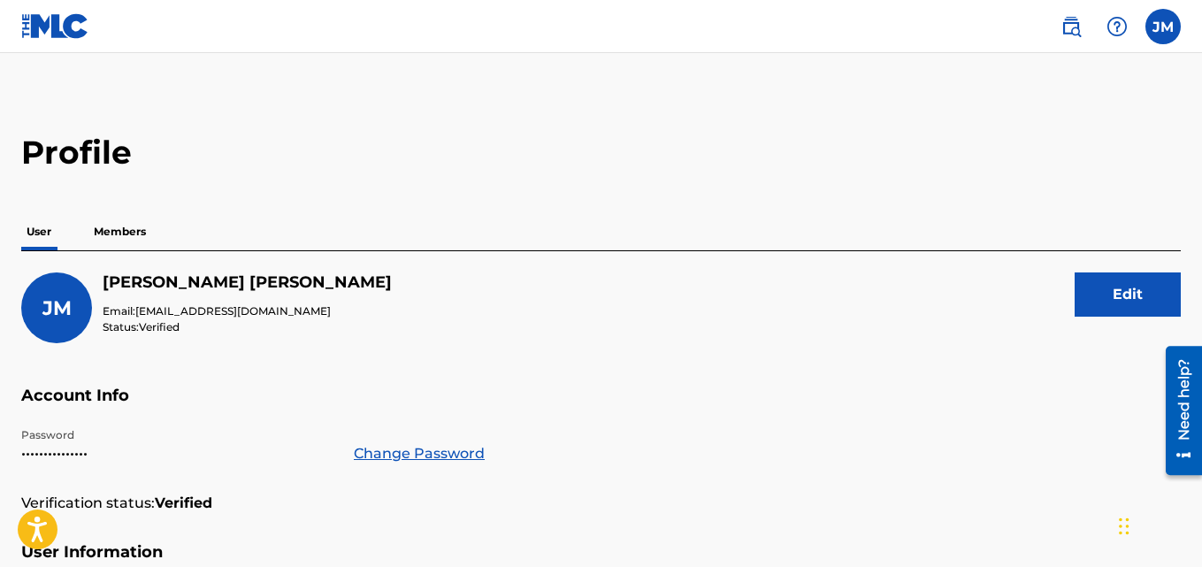
click at [118, 229] on p "Members" at bounding box center [119, 231] width 63 height 37
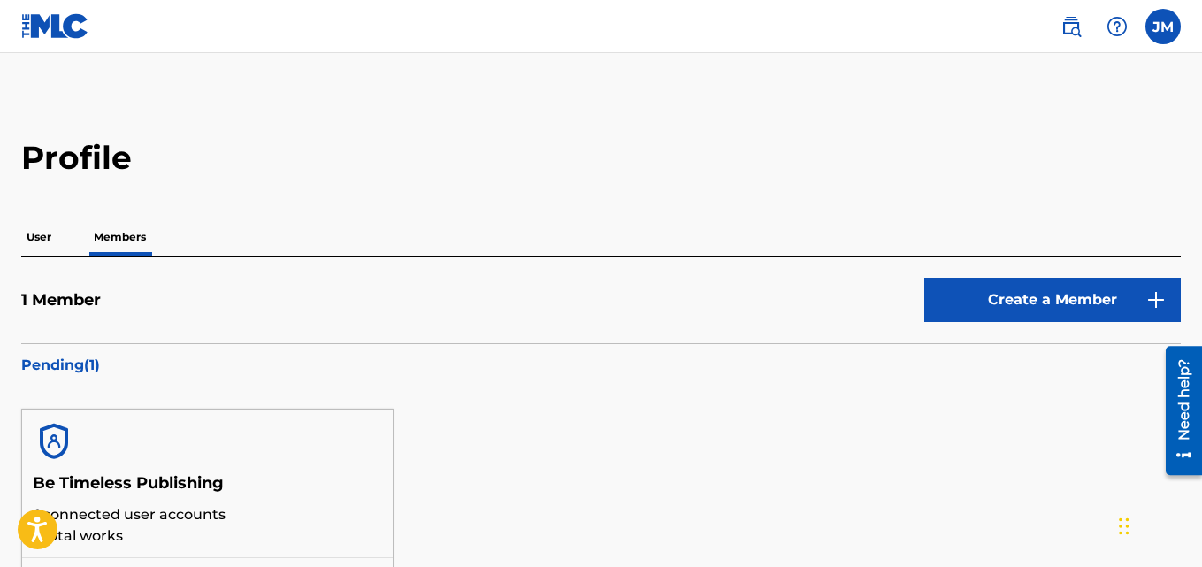
click at [36, 242] on p "User" at bounding box center [38, 236] width 35 height 37
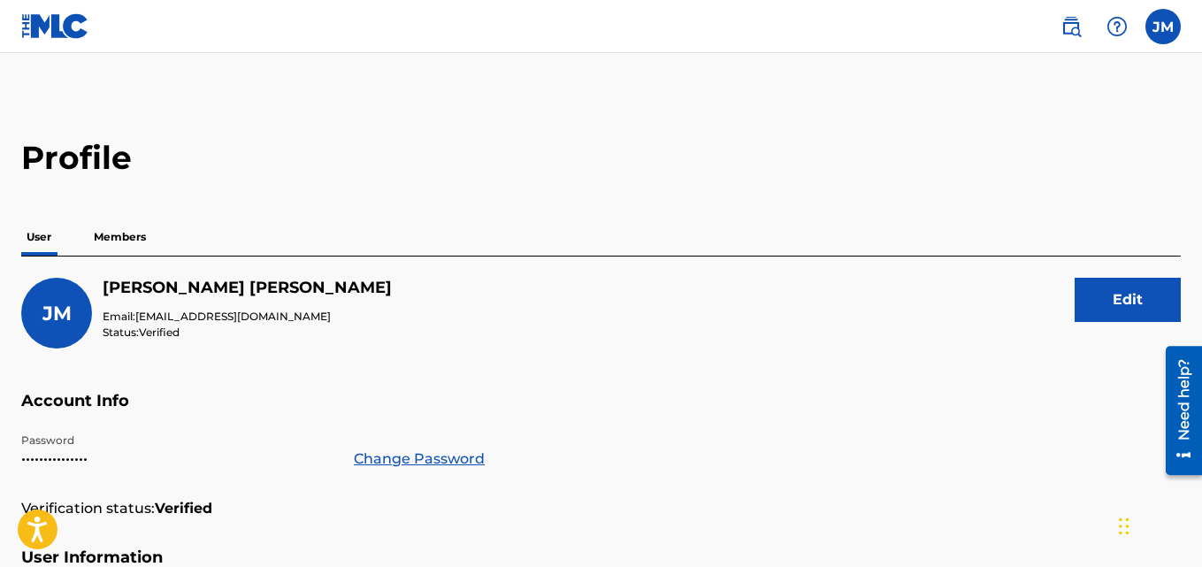
click at [52, 326] on div "JM" at bounding box center [56, 313] width 71 height 71
click at [1166, 27] on label at bounding box center [1162, 26] width 35 height 35
click at [1163, 27] on input "[PERSON_NAME] [EMAIL_ADDRESS][DOMAIN_NAME] Notification Preferences Profile Log…" at bounding box center [1163, 27] width 0 height 0
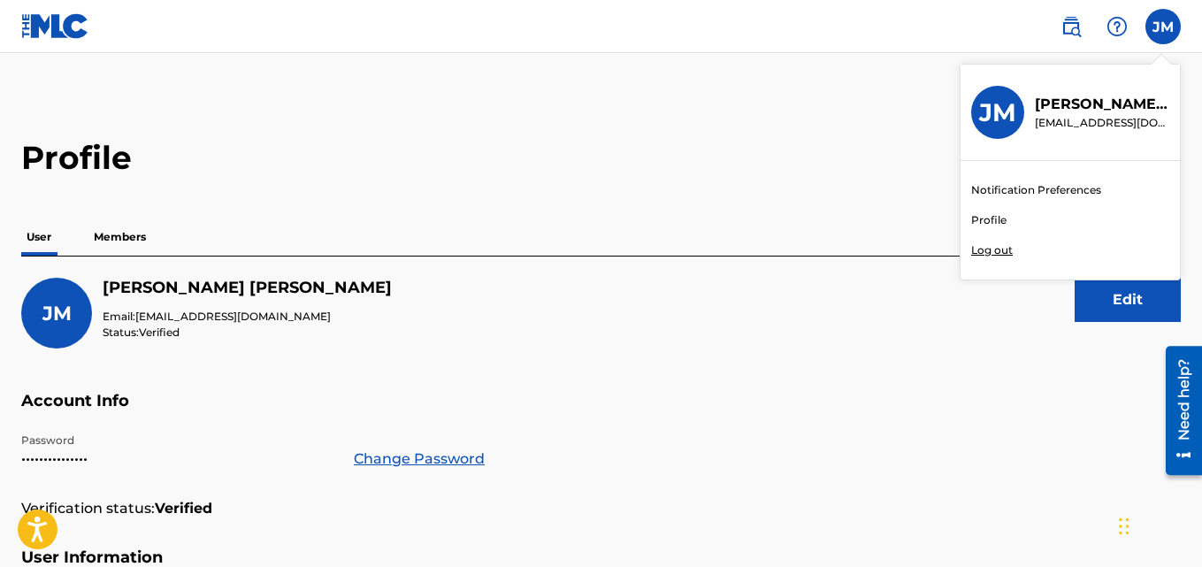
click at [988, 221] on link "Profile" at bounding box center [988, 220] width 35 height 16
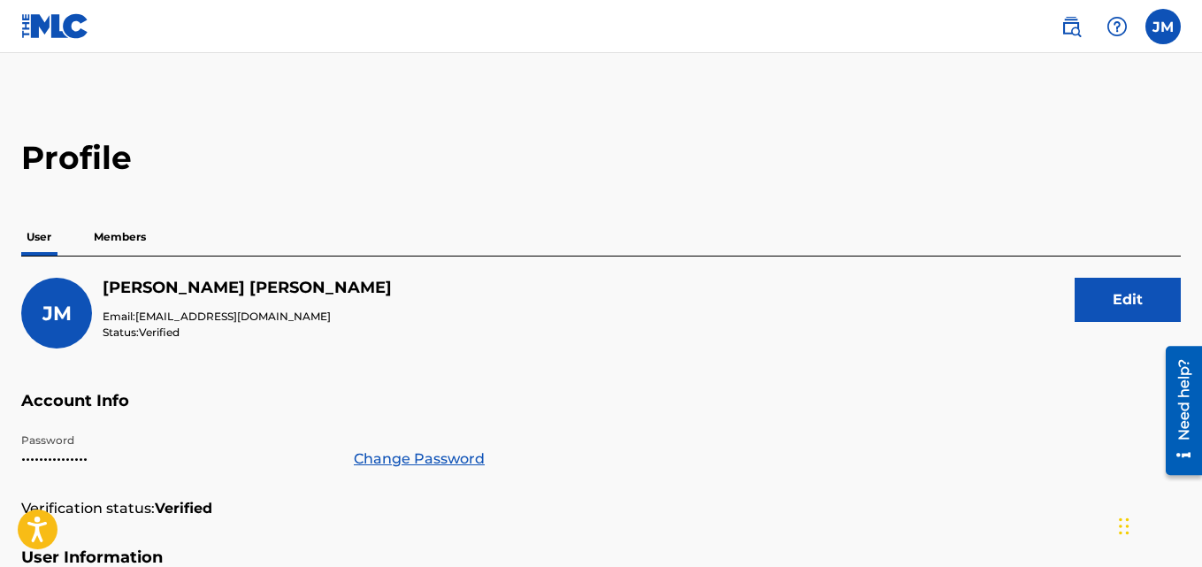
click at [1158, 28] on label at bounding box center [1162, 26] width 35 height 35
click at [1163, 27] on input "[PERSON_NAME] [EMAIL_ADDRESS][DOMAIN_NAME] Notification Preferences Profile Log…" at bounding box center [1163, 27] width 0 height 0
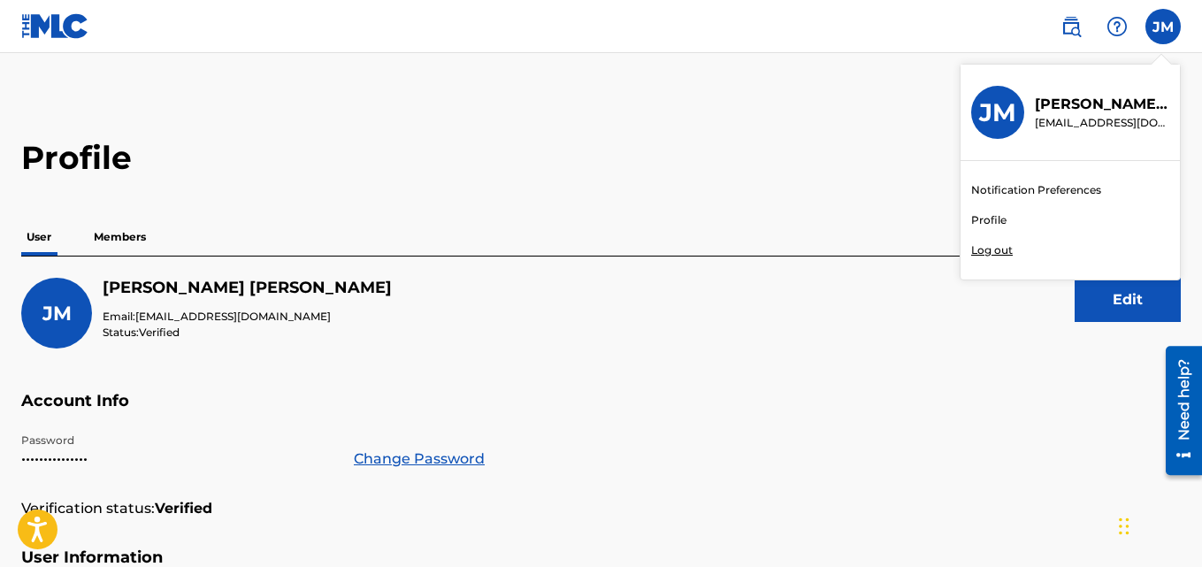
click at [1102, 120] on p "[EMAIL_ADDRESS][DOMAIN_NAME]" at bounding box center [1102, 123] width 134 height 16
click at [1163, 27] on input "[PERSON_NAME] [EMAIL_ADDRESS][DOMAIN_NAME] Notification Preferences Profile Log…" at bounding box center [1163, 27] width 0 height 0
click at [1058, 190] on link "Notification Preferences" at bounding box center [1036, 190] width 130 height 16
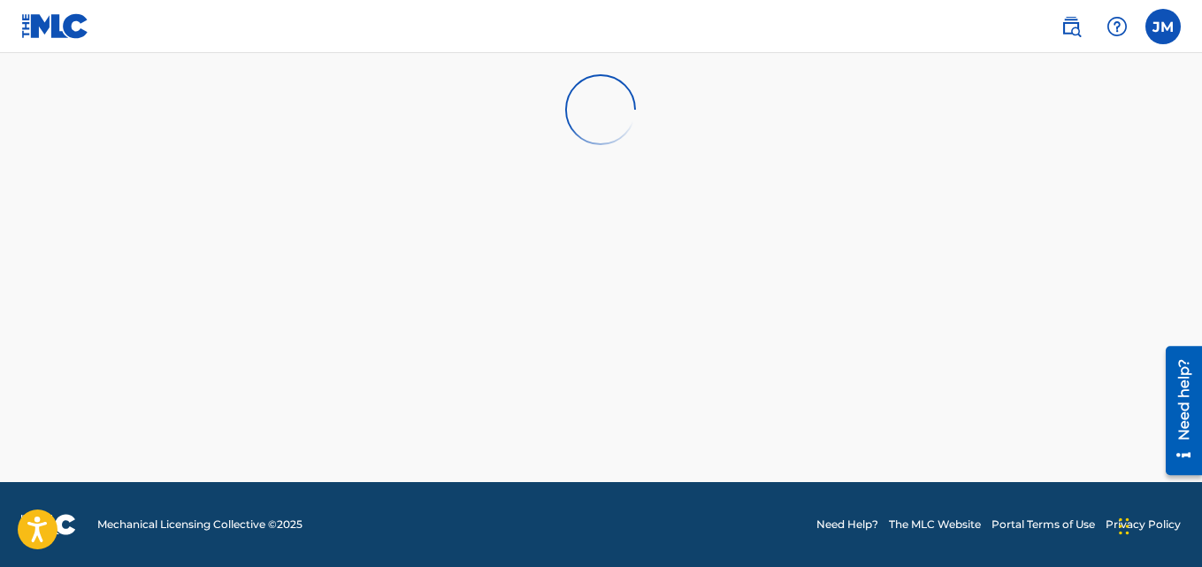
click at [1168, 43] on label at bounding box center [1162, 26] width 35 height 35
click at [1163, 27] on input "[PERSON_NAME] [EMAIL_ADDRESS][DOMAIN_NAME] Notification Preferences Profile Log…" at bounding box center [1163, 27] width 0 height 0
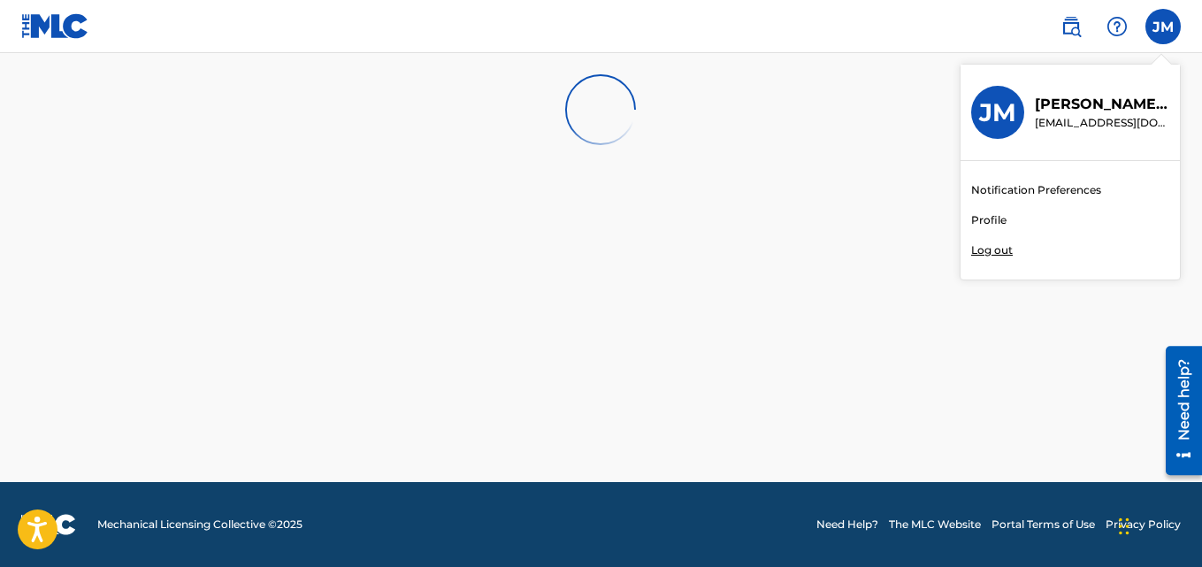
drag, startPoint x: 1071, startPoint y: 95, endPoint x: 1038, endPoint y: 111, distance: 36.4
click at [1070, 96] on p "[PERSON_NAME]" at bounding box center [1102, 104] width 134 height 21
click at [1163, 27] on input "[PERSON_NAME] [EMAIL_ADDRESS][DOMAIN_NAME] Notification Preferences Profile Log…" at bounding box center [1163, 27] width 0 height 0
click at [1004, 108] on h3 "JM" at bounding box center [997, 112] width 37 height 31
click at [1163, 27] on input "[PERSON_NAME] [EMAIL_ADDRESS][DOMAIN_NAME] Notification Preferences Profile Log…" at bounding box center [1163, 27] width 0 height 0
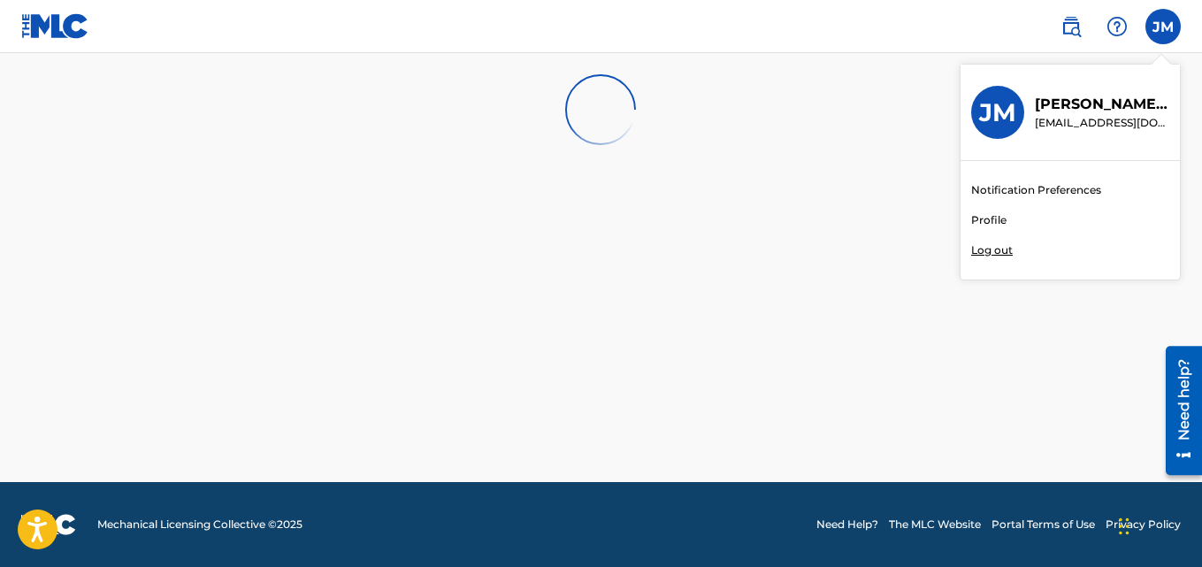
click at [993, 218] on link "Profile" at bounding box center [988, 220] width 35 height 16
